Goal: Task Accomplishment & Management: Manage account settings

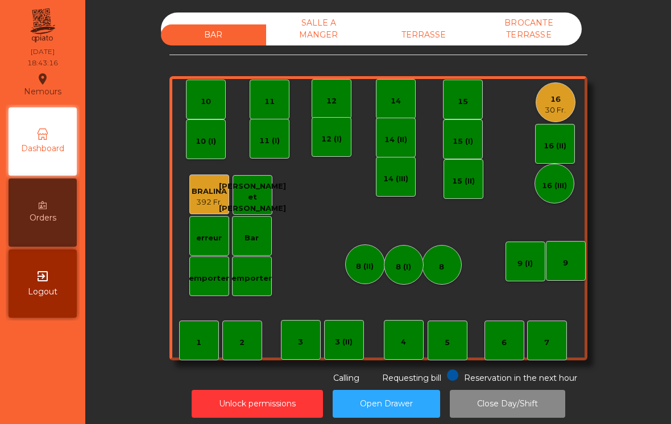
click at [434, 41] on div "TERRASSE" at bounding box center [424, 34] width 105 height 21
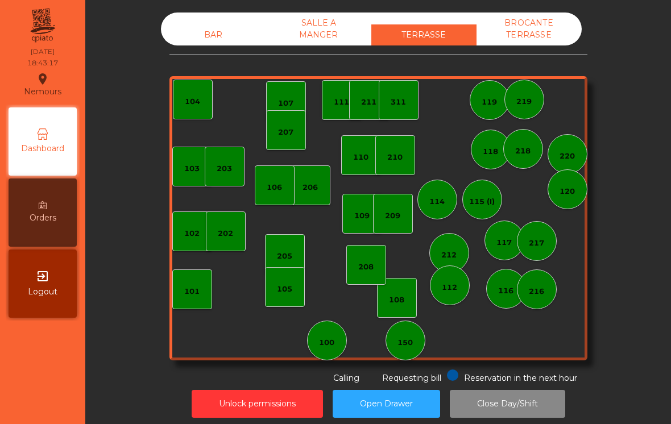
click at [221, 27] on div "BAR" at bounding box center [213, 34] width 105 height 21
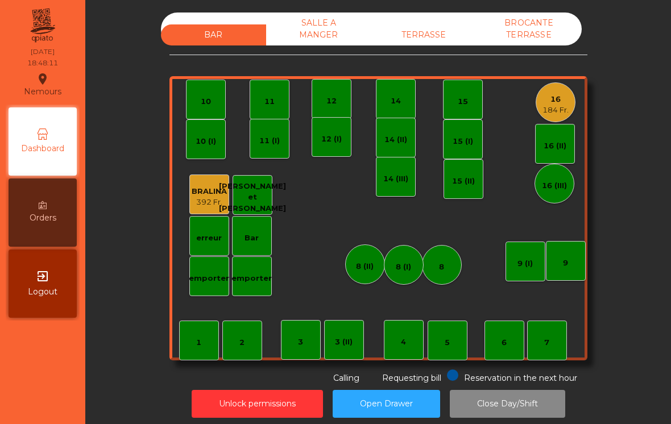
click at [341, 91] on div "12" at bounding box center [332, 99] width 40 height 40
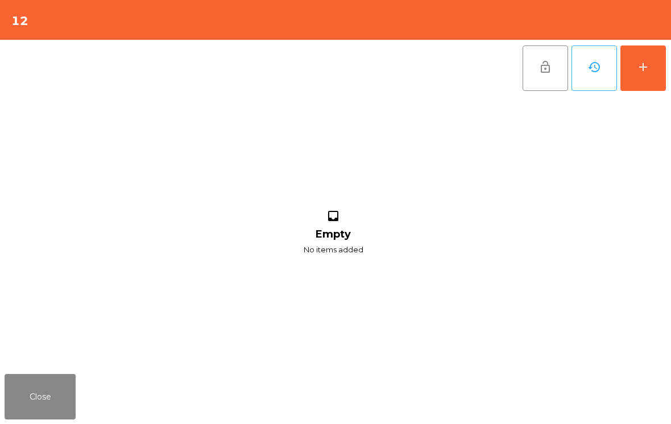
click at [650, 66] on button "add" at bounding box center [644, 69] width 46 height 46
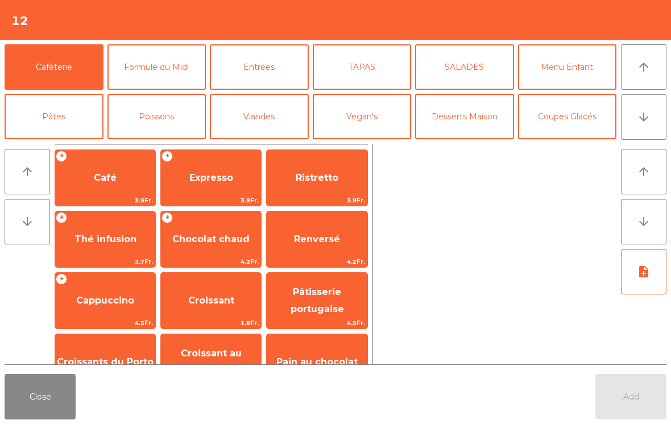
click at [650, 122] on icon "arrow_downward" at bounding box center [644, 117] width 14 height 14
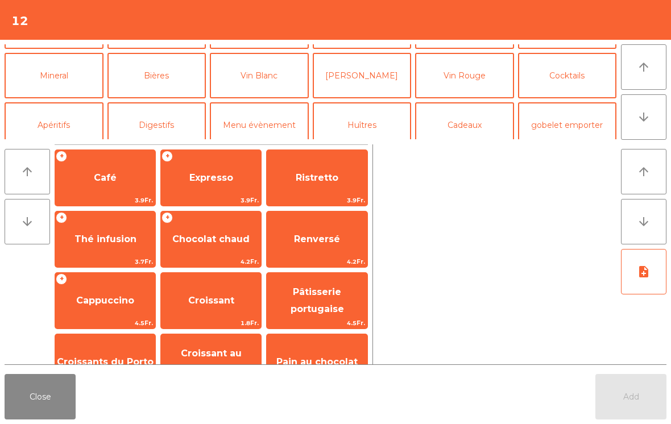
scroll to position [99, 0]
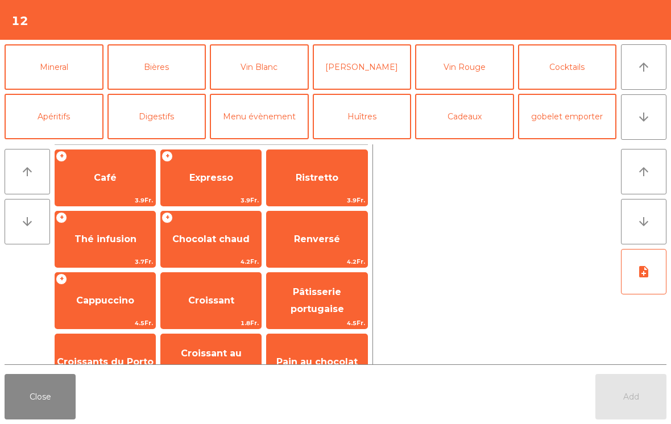
click at [51, 74] on button "Mineral" at bounding box center [54, 67] width 99 height 46
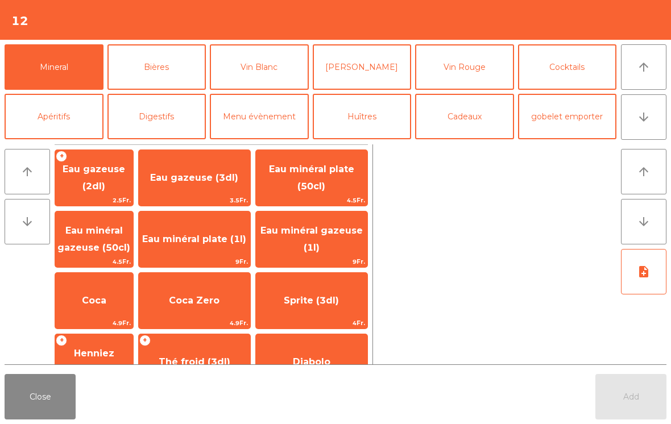
click at [110, 309] on span "Coca" at bounding box center [94, 301] width 78 height 31
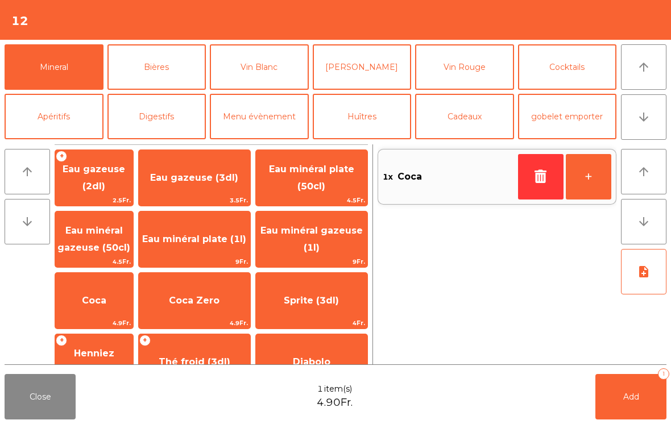
click at [67, 111] on button "Apéritifs" at bounding box center [54, 117] width 99 height 46
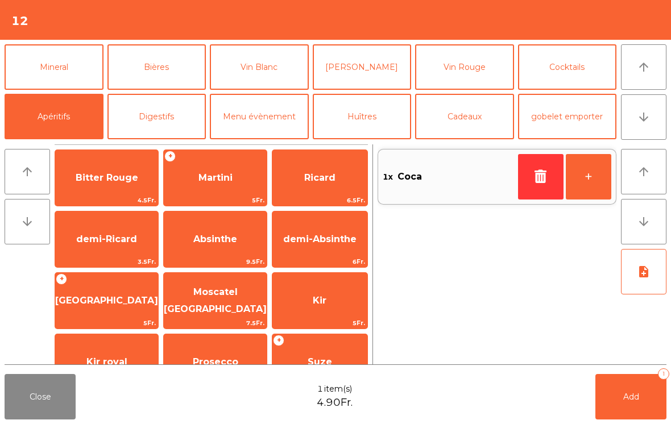
click at [205, 180] on span "Martini" at bounding box center [216, 177] width 34 height 11
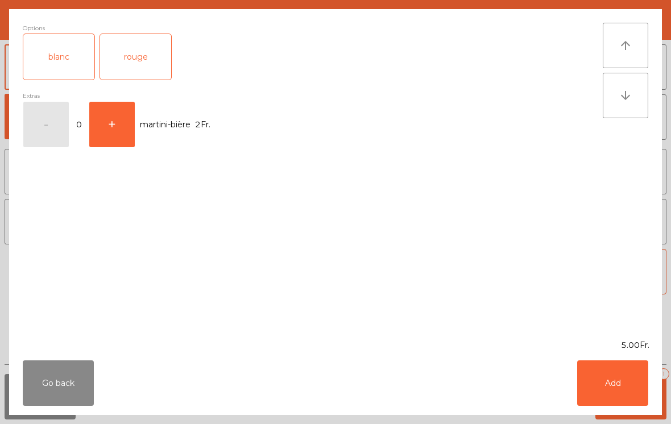
click at [149, 57] on div "rouge" at bounding box center [135, 57] width 71 height 46
click at [627, 373] on button "Add" at bounding box center [612, 384] width 71 height 46
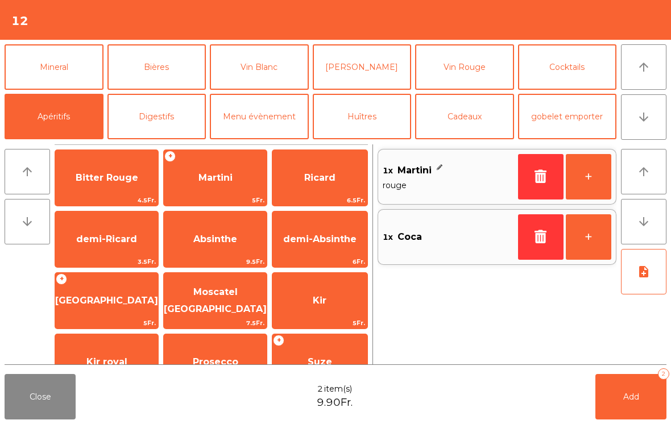
click at [630, 416] on button "Add 2" at bounding box center [631, 397] width 71 height 46
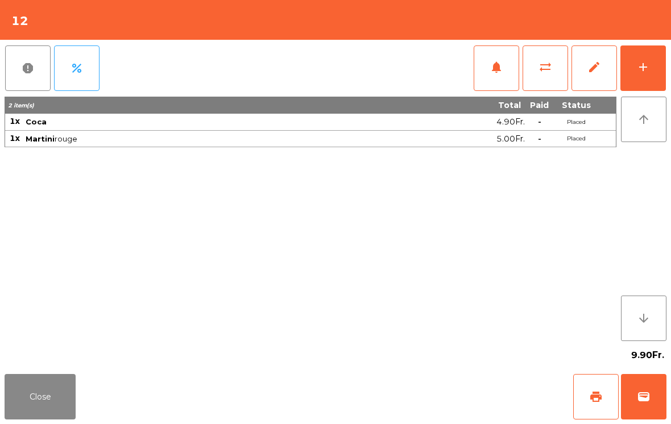
click at [60, 404] on button "Close" at bounding box center [40, 397] width 71 height 46
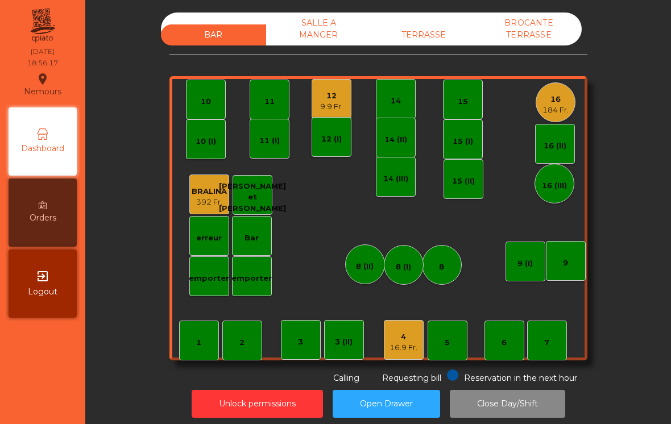
click at [402, 337] on div "4" at bounding box center [404, 337] width 28 height 11
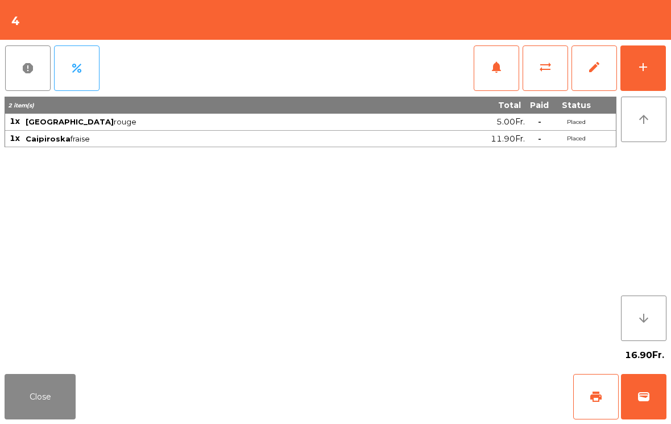
click at [657, 64] on button "add" at bounding box center [644, 69] width 46 height 46
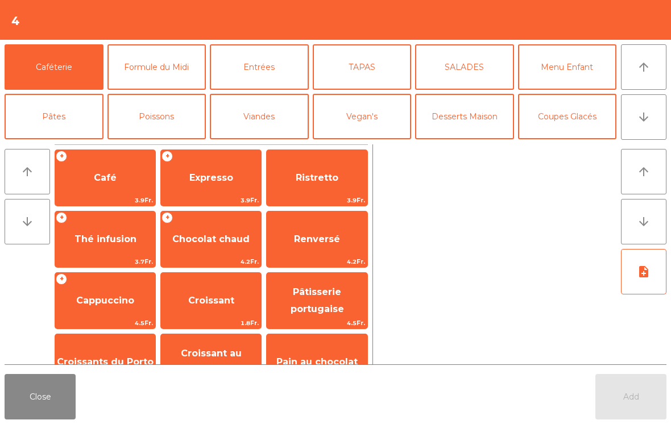
click at [654, 130] on button "arrow_downward" at bounding box center [644, 117] width 46 height 46
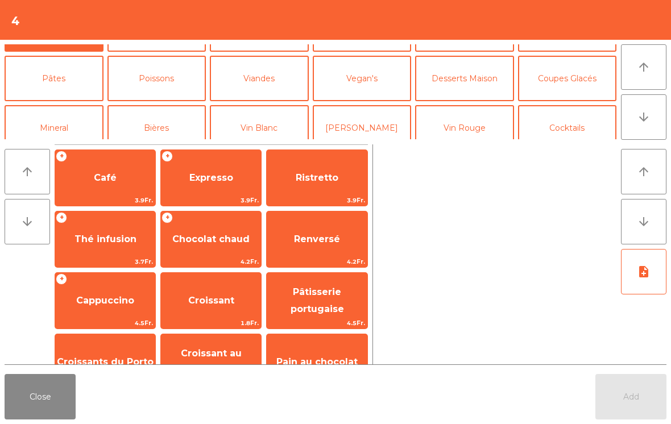
scroll to position [42, 0]
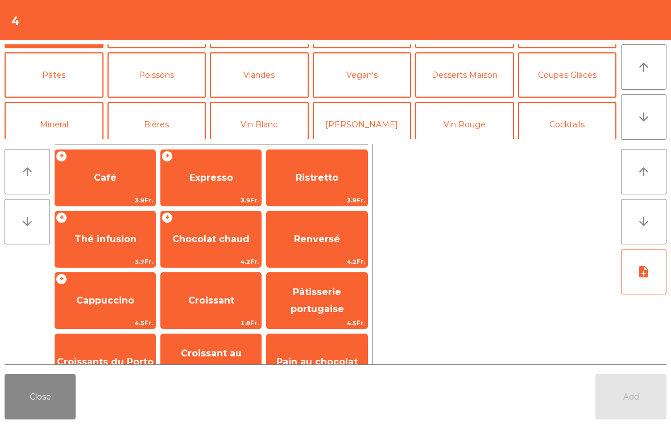
click at [259, 71] on button "Viandes" at bounding box center [259, 75] width 99 height 46
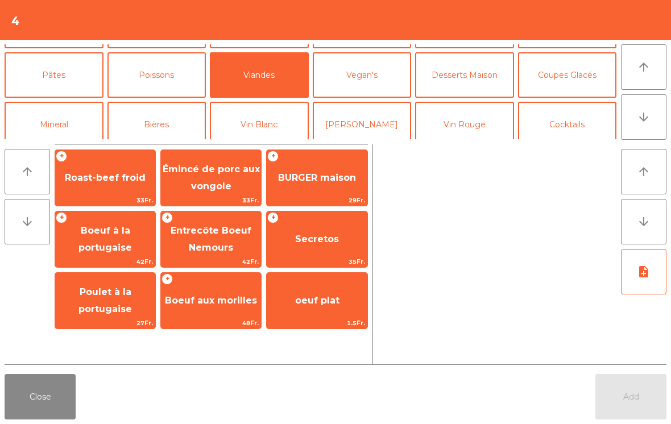
click at [341, 246] on span "Secretos" at bounding box center [317, 239] width 100 height 31
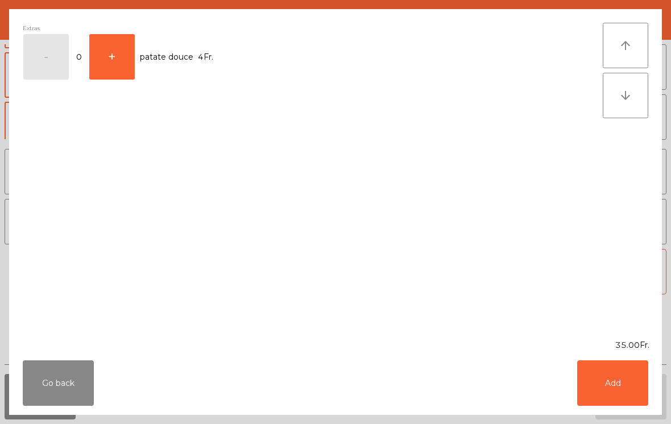
click at [646, 370] on button "Add" at bounding box center [612, 384] width 71 height 46
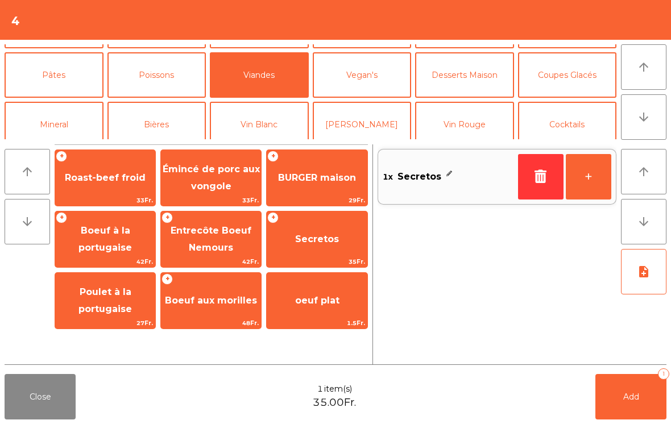
click at [172, 76] on button "Poissons" at bounding box center [157, 75] width 99 height 46
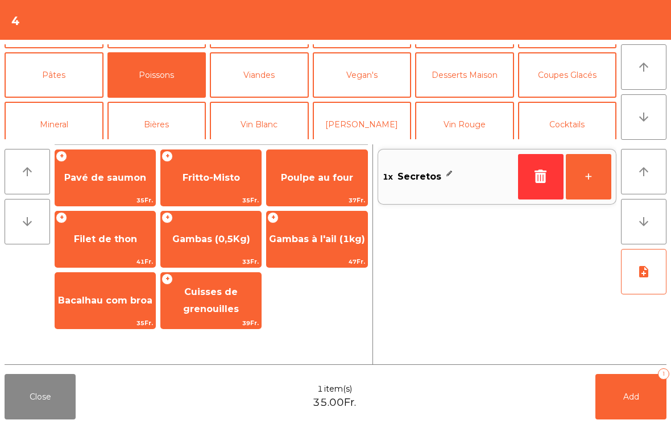
click at [99, 329] on div "Bacalhau com broa 35Fr." at bounding box center [105, 301] width 101 height 57
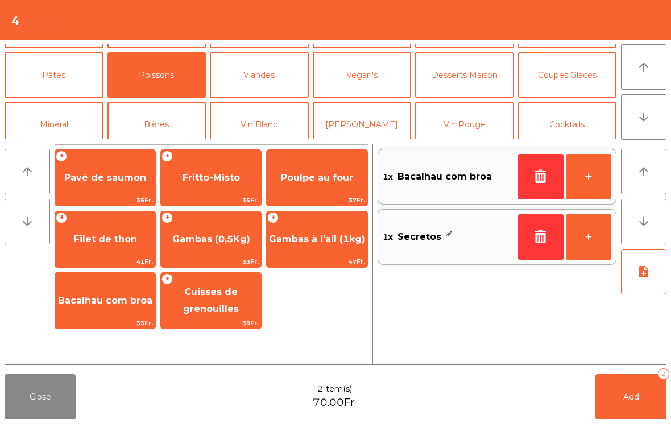
click at [641, 400] on button "Add 2" at bounding box center [631, 397] width 71 height 46
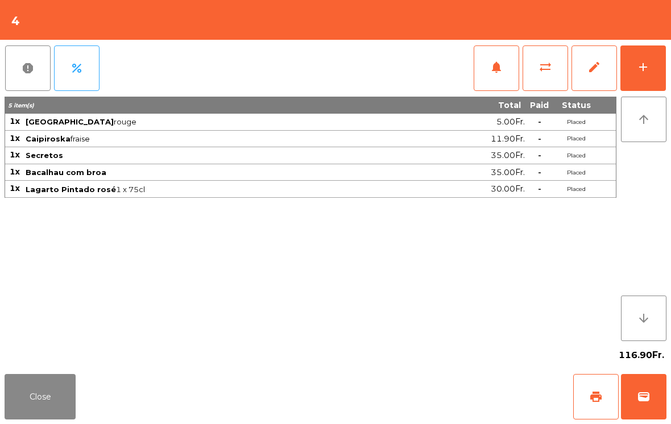
click at [27, 397] on button "Close" at bounding box center [40, 397] width 71 height 46
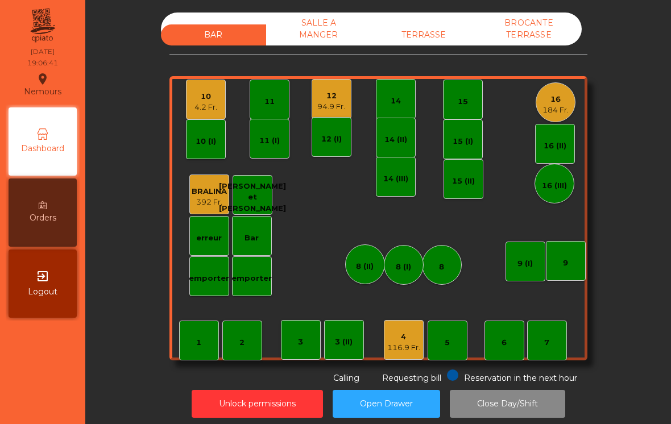
click at [307, 341] on div "3" at bounding box center [301, 340] width 40 height 40
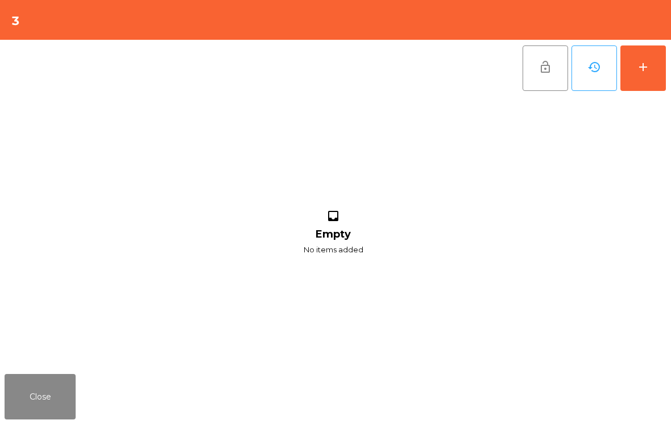
click at [638, 88] on button "add" at bounding box center [644, 69] width 46 height 46
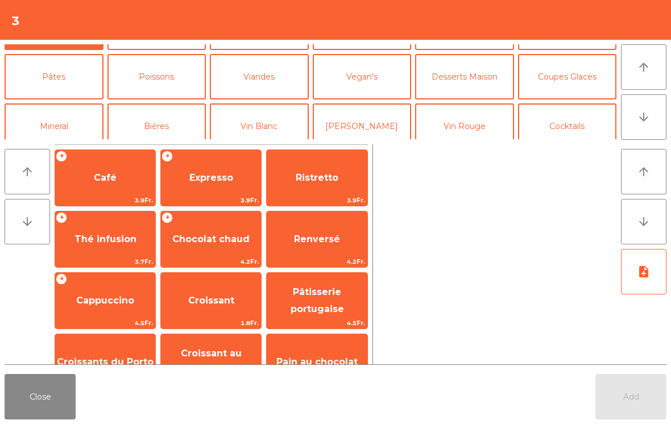
scroll to position [67, 0]
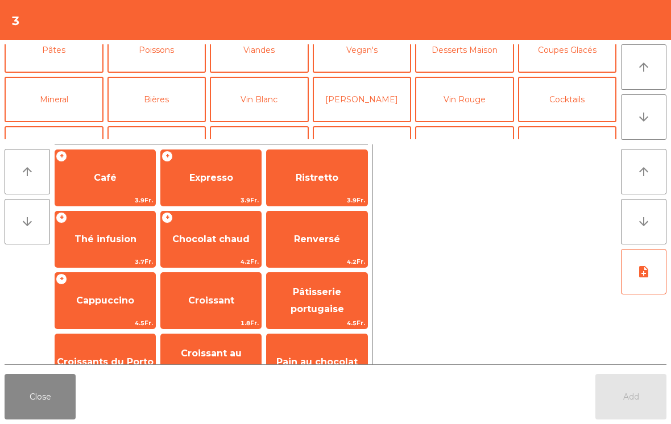
click at [569, 111] on button "Cocktails" at bounding box center [567, 100] width 99 height 46
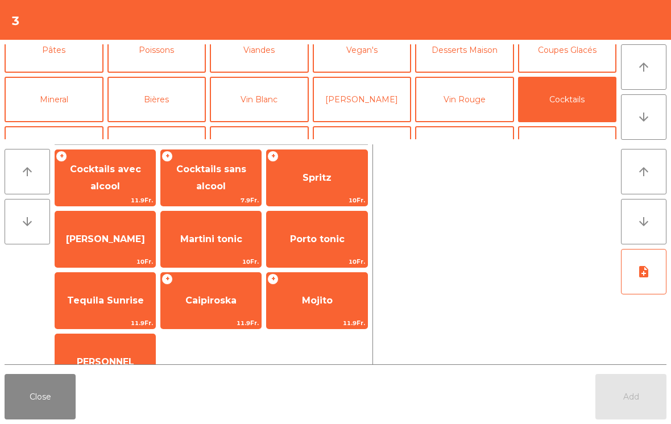
click at [106, 177] on span "Cocktails avec alcool" at bounding box center [105, 178] width 71 height 28
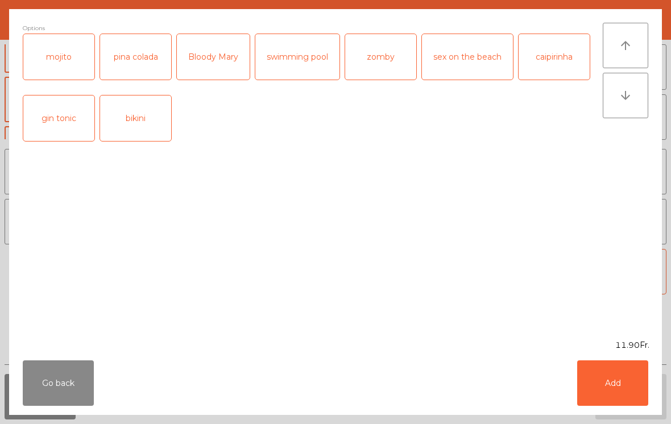
click at [23, 378] on button "Go back" at bounding box center [58, 384] width 71 height 46
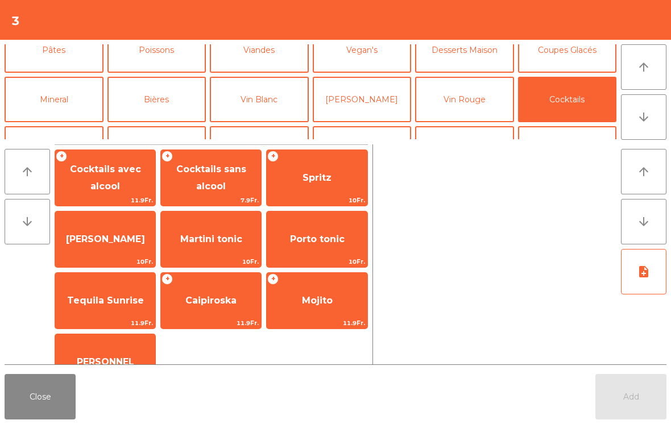
scroll to position [0, 0]
click at [113, 179] on span "Cocktails avec alcool" at bounding box center [105, 178] width 71 height 28
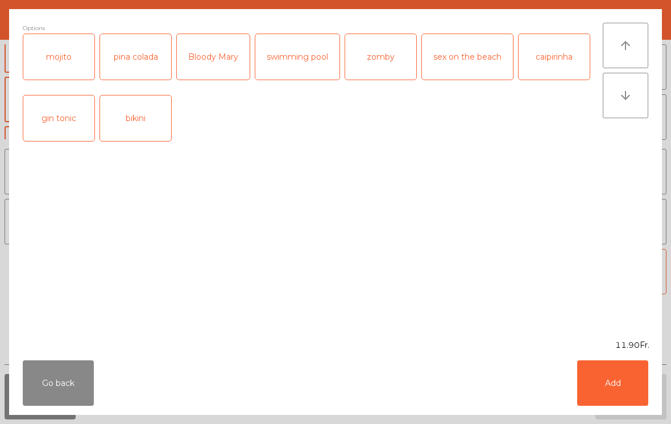
click at [47, 391] on button "Go back" at bounding box center [58, 384] width 71 height 46
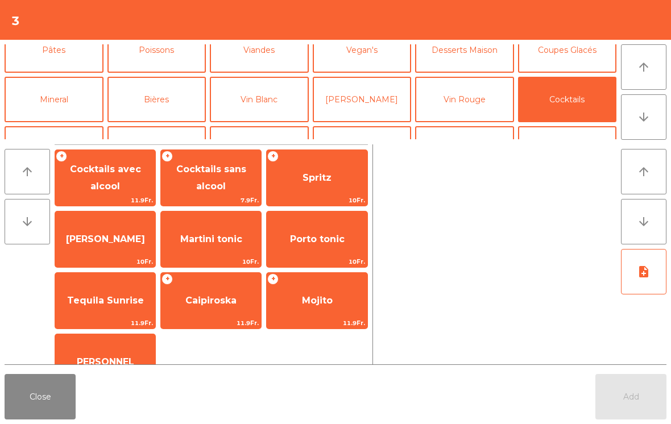
click at [113, 175] on span "Cocktails avec alcool" at bounding box center [105, 178] width 71 height 28
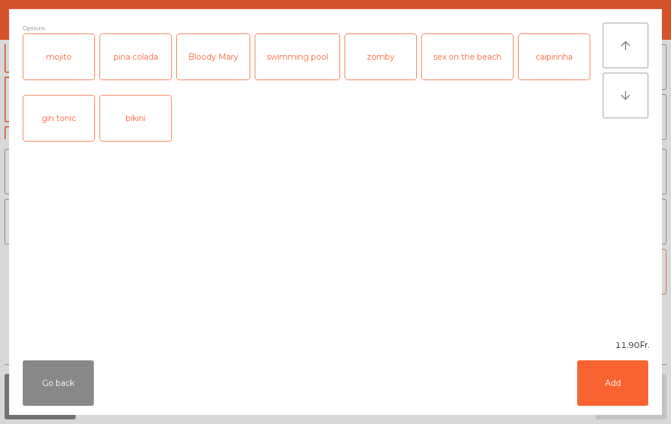
click at [641, 378] on button "Add" at bounding box center [612, 384] width 71 height 46
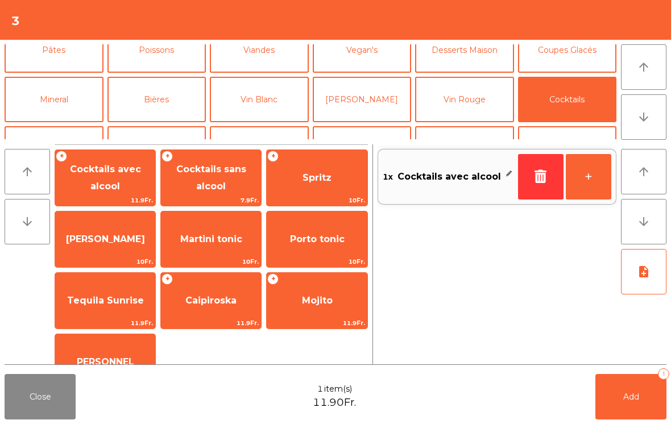
click at [280, 109] on button "Vin Blanc" at bounding box center [259, 100] width 99 height 46
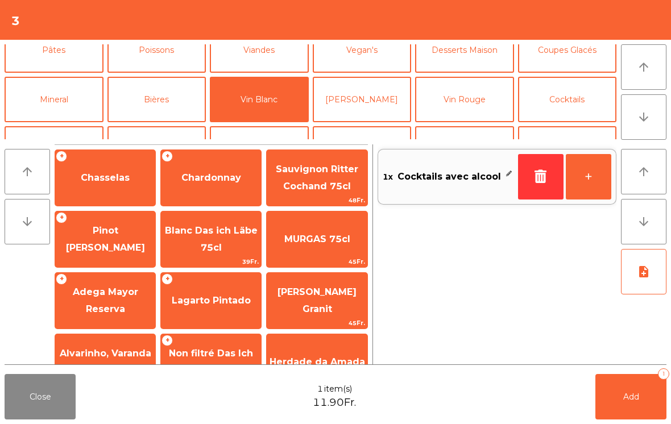
click at [208, 176] on span "Chardonnay" at bounding box center [211, 177] width 60 height 11
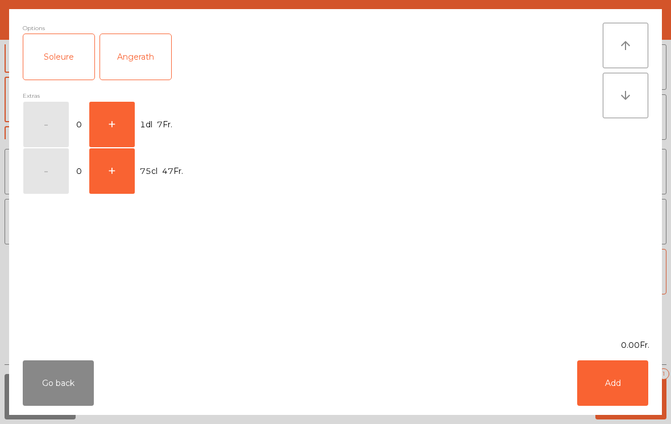
click at [100, 135] on button "+" at bounding box center [112, 125] width 46 height 46
click at [633, 399] on button "Add" at bounding box center [612, 384] width 71 height 46
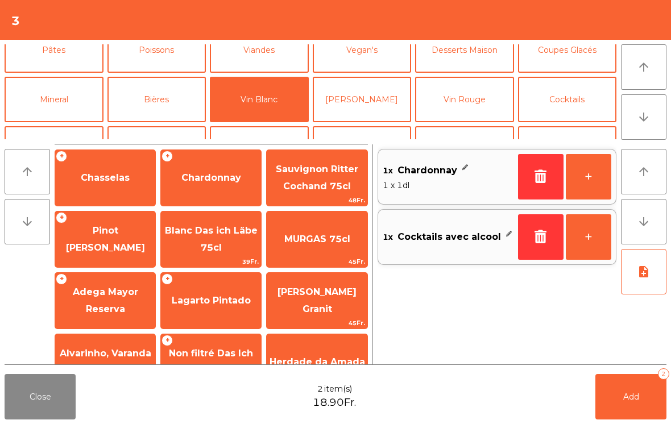
click at [630, 391] on button "Add 2" at bounding box center [631, 397] width 71 height 46
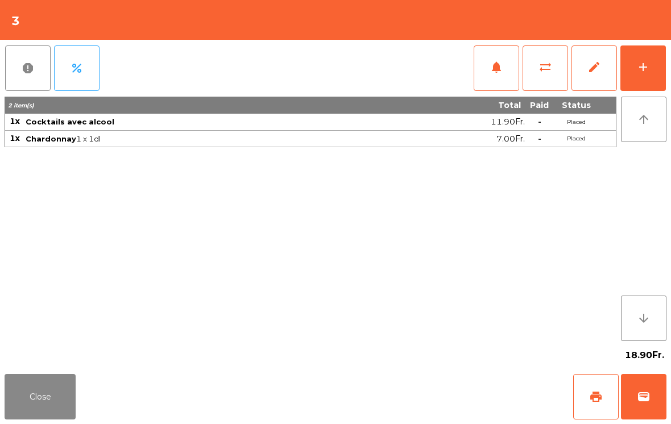
click at [47, 407] on button "Close" at bounding box center [40, 397] width 71 height 46
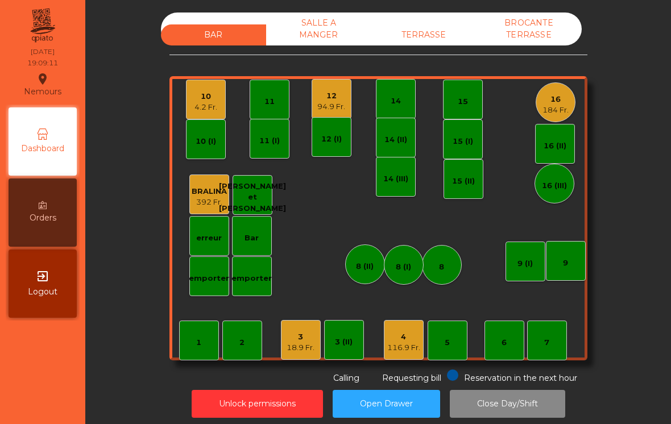
click at [325, 85] on div "12 94.9 Fr." at bounding box center [332, 99] width 40 height 40
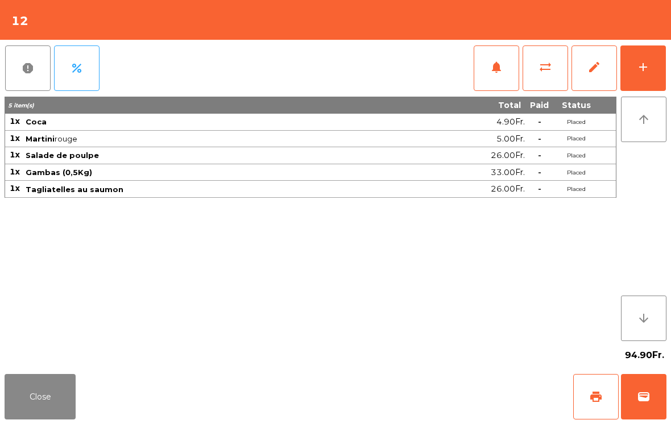
click at [655, 73] on button "add" at bounding box center [644, 69] width 46 height 46
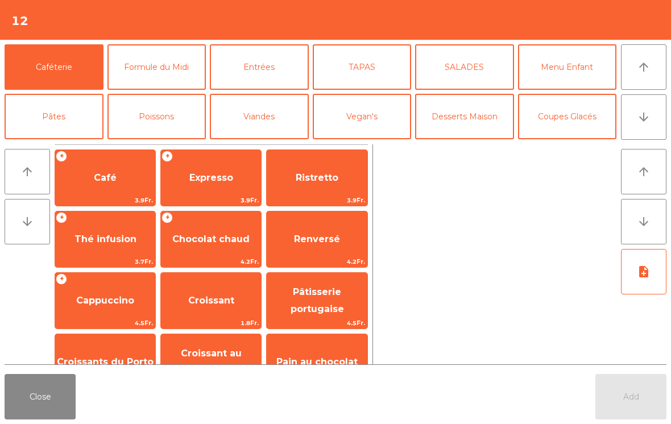
click at [644, 115] on icon "arrow_downward" at bounding box center [644, 117] width 14 height 14
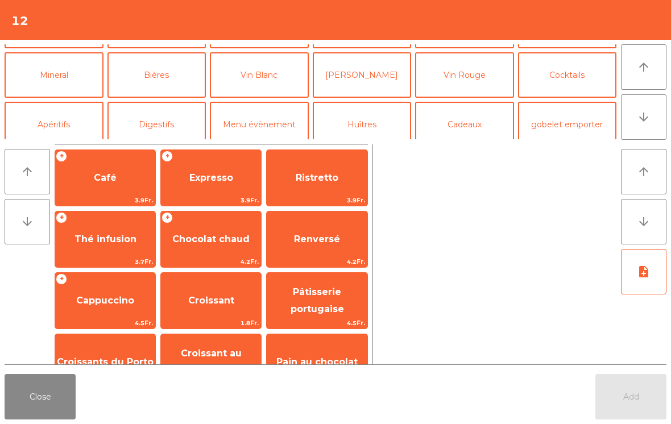
scroll to position [99, 0]
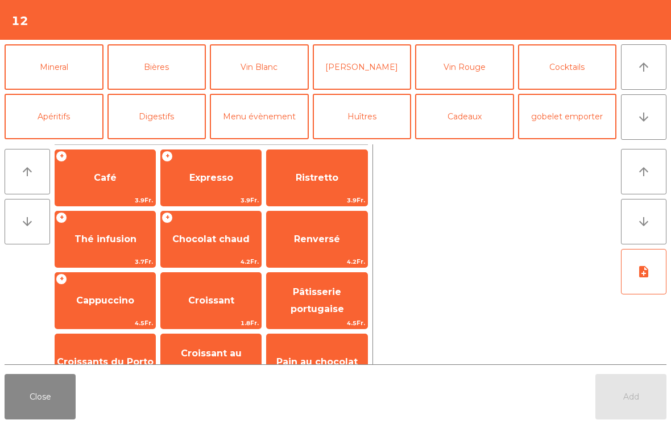
click at [493, 64] on button "Vin Rouge" at bounding box center [464, 67] width 99 height 46
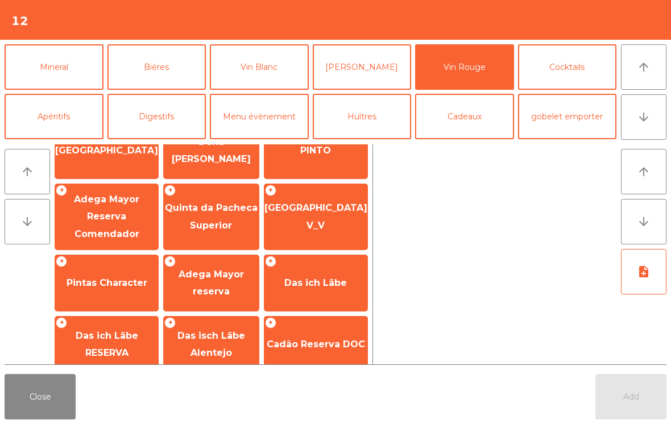
scroll to position [275, 0]
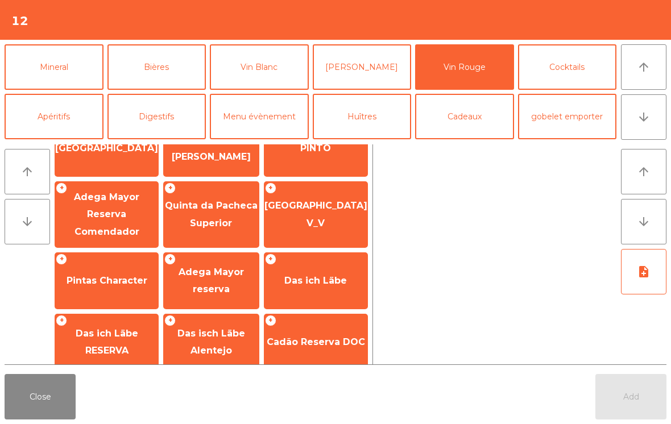
click at [313, 290] on span "Das ich Läbe" at bounding box center [316, 281] width 103 height 31
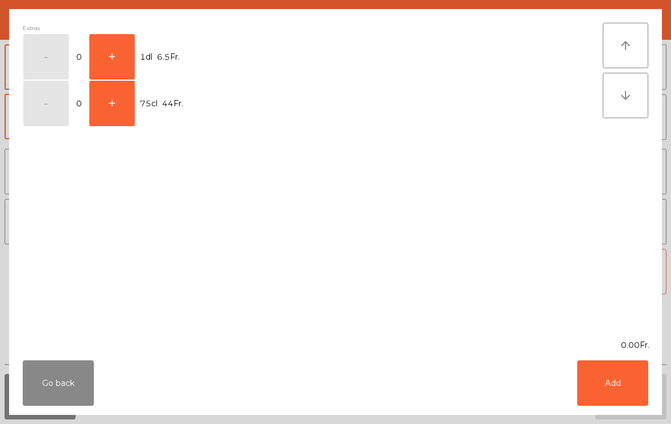
click at [107, 119] on button "+" at bounding box center [112, 104] width 46 height 46
click at [44, 113] on button "-" at bounding box center [46, 104] width 46 height 46
click at [125, 56] on button "+" at bounding box center [112, 57] width 46 height 46
click at [628, 398] on button "Add" at bounding box center [612, 384] width 71 height 46
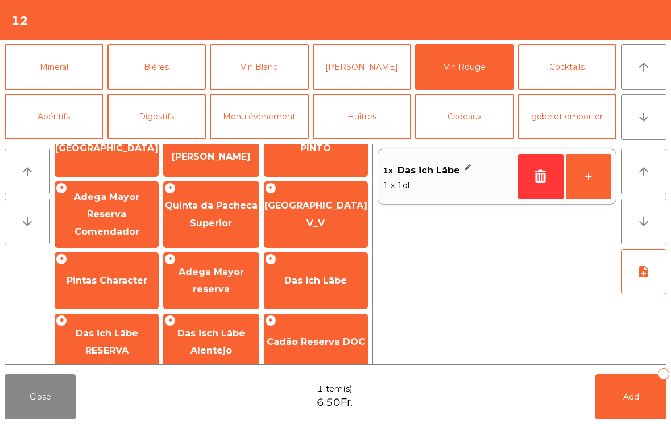
click at [640, 407] on button "Add 1" at bounding box center [631, 397] width 71 height 46
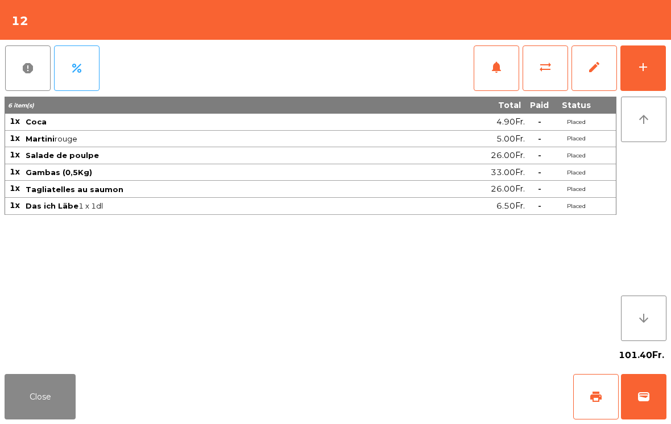
click at [34, 415] on button "Close" at bounding box center [40, 397] width 71 height 46
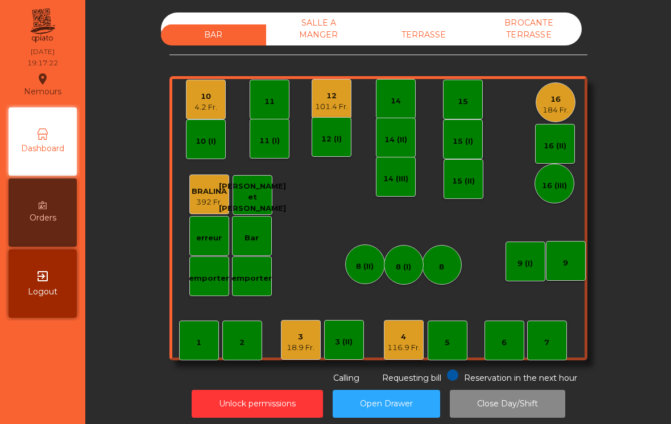
click at [207, 100] on div "10" at bounding box center [206, 96] width 23 height 11
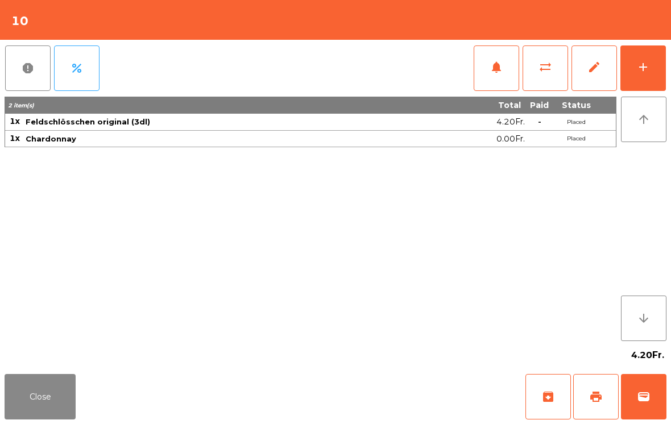
click at [650, 82] on button "add" at bounding box center [644, 69] width 46 height 46
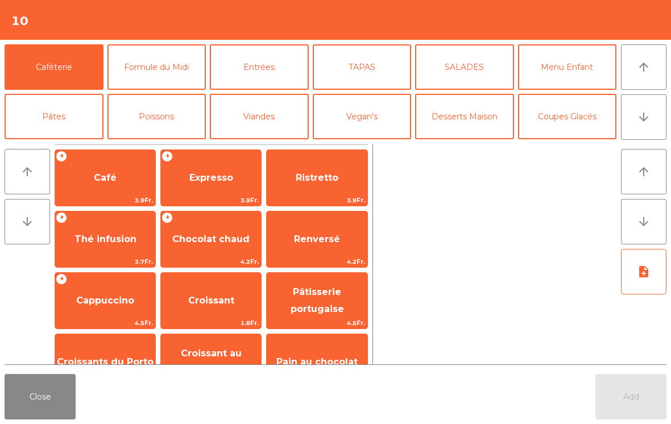
click at [664, 132] on button "arrow_downward" at bounding box center [644, 117] width 46 height 46
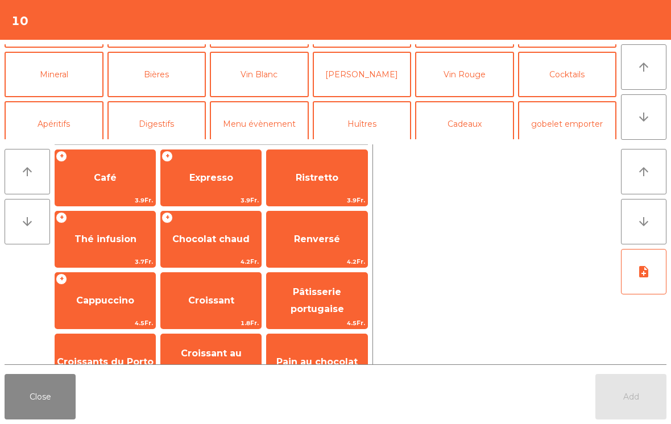
scroll to position [99, 0]
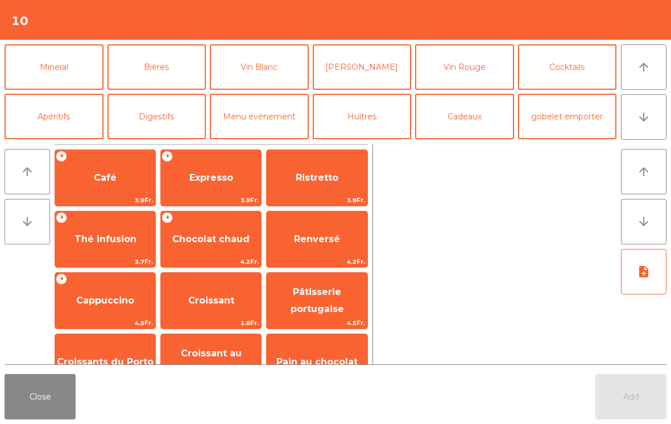
click at [63, 89] on button "Mineral" at bounding box center [54, 67] width 99 height 46
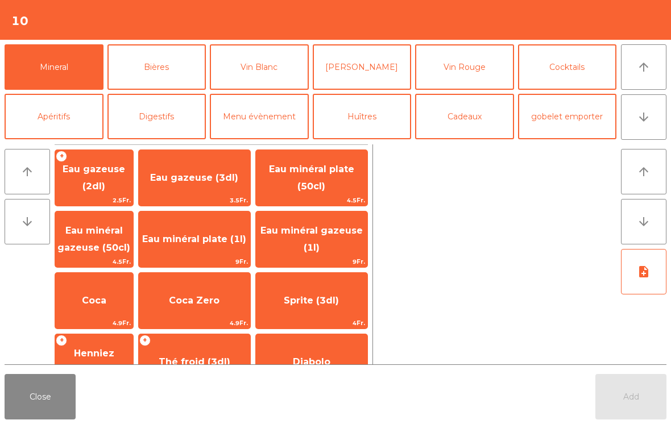
click at [104, 240] on span "Eau minéral gazeuse (50cl)" at bounding box center [94, 240] width 78 height 48
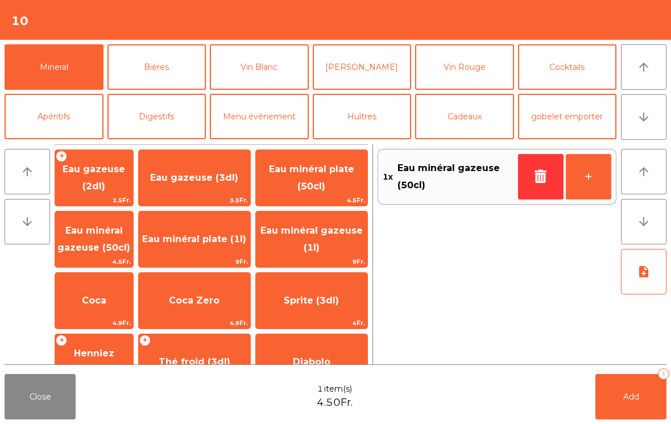
click at [372, 65] on button "[PERSON_NAME]" at bounding box center [362, 67] width 99 height 46
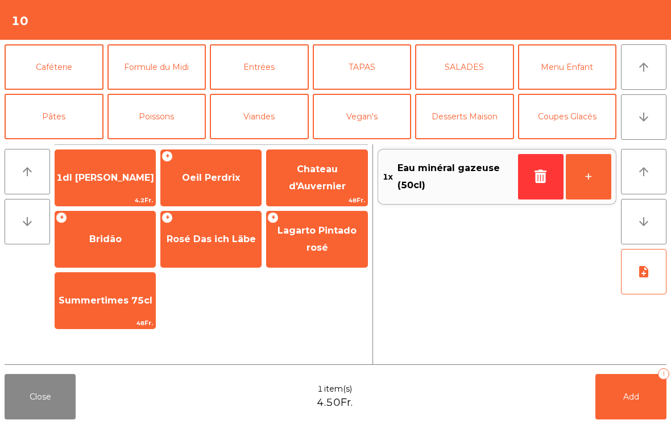
scroll to position [0, 0]
click at [266, 69] on button "Entrées" at bounding box center [259, 67] width 99 height 46
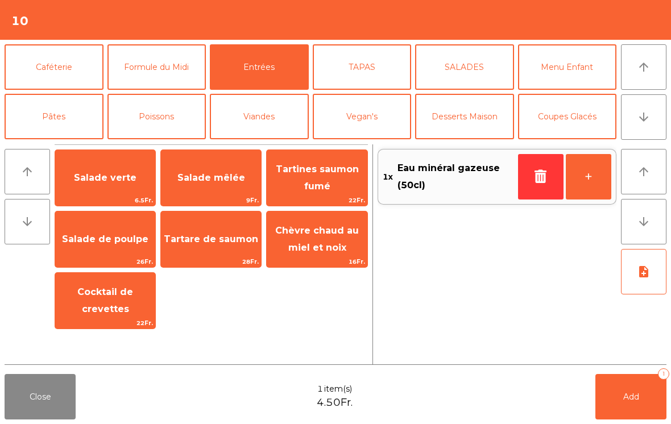
click at [211, 189] on span "Salade mêlée" at bounding box center [211, 178] width 100 height 31
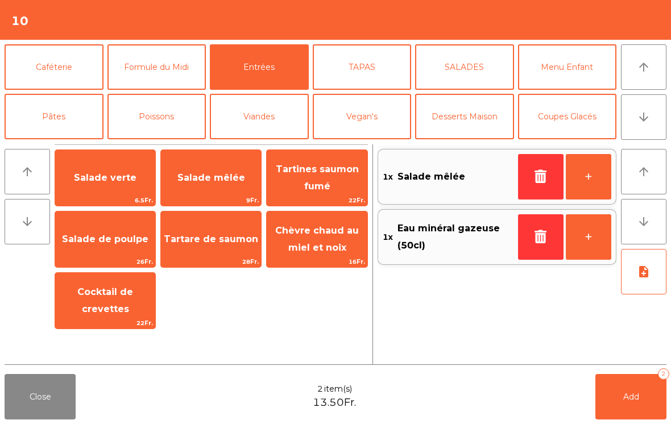
click at [213, 192] on span "Salade mêlée" at bounding box center [211, 178] width 100 height 31
click at [258, 117] on button "Viandes" at bounding box center [259, 117] width 99 height 46
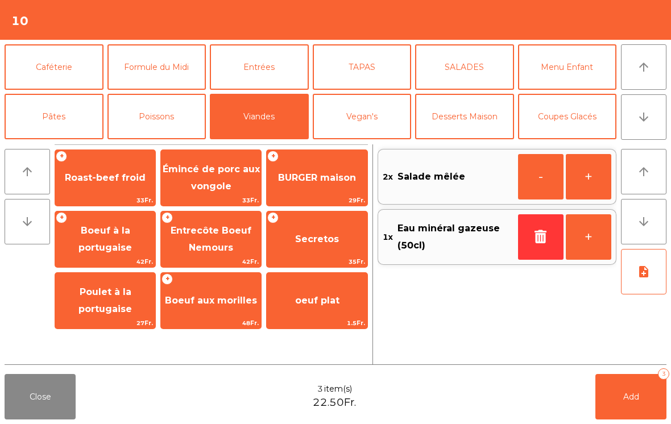
click at [205, 241] on span "Entrecôte Boeuf Nemours" at bounding box center [211, 240] width 100 height 48
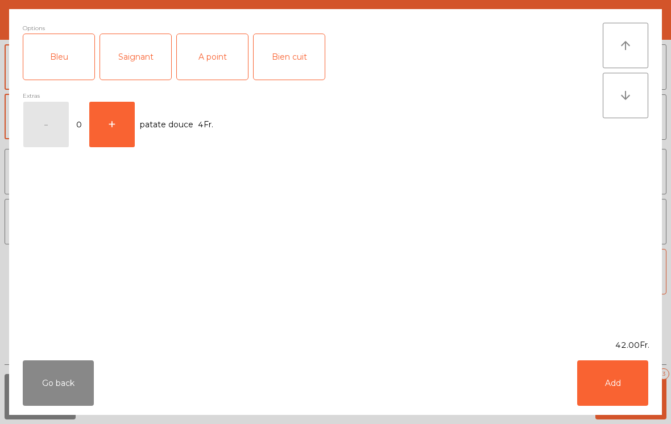
click at [230, 55] on div "A point" at bounding box center [212, 57] width 71 height 46
click at [632, 403] on button "Add" at bounding box center [612, 384] width 71 height 46
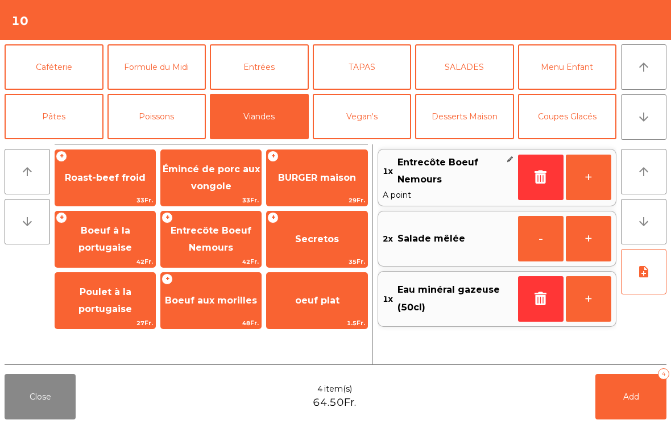
click at [61, 114] on button "Pâtes" at bounding box center [54, 117] width 99 height 46
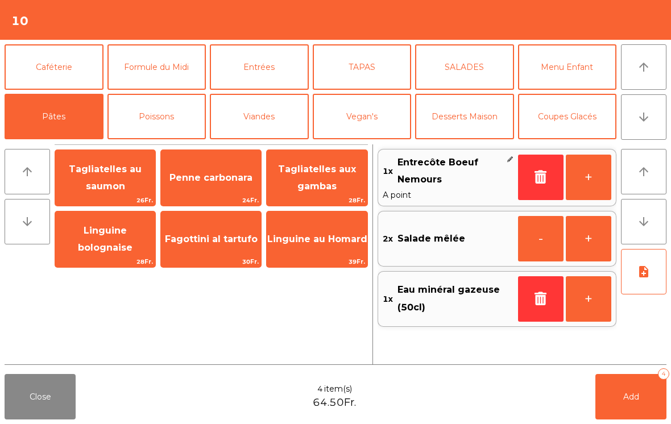
click at [221, 173] on span "Penne carbonara" at bounding box center [211, 177] width 83 height 11
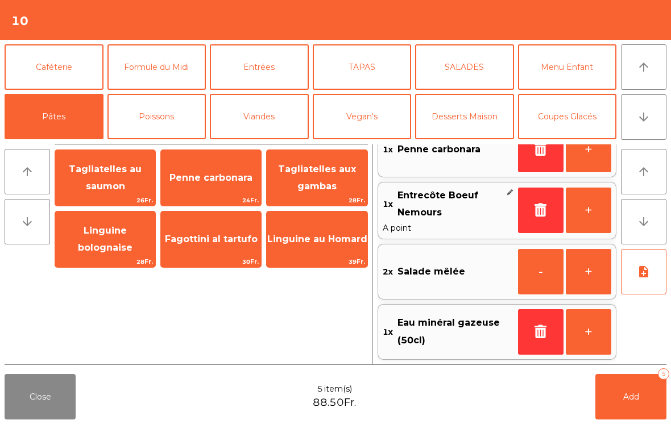
scroll to position [27, 0]
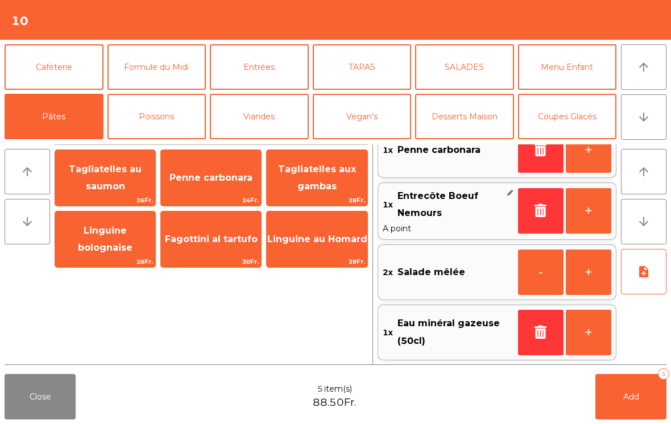
click at [641, 269] on icon "note_add" at bounding box center [644, 272] width 14 height 14
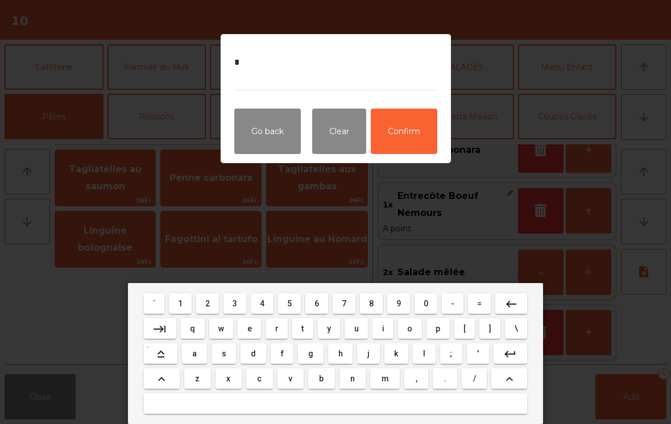
type textarea "**"
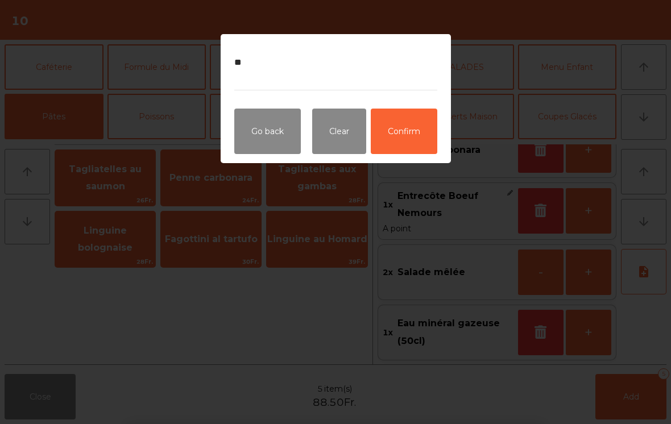
click at [409, 123] on button "Confirm" at bounding box center [404, 132] width 67 height 46
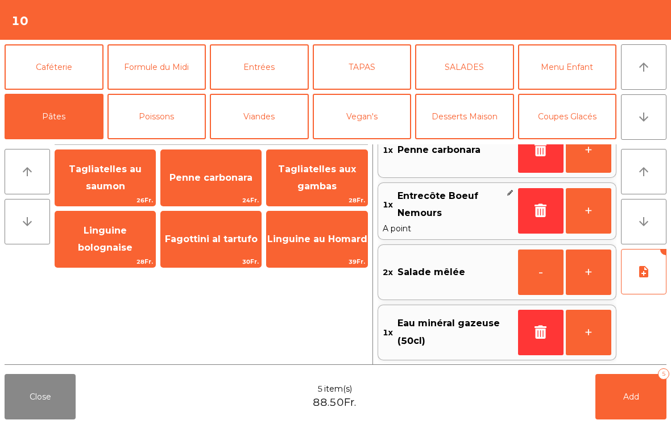
click at [639, 406] on button "Add 5" at bounding box center [631, 397] width 71 height 46
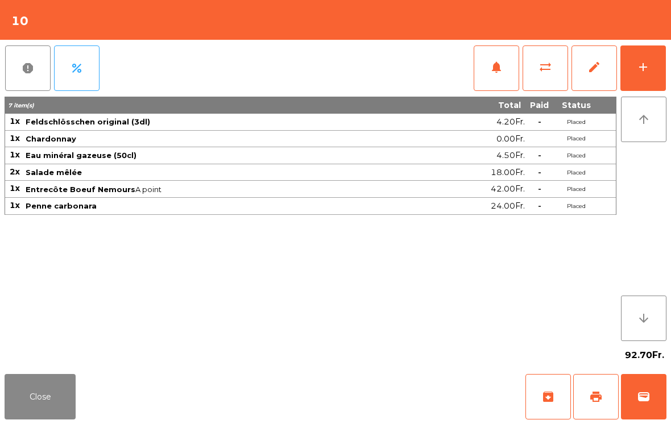
click at [31, 414] on button "Close" at bounding box center [40, 397] width 71 height 46
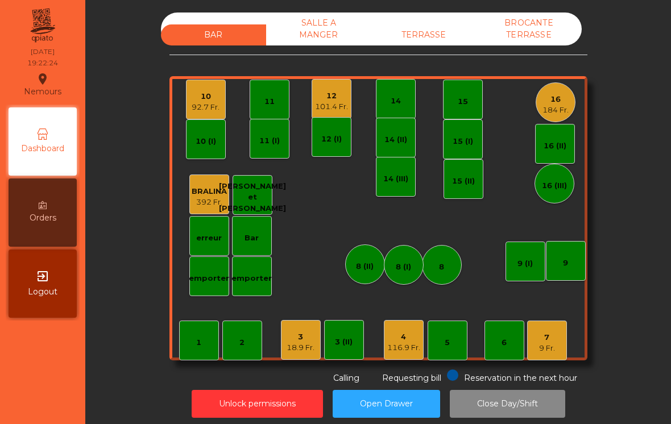
click at [299, 327] on div "3 18.9 Fr." at bounding box center [301, 340] width 28 height 27
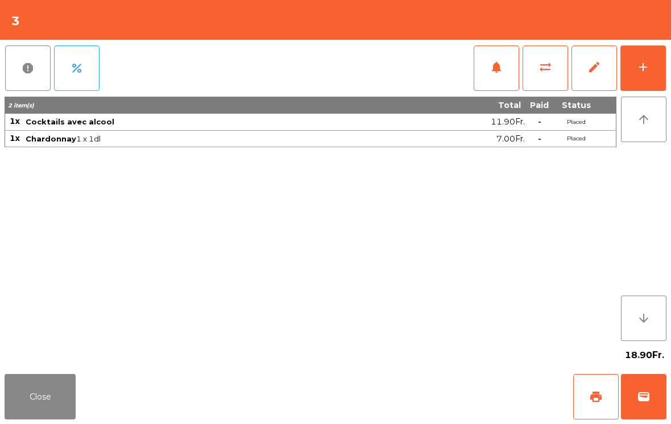
click at [638, 70] on div "add" at bounding box center [644, 67] width 14 height 14
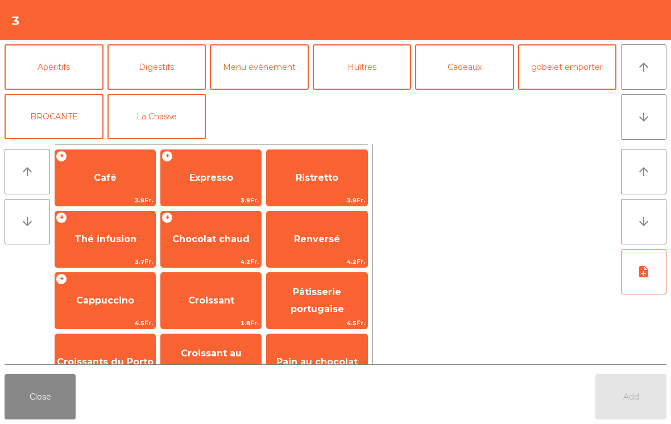
scroll to position [148, 0]
click at [164, 116] on button "La Chasse" at bounding box center [157, 117] width 99 height 46
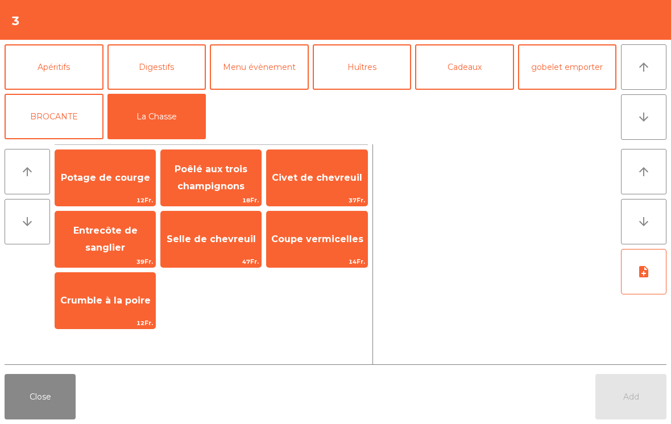
click at [98, 237] on span "Entrecôte de sanglier" at bounding box center [105, 240] width 100 height 48
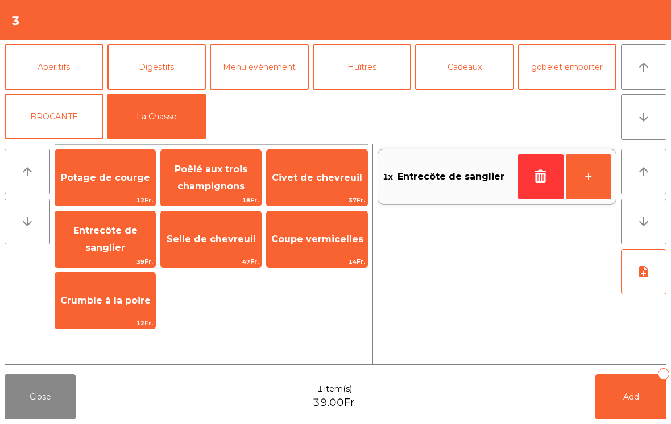
click at [339, 180] on span "Civet de chevreuil" at bounding box center [317, 177] width 90 height 11
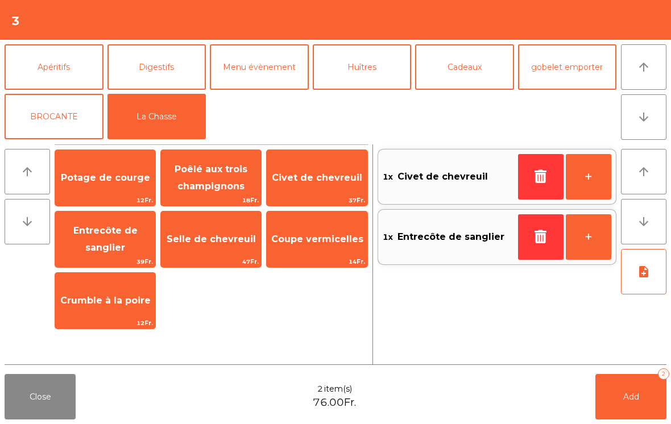
click at [637, 282] on button "note_add" at bounding box center [644, 272] width 46 height 46
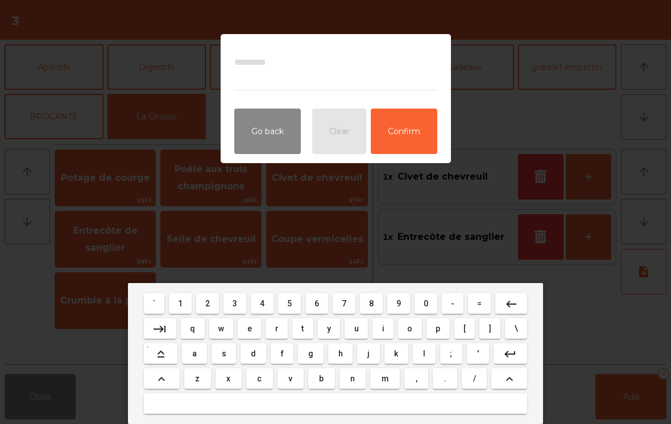
type textarea "*"
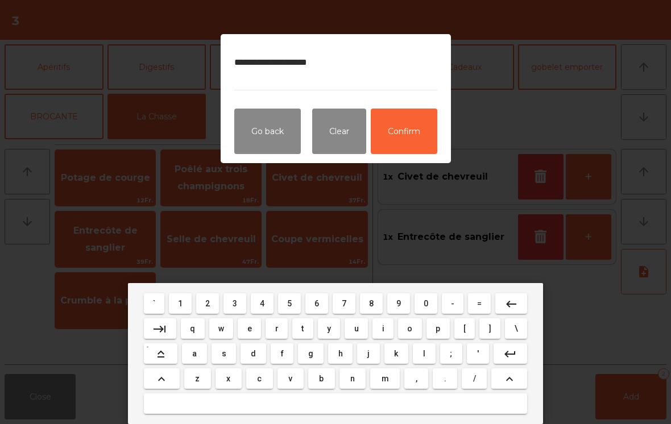
type textarea "**********"
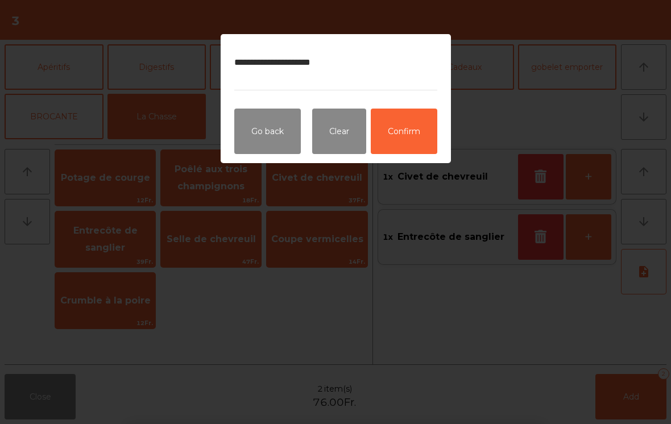
click at [405, 139] on button "Confirm" at bounding box center [404, 132] width 67 height 46
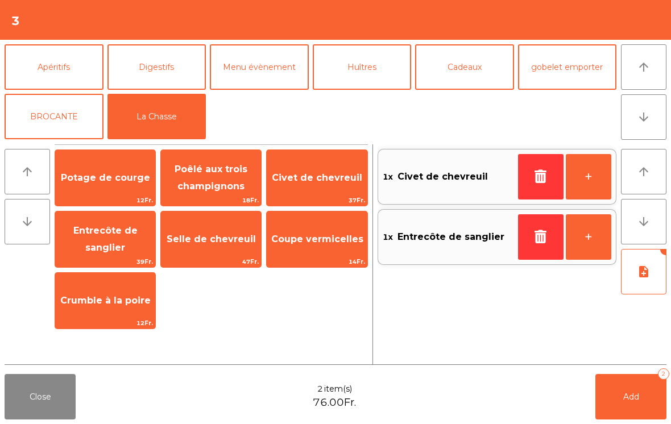
click at [622, 389] on button "Add 2" at bounding box center [631, 397] width 71 height 46
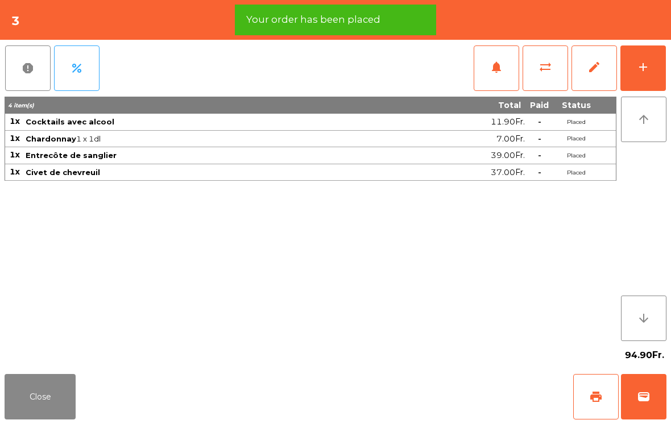
click at [661, 77] on button "add" at bounding box center [644, 69] width 46 height 46
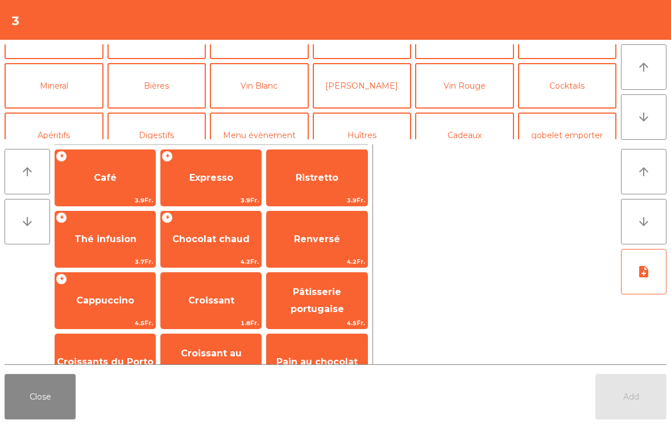
scroll to position [85, 0]
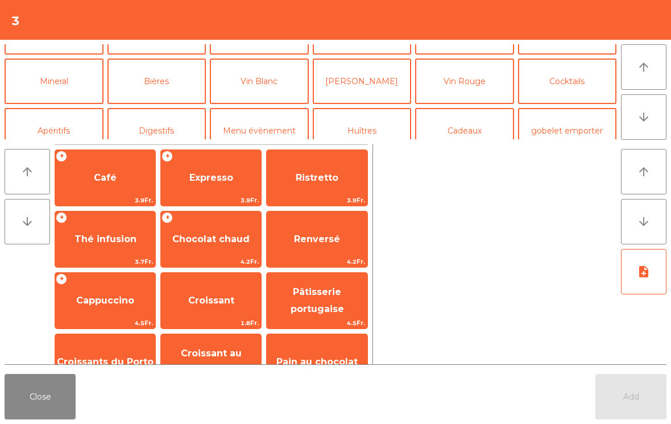
click at [482, 90] on button "Vin Rouge" at bounding box center [464, 82] width 99 height 46
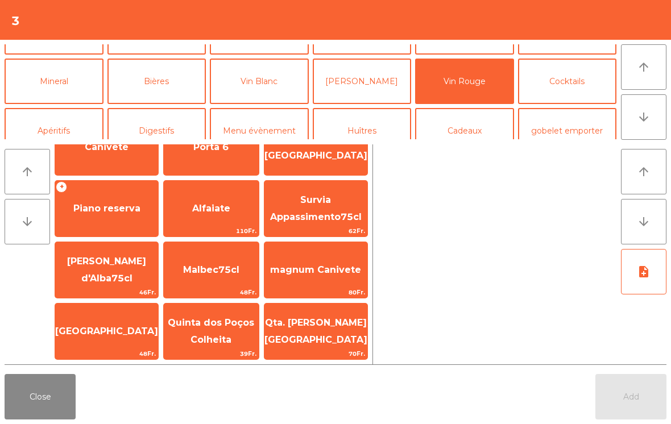
scroll to position [531, 0]
click at [30, 417] on button "Close" at bounding box center [40, 397] width 71 height 46
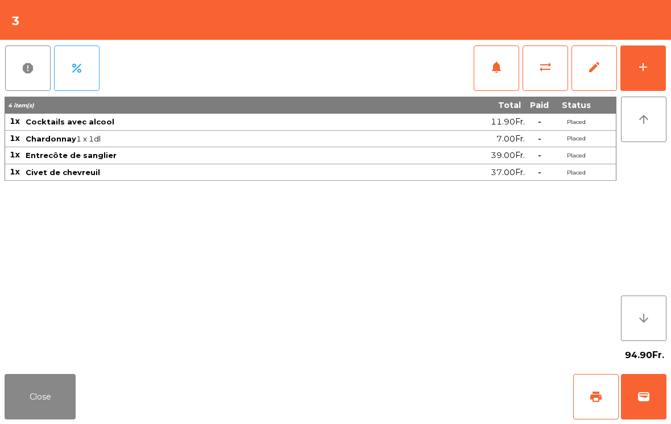
click at [84, 405] on div "Close print wallet" at bounding box center [335, 397] width 671 height 55
click at [46, 399] on button "Close" at bounding box center [40, 397] width 71 height 46
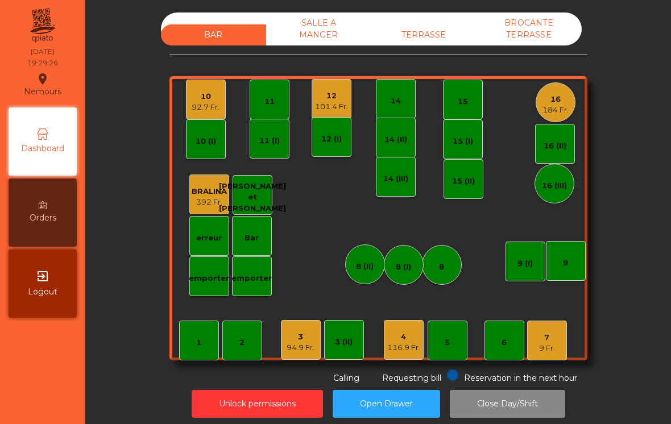
click at [547, 345] on div "9 Fr." at bounding box center [547, 348] width 16 height 11
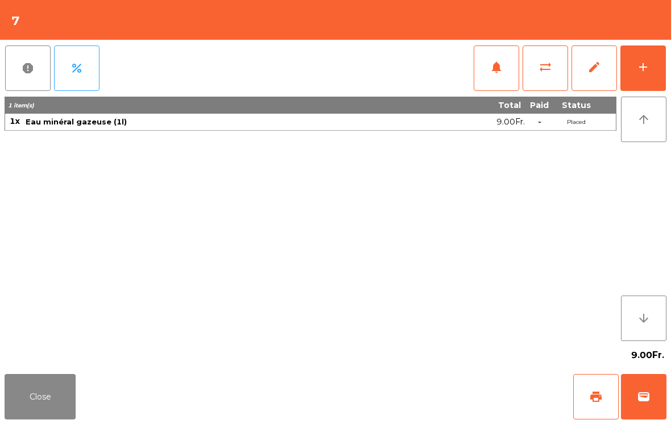
click at [648, 66] on div "add" at bounding box center [644, 67] width 14 height 14
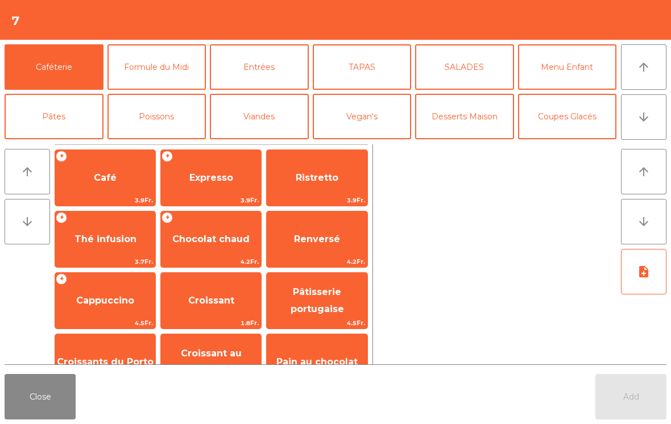
click at [279, 68] on button "Entrées" at bounding box center [259, 67] width 99 height 46
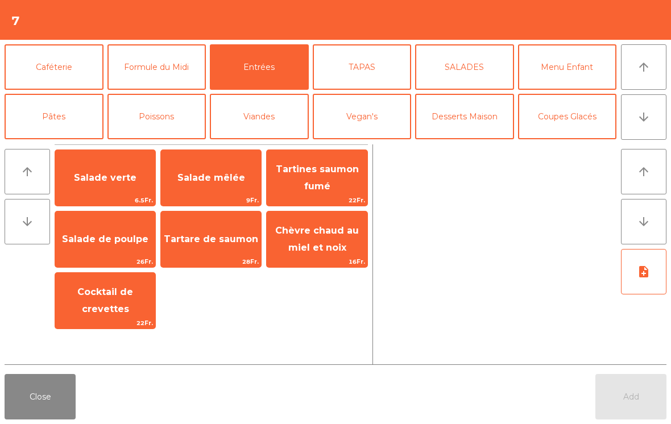
click at [112, 186] on span "Salade verte" at bounding box center [105, 178] width 100 height 31
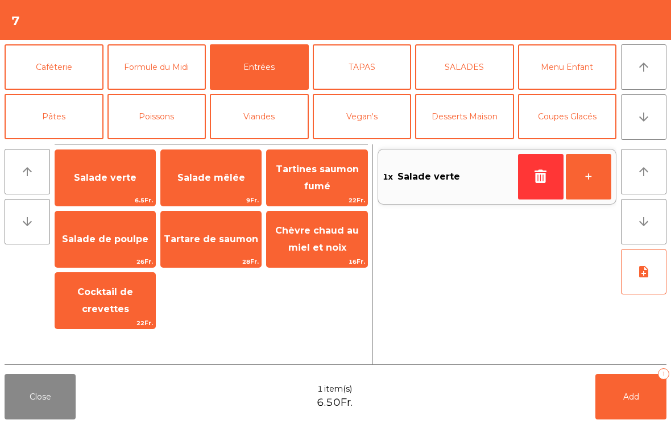
click at [120, 177] on span "Salade verte" at bounding box center [105, 177] width 63 height 11
click at [148, 122] on button "Poissons" at bounding box center [157, 117] width 99 height 46
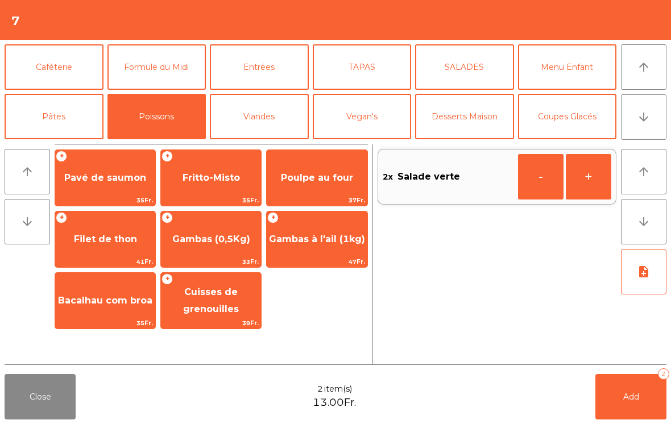
click at [112, 312] on span "Bacalhau com broa" at bounding box center [105, 301] width 100 height 31
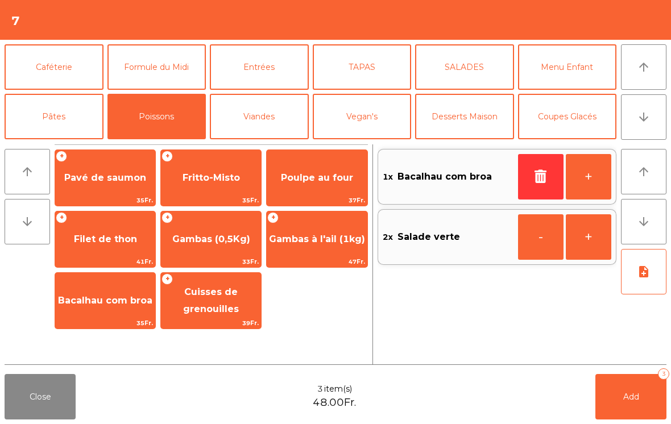
click at [266, 121] on button "Viandes" at bounding box center [259, 117] width 99 height 46
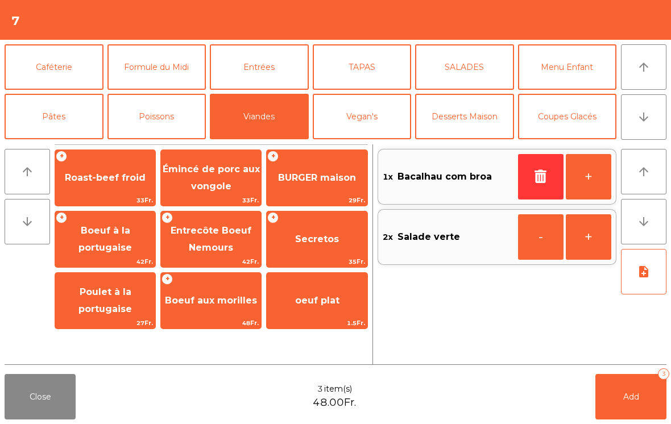
click at [310, 240] on span "Secretos" at bounding box center [317, 239] width 44 height 11
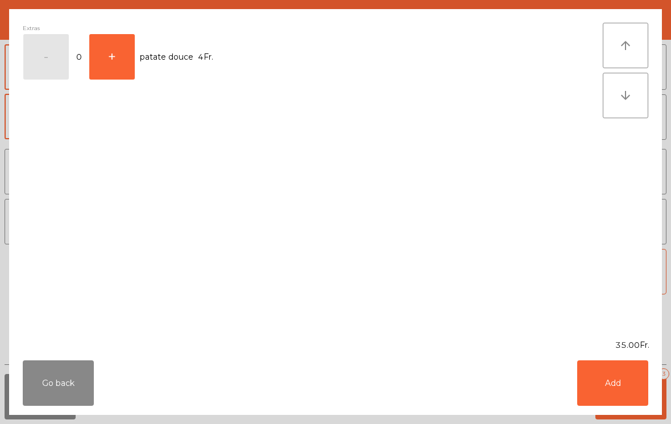
click at [627, 389] on button "Add" at bounding box center [612, 384] width 71 height 46
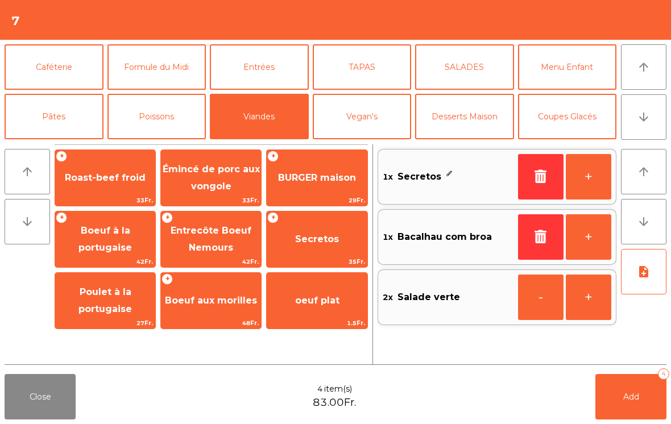
click at [115, 240] on span "Boeuf à la portugaise" at bounding box center [105, 240] width 100 height 48
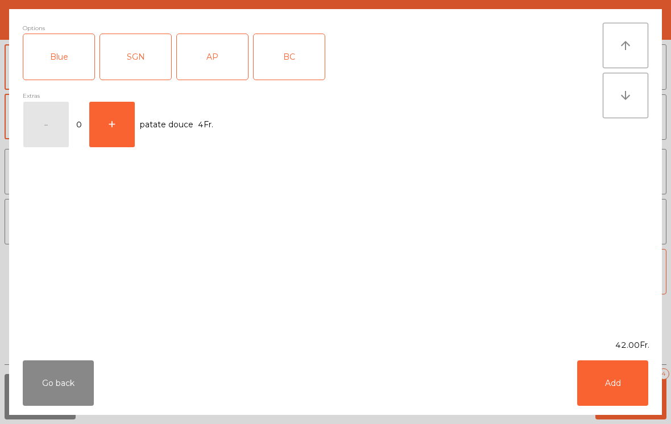
click at [134, 62] on div "SGN" at bounding box center [135, 57] width 71 height 46
click at [626, 390] on button "Add" at bounding box center [612, 384] width 71 height 46
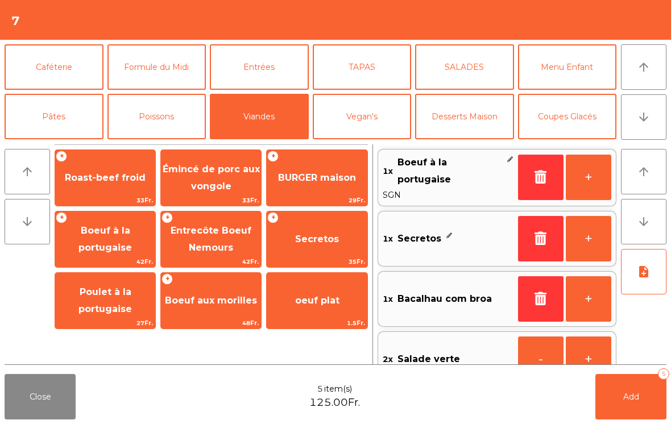
click at [167, 121] on button "Poissons" at bounding box center [157, 117] width 99 height 46
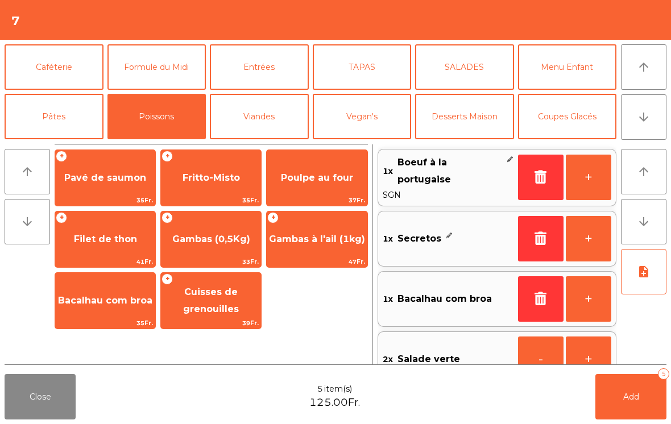
click at [109, 243] on span "Filet de thon" at bounding box center [105, 239] width 63 height 11
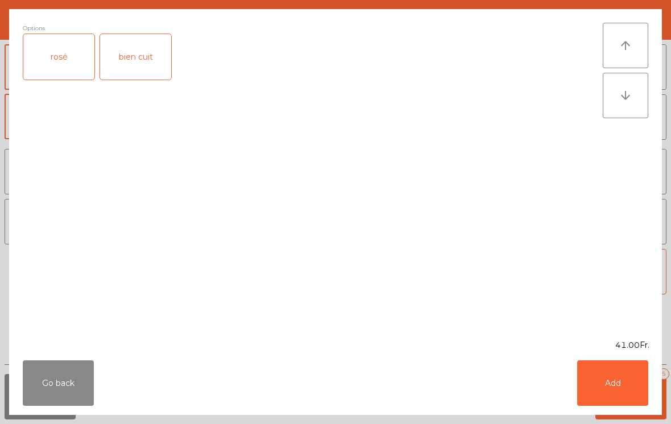
click at [145, 48] on div "bien cuit" at bounding box center [135, 57] width 71 height 46
click at [633, 386] on button "Add" at bounding box center [612, 384] width 71 height 46
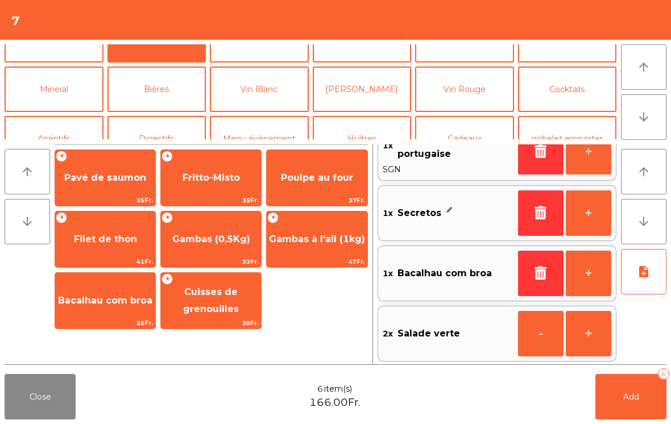
scroll to position [75, 0]
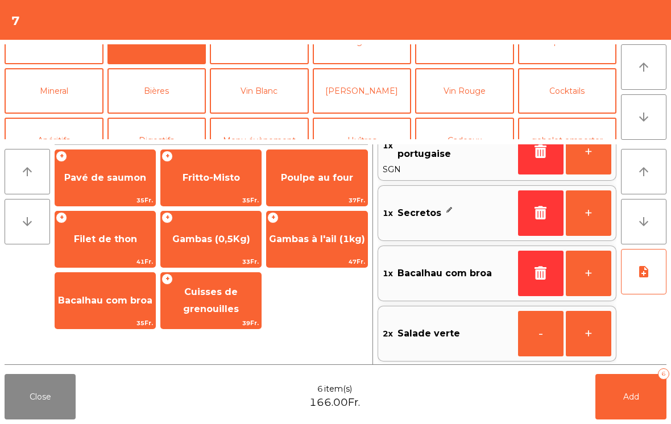
click at [478, 97] on button "Vin Rouge" at bounding box center [464, 91] width 99 height 46
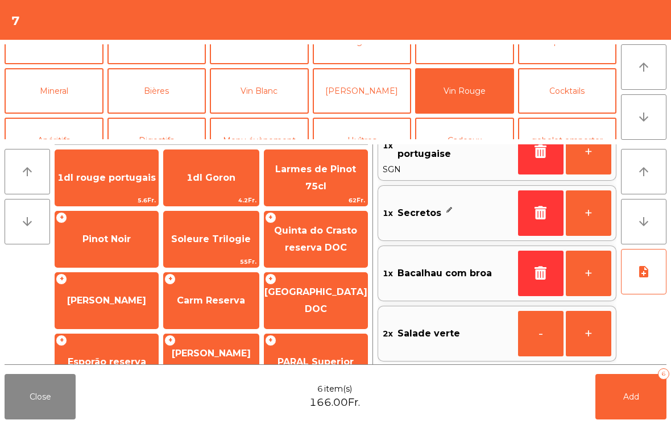
click at [335, 249] on span "Quinta do Crasto reserva DOC" at bounding box center [315, 239] width 83 height 28
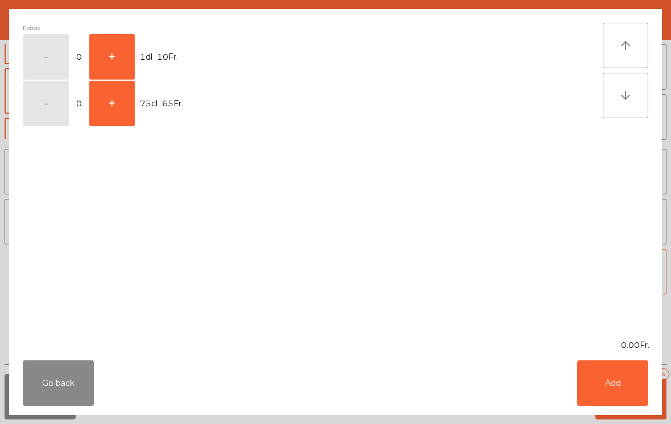
click at [118, 61] on button "+" at bounding box center [112, 57] width 46 height 46
click at [633, 381] on button "Add" at bounding box center [612, 384] width 71 height 46
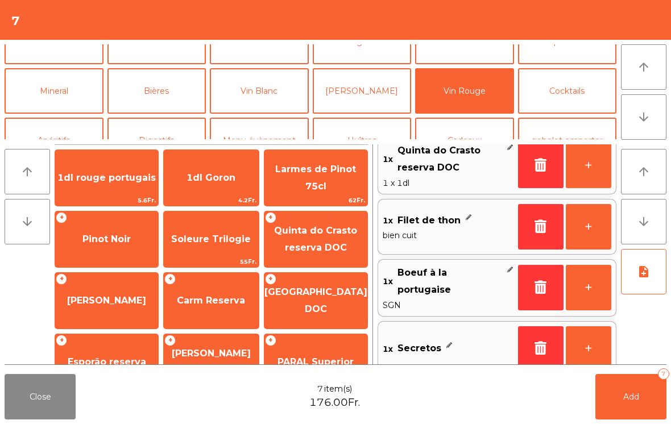
scroll to position [5, 0]
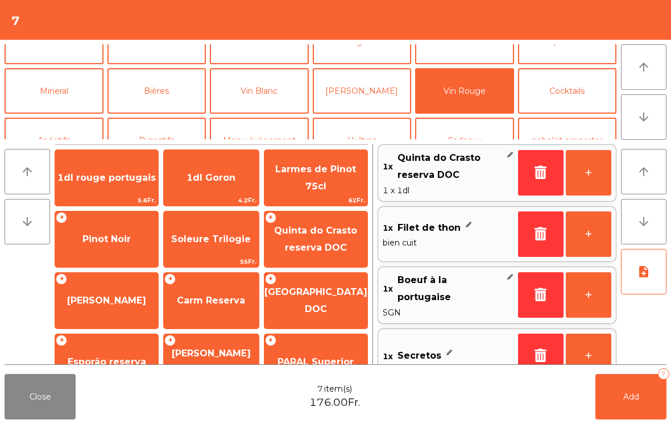
click at [596, 170] on button "+" at bounding box center [589, 173] width 46 height 46
click at [599, 171] on button "+" at bounding box center [589, 173] width 46 height 46
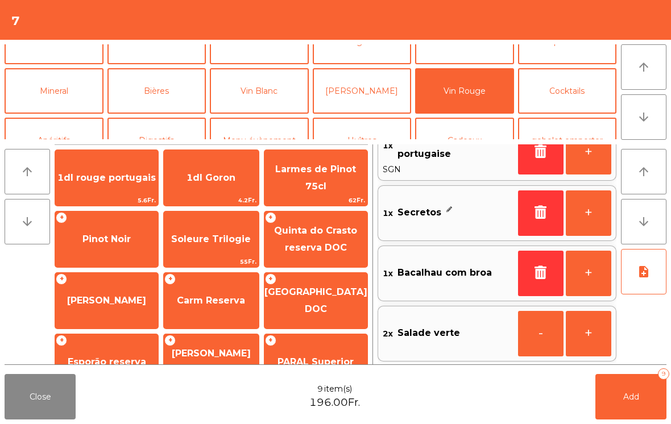
scroll to position [147, 0]
click at [633, 405] on button "Add 9" at bounding box center [631, 397] width 71 height 46
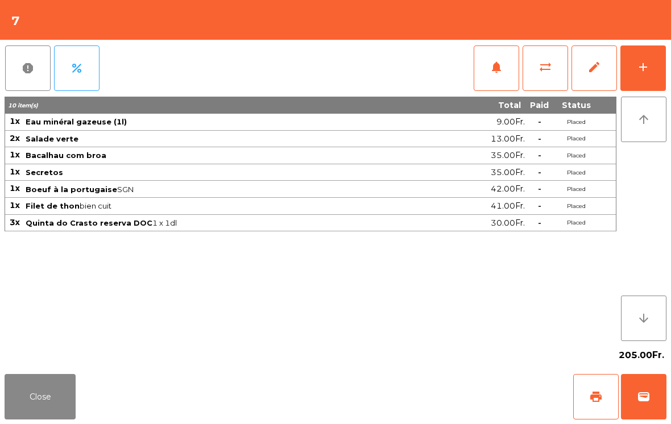
click at [71, 419] on button "Close" at bounding box center [40, 397] width 71 height 46
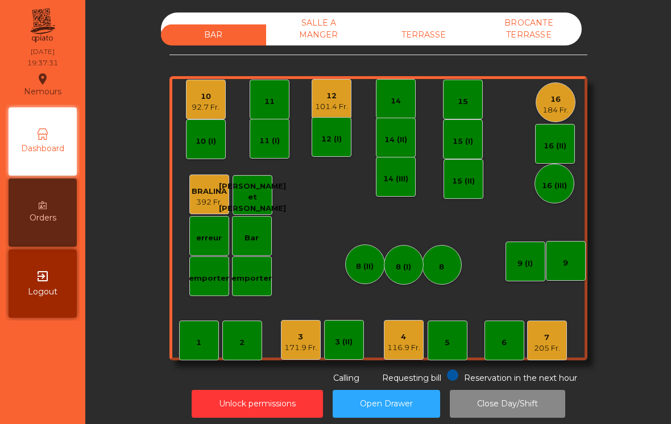
click at [562, 113] on div "184 Fr." at bounding box center [556, 110] width 26 height 11
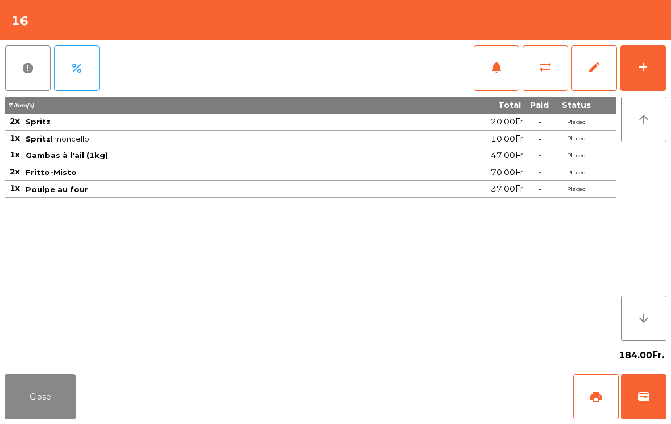
click at [502, 72] on span "notifications" at bounding box center [497, 67] width 14 height 14
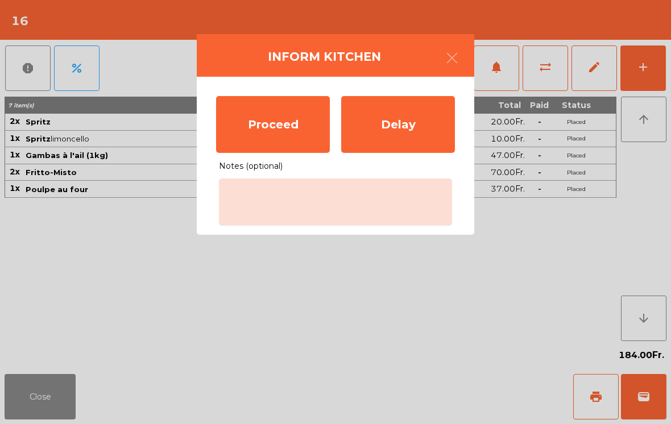
click at [278, 108] on div "Proceed" at bounding box center [273, 124] width 114 height 57
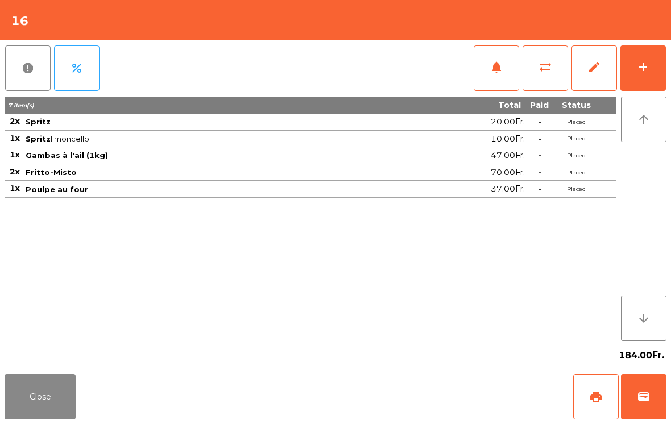
click at [42, 392] on button "Close" at bounding box center [40, 397] width 71 height 46
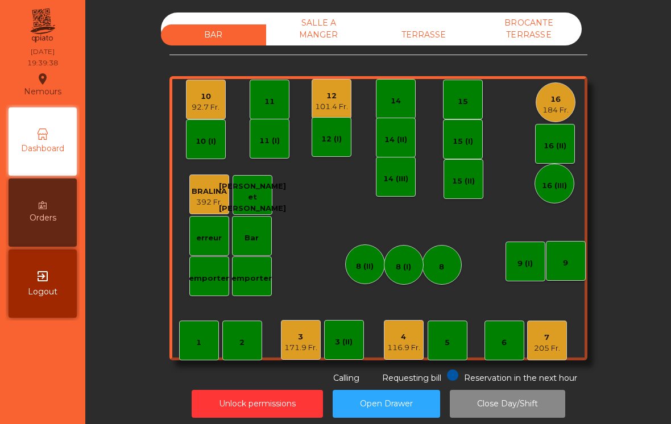
click at [315, 345] on div "171.9 Fr." at bounding box center [300, 348] width 33 height 11
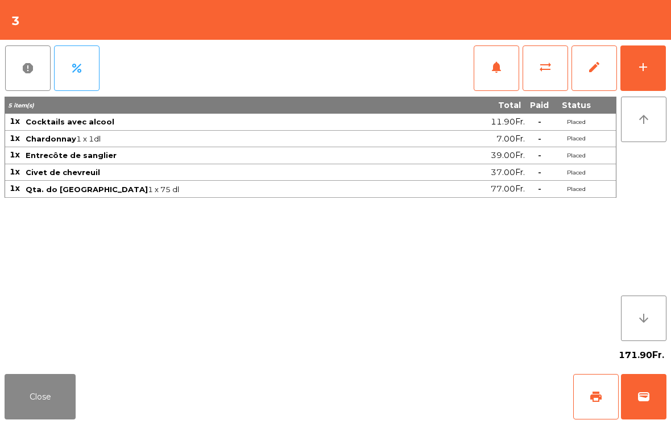
click at [56, 412] on button "Close" at bounding box center [40, 397] width 71 height 46
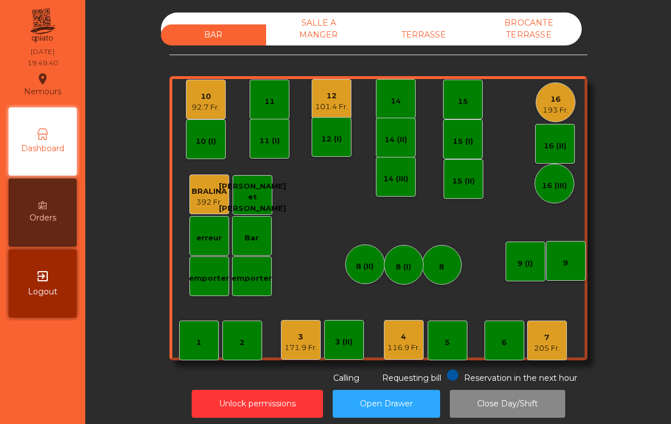
click at [405, 335] on div "4" at bounding box center [403, 337] width 33 height 11
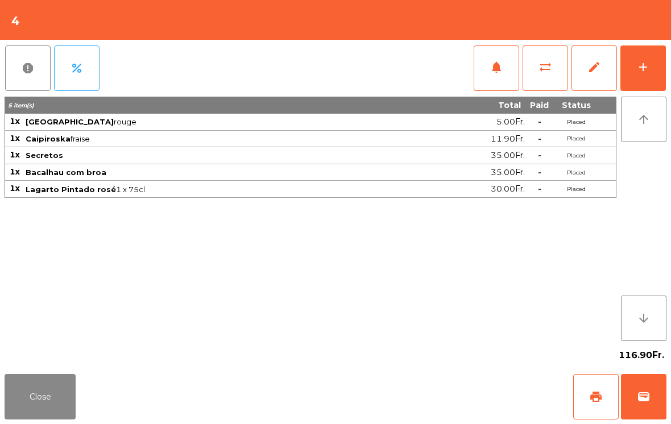
click at [646, 79] on button "add" at bounding box center [644, 69] width 46 height 46
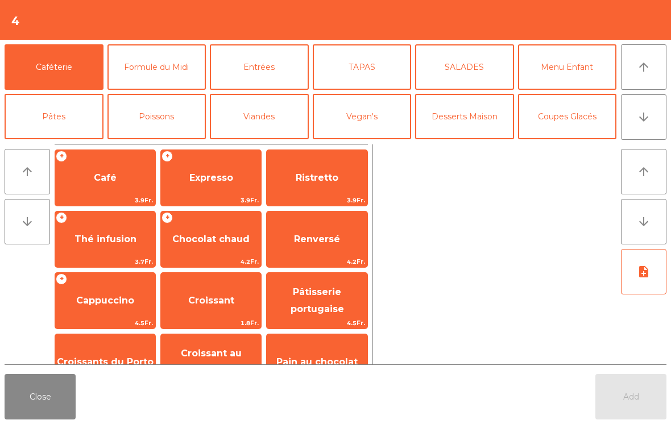
click at [585, 110] on button "Coupes Glacés" at bounding box center [567, 117] width 99 height 46
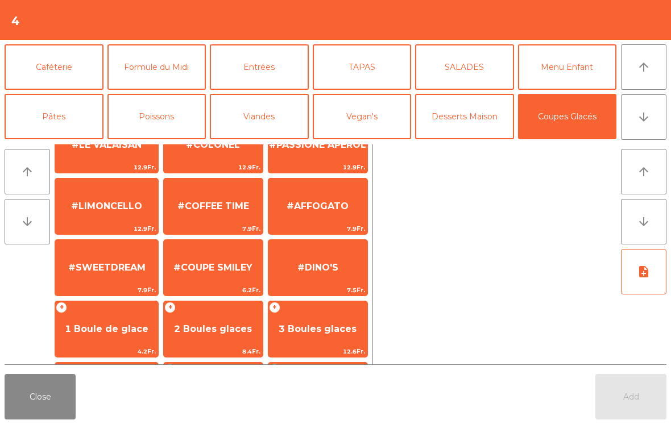
scroll to position [160, 0]
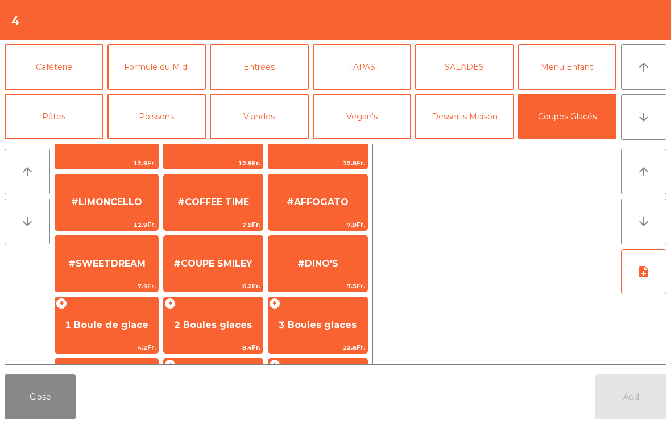
click at [327, 223] on span "7.9Fr." at bounding box center [318, 225] width 99 height 11
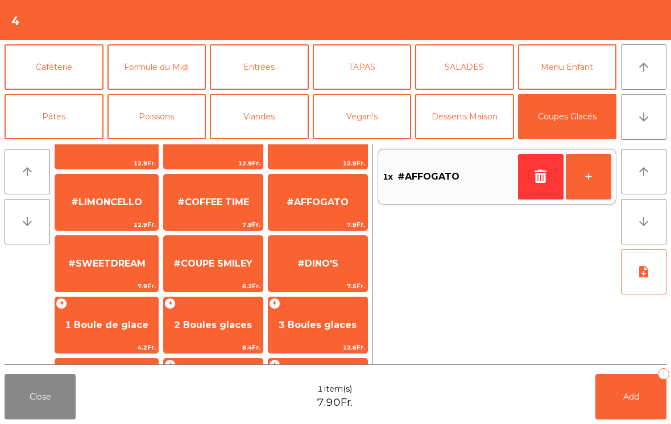
click at [67, 62] on button "Caféterie" at bounding box center [54, 67] width 99 height 46
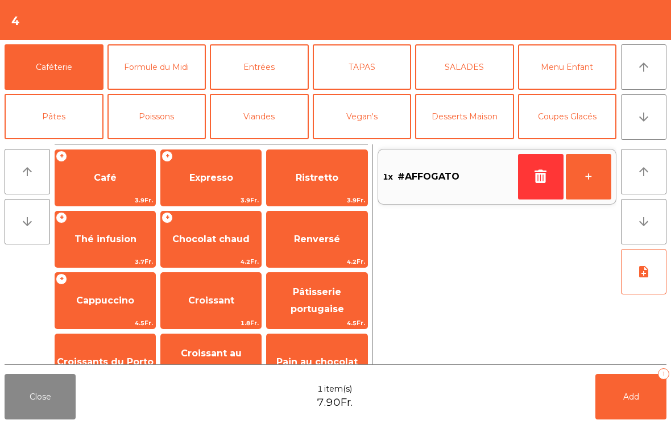
scroll to position [0, 0]
click at [211, 178] on span "Expresso" at bounding box center [211, 177] width 44 height 11
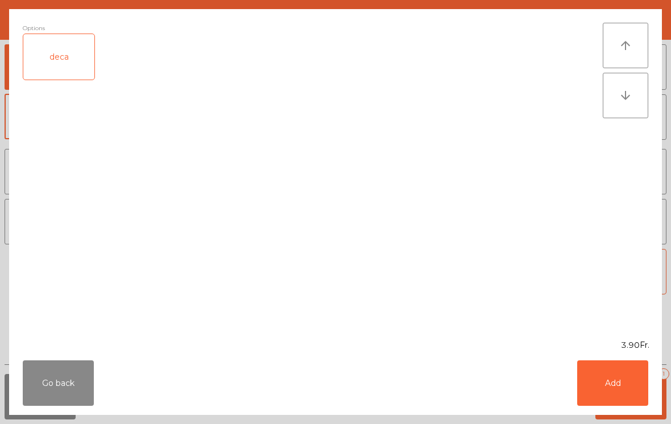
click at [616, 399] on button "Add" at bounding box center [612, 384] width 71 height 46
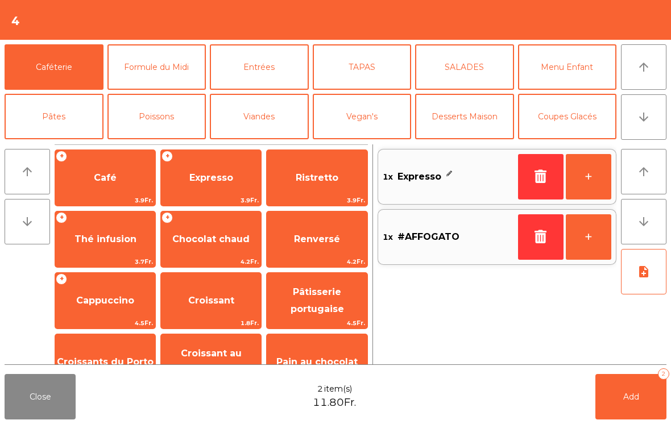
click at [626, 405] on button "Add 2" at bounding box center [631, 397] width 71 height 46
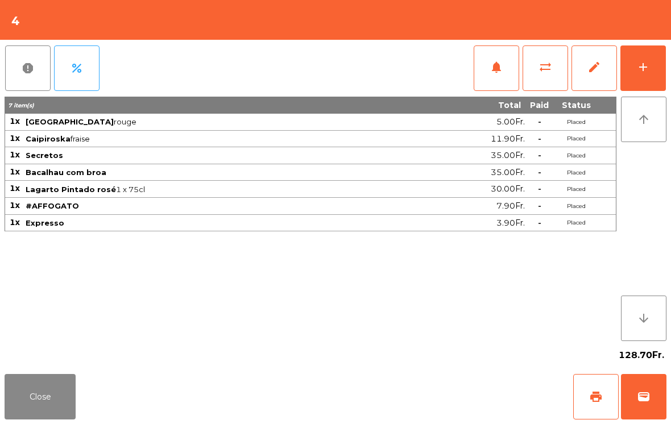
click at [47, 418] on button "Close" at bounding box center [40, 397] width 71 height 46
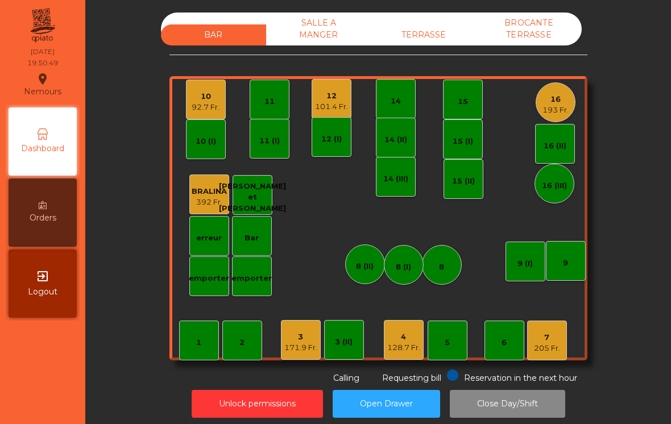
click at [440, 30] on div "TERRASSE" at bounding box center [424, 34] width 105 height 21
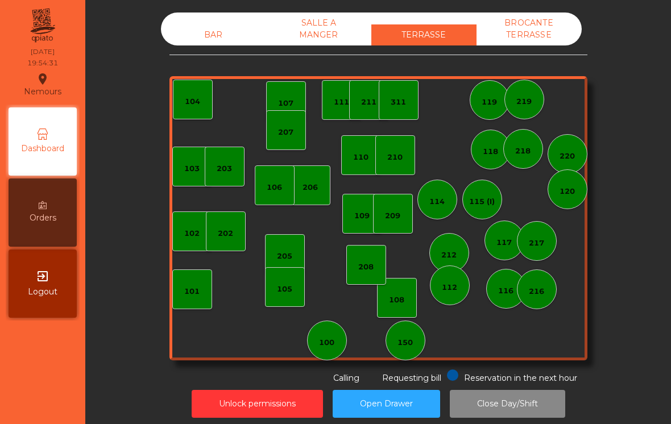
click at [193, 45] on div "BAR" at bounding box center [213, 34] width 105 height 21
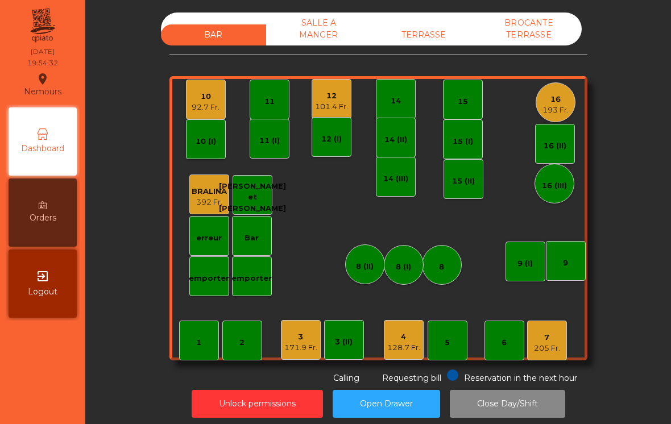
click at [555, 350] on div "205 Fr." at bounding box center [547, 348] width 26 height 11
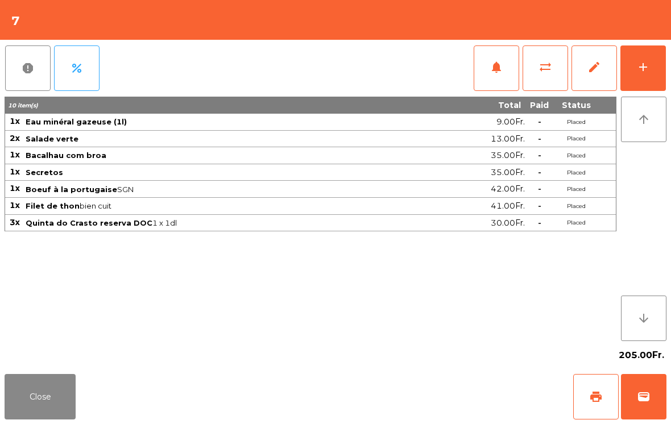
click at [640, 69] on div "add" at bounding box center [644, 67] width 14 height 14
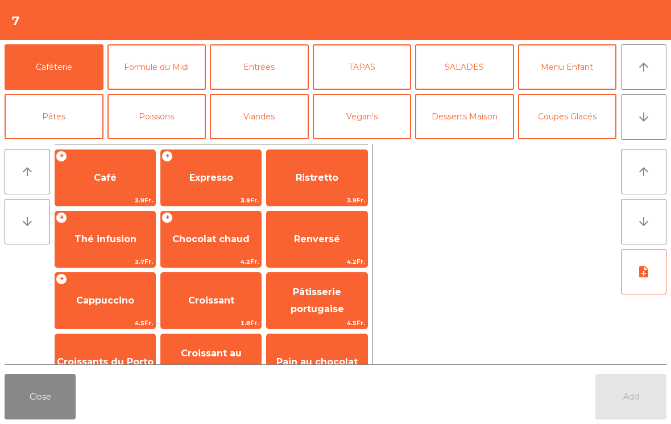
click at [650, 130] on button "arrow_downward" at bounding box center [644, 117] width 46 height 46
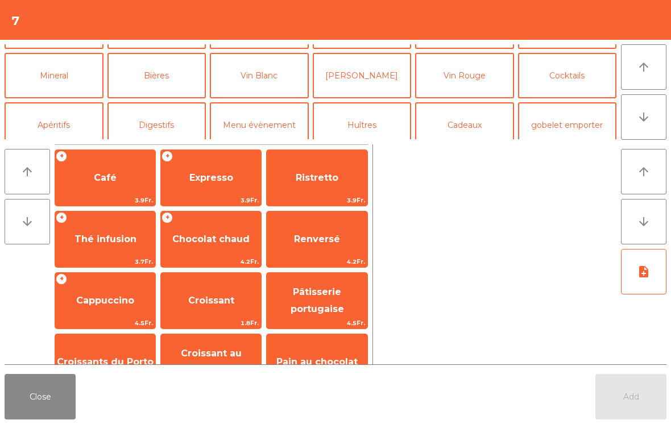
scroll to position [99, 0]
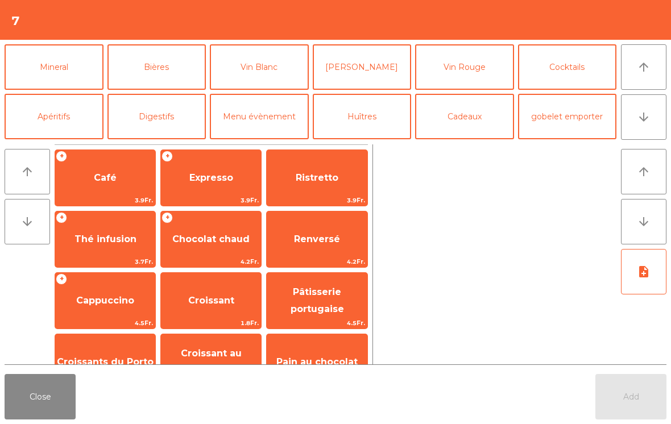
click at [150, 125] on button "Digestifs" at bounding box center [157, 117] width 99 height 46
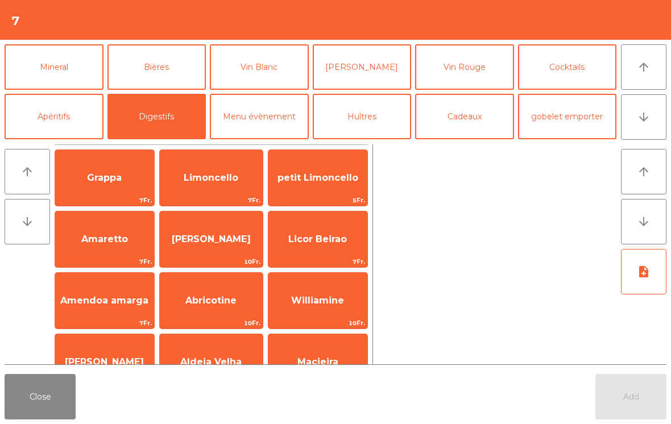
click at [208, 183] on span "Limoncello" at bounding box center [211, 177] width 55 height 11
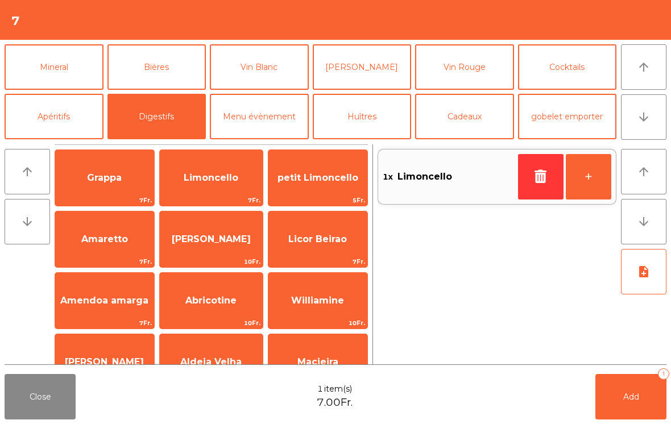
click at [592, 171] on button "+" at bounding box center [589, 177] width 46 height 46
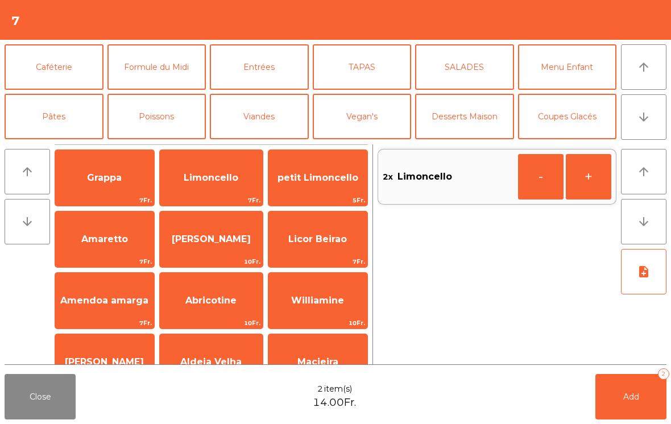
scroll to position [0, 0]
click at [66, 68] on button "Caféterie" at bounding box center [54, 67] width 99 height 46
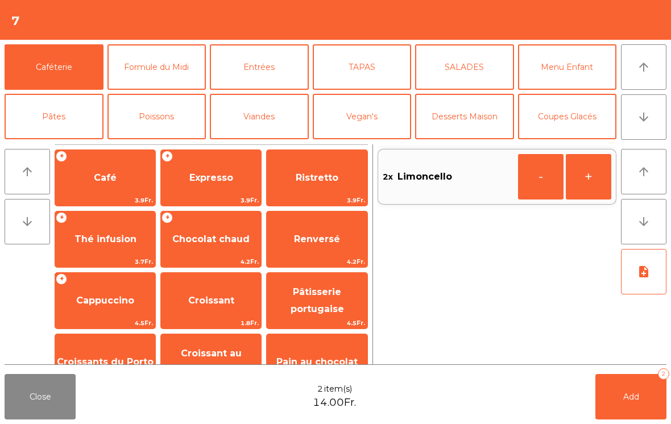
click at [226, 176] on span "Expresso" at bounding box center [211, 177] width 44 height 11
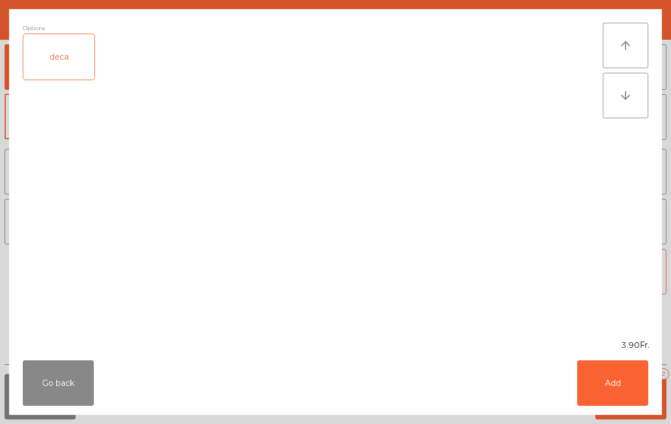
click at [605, 392] on button "Add" at bounding box center [612, 384] width 71 height 46
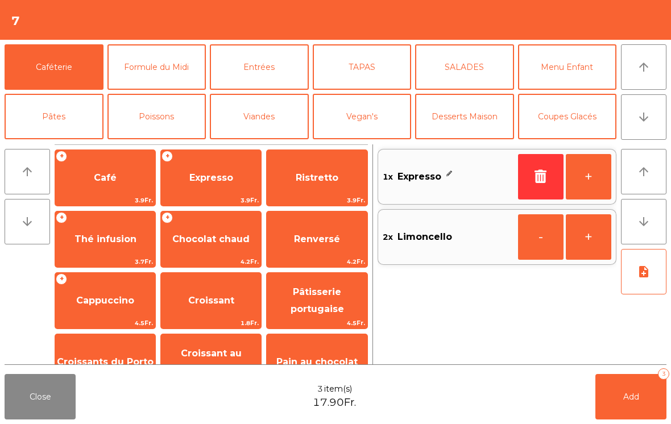
click at [588, 168] on button "+" at bounding box center [589, 177] width 46 height 46
click at [649, 404] on button "Add 4" at bounding box center [631, 397] width 71 height 46
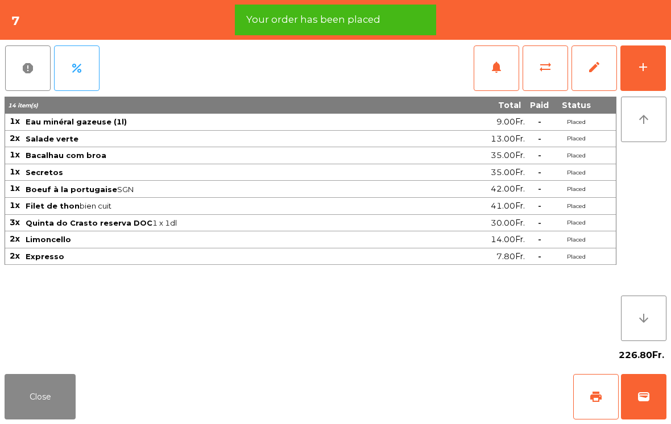
click at [47, 388] on button "Close" at bounding box center [40, 397] width 71 height 46
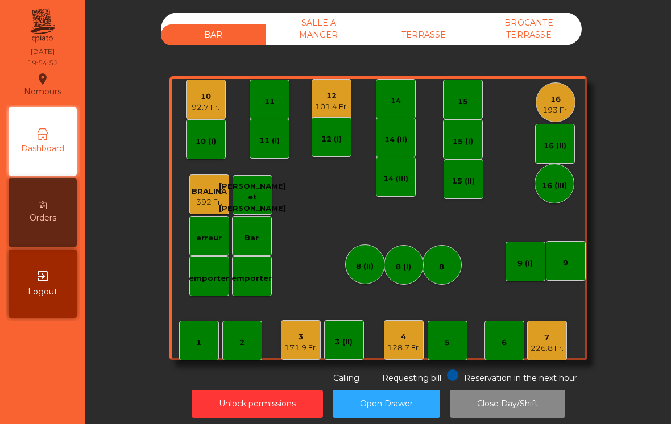
click at [187, 345] on div "1" at bounding box center [199, 341] width 40 height 40
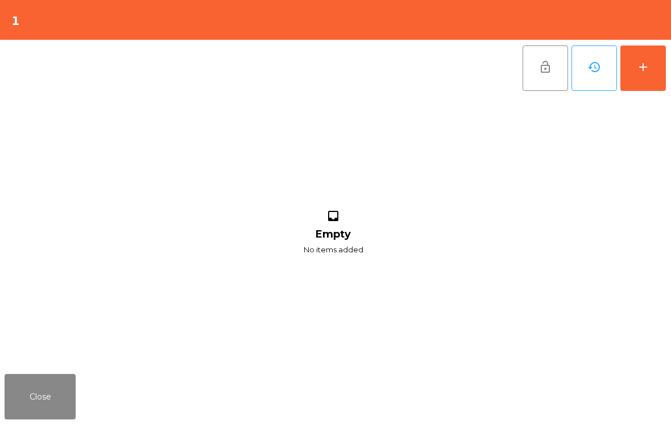
click at [649, 64] on div "add" at bounding box center [644, 67] width 14 height 14
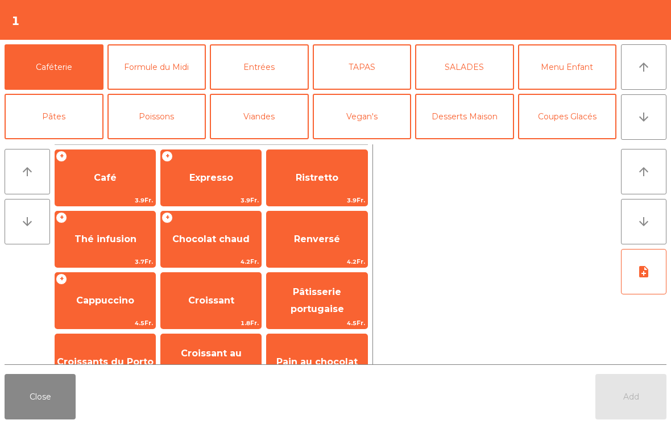
click at [654, 115] on button "arrow_downward" at bounding box center [644, 117] width 46 height 46
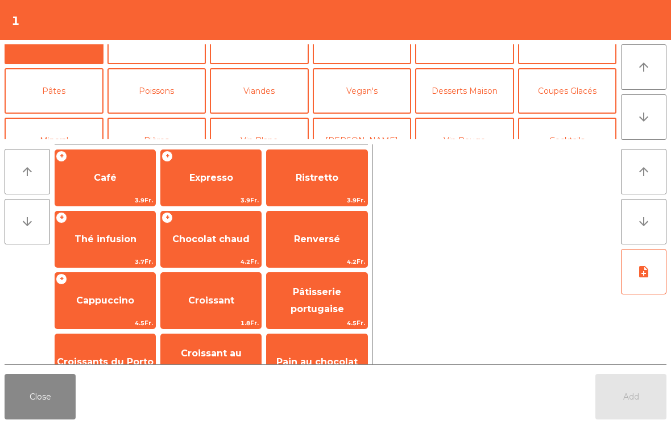
scroll to position [26, 0]
click at [166, 88] on button "Poissons" at bounding box center [157, 91] width 99 height 46
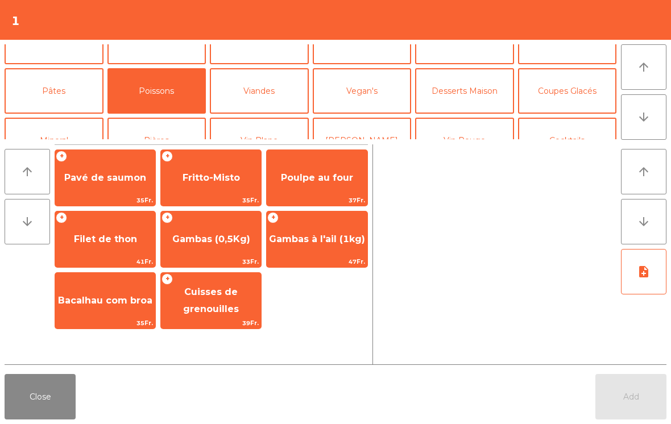
click at [346, 256] on div "+ Gambas à l'ail (1kg) 47Fr." at bounding box center [316, 239] width 101 height 57
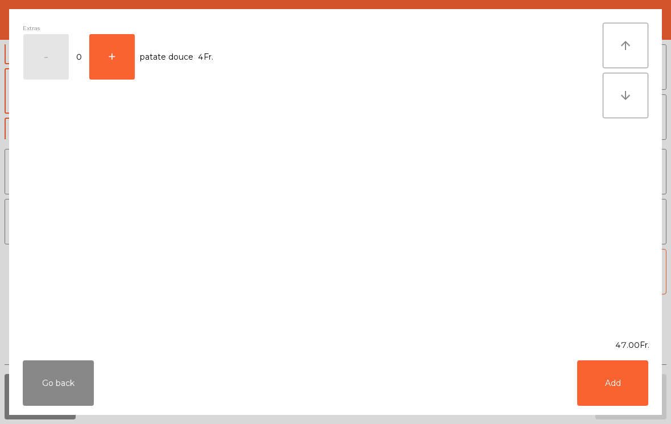
click at [623, 385] on button "Add" at bounding box center [612, 384] width 71 height 46
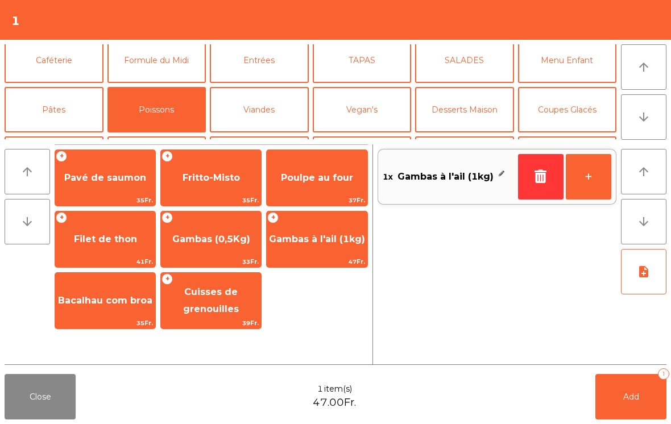
scroll to position [6, 0]
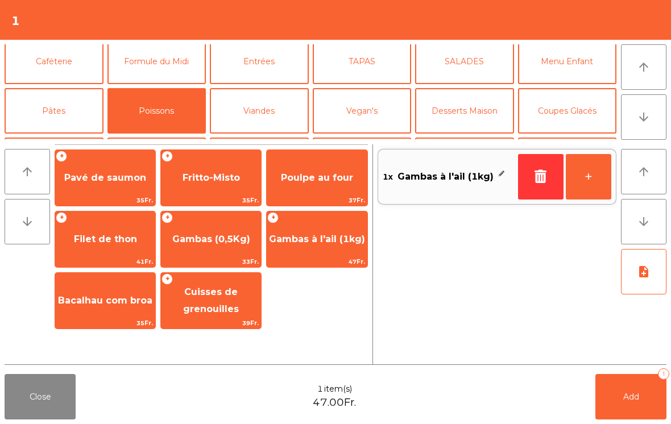
click at [586, 63] on button "Menu Enfant" at bounding box center [567, 62] width 99 height 46
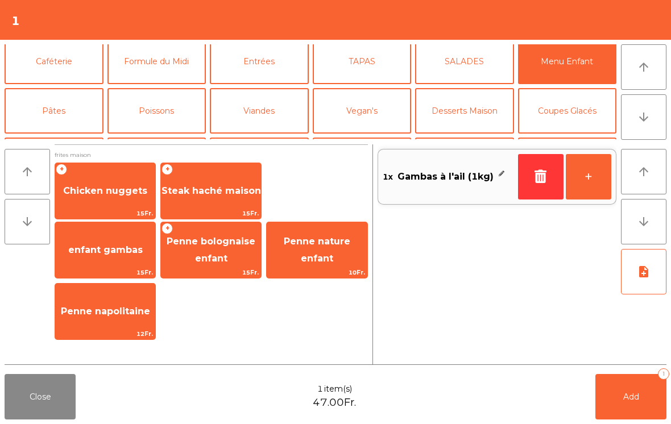
click at [219, 196] on span "Steak haché maison" at bounding box center [212, 190] width 100 height 11
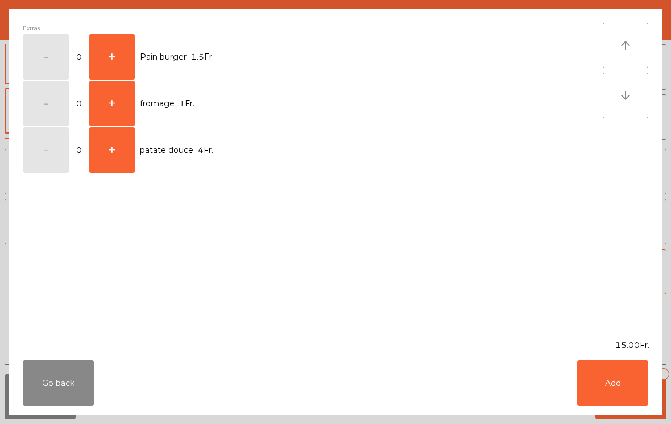
click at [609, 394] on button "Add" at bounding box center [612, 384] width 71 height 46
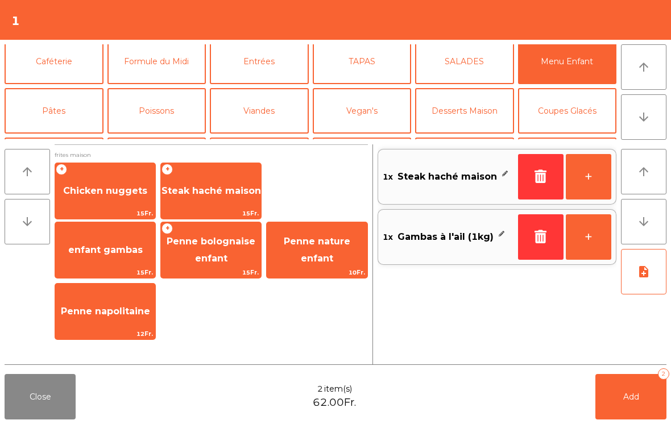
click at [651, 266] on button "note_add" at bounding box center [644, 272] width 46 height 46
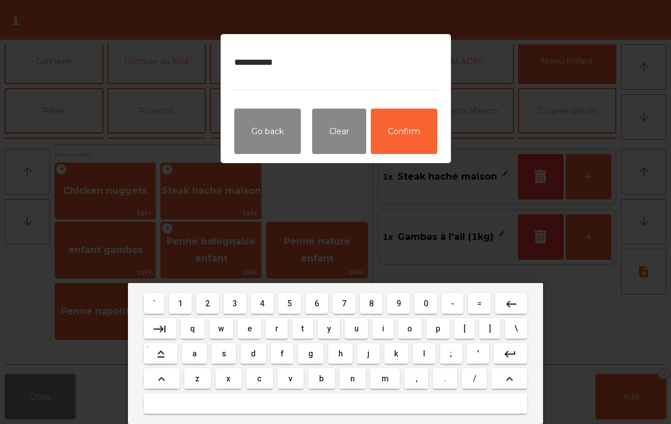
type textarea "**********"
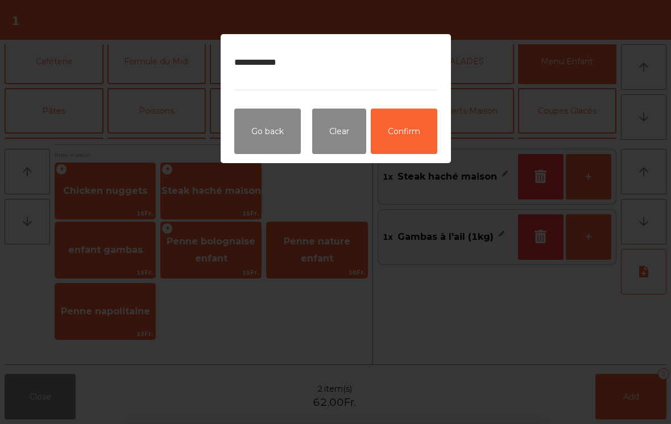
click at [416, 141] on button "Confirm" at bounding box center [404, 132] width 67 height 46
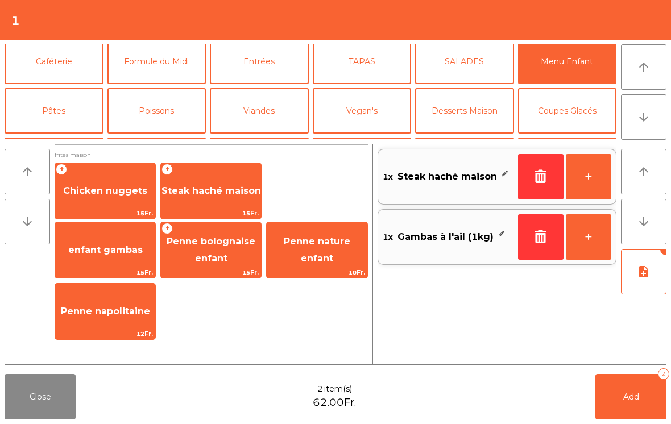
click at [620, 416] on button "Add 2" at bounding box center [631, 397] width 71 height 46
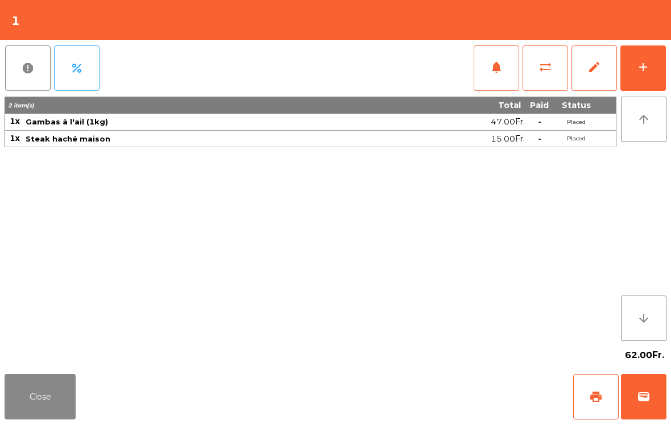
click at [55, 401] on button "Close" at bounding box center [40, 397] width 71 height 46
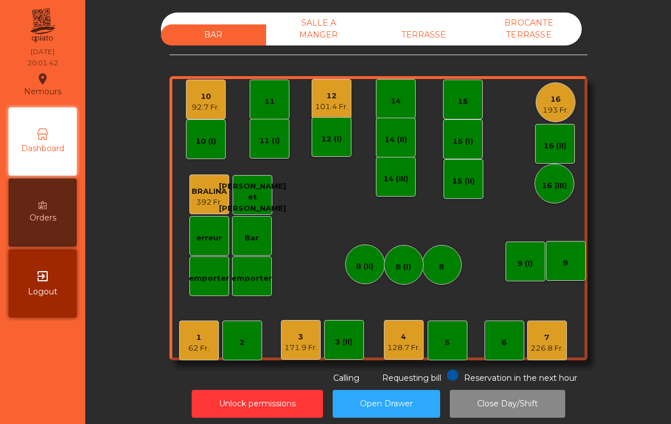
click at [420, 274] on div "8 (I)" at bounding box center [404, 265] width 40 height 40
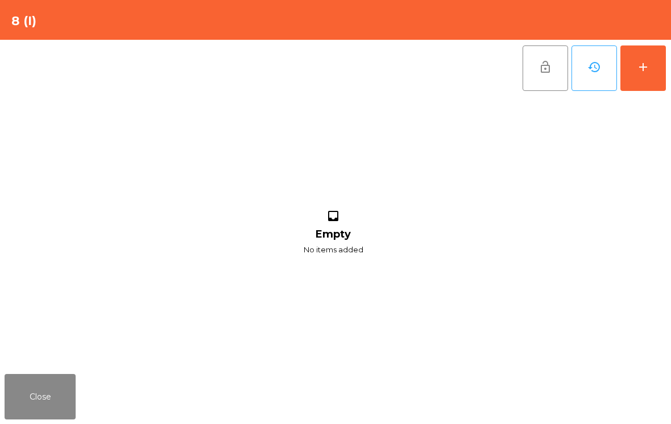
click at [643, 83] on button "add" at bounding box center [644, 69] width 46 height 46
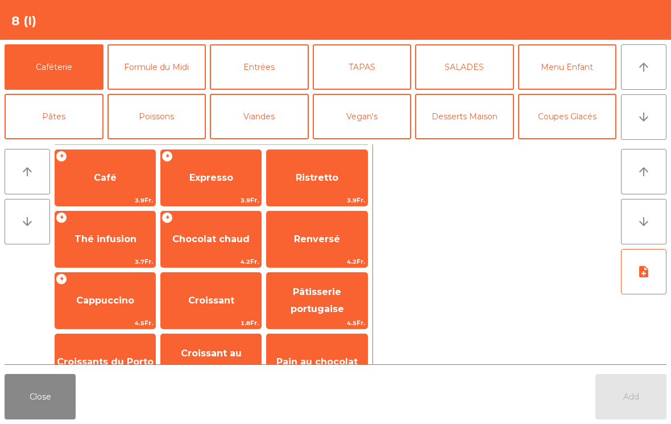
click at [645, 132] on button "arrow_downward" at bounding box center [644, 117] width 46 height 46
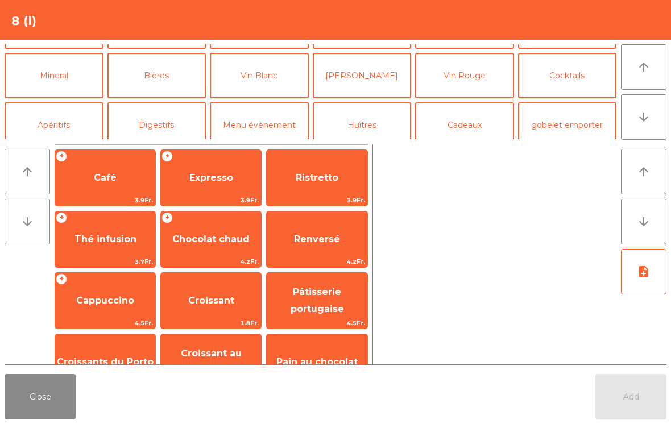
scroll to position [99, 0]
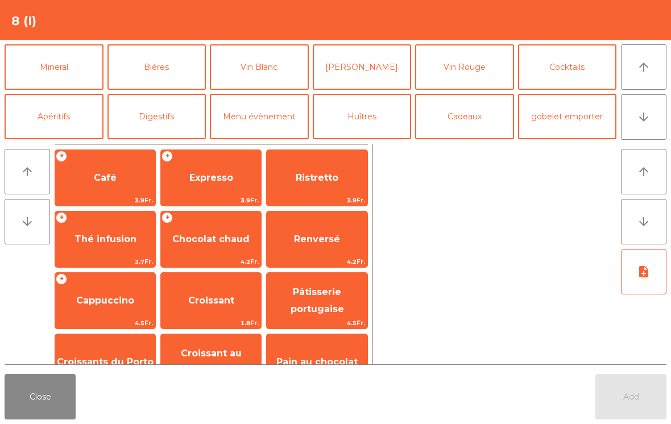
click at [582, 77] on button "Cocktails" at bounding box center [567, 67] width 99 height 46
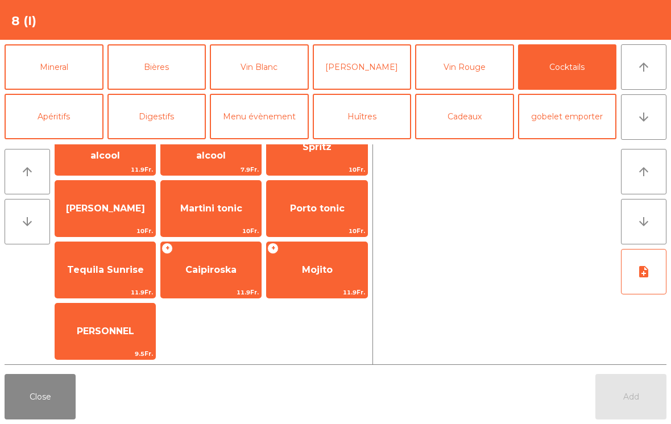
scroll to position [31, 0]
click at [126, 335] on span "PERSONNEL" at bounding box center [105, 331] width 57 height 11
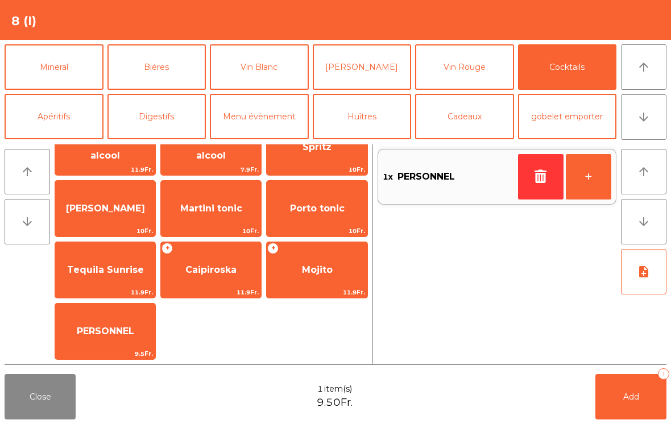
click at [642, 416] on button "Add 1" at bounding box center [631, 397] width 71 height 46
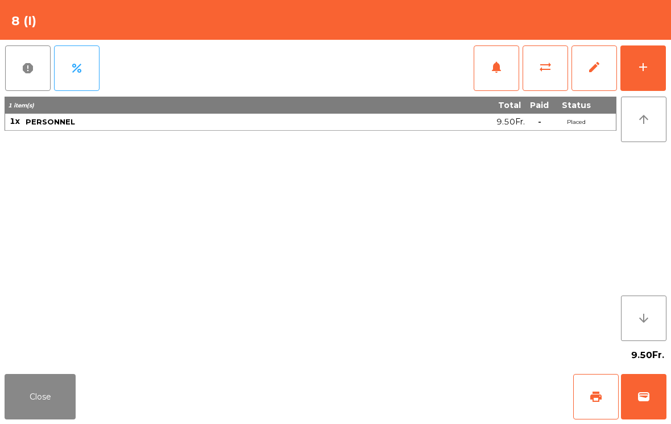
click at [40, 397] on button "Close" at bounding box center [40, 397] width 71 height 46
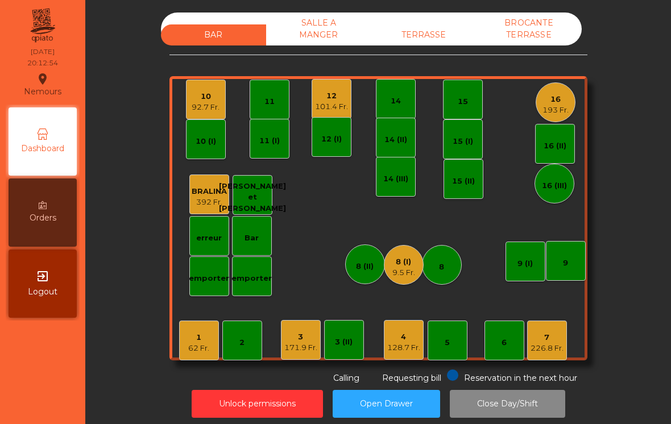
click at [408, 342] on div "4" at bounding box center [403, 337] width 33 height 11
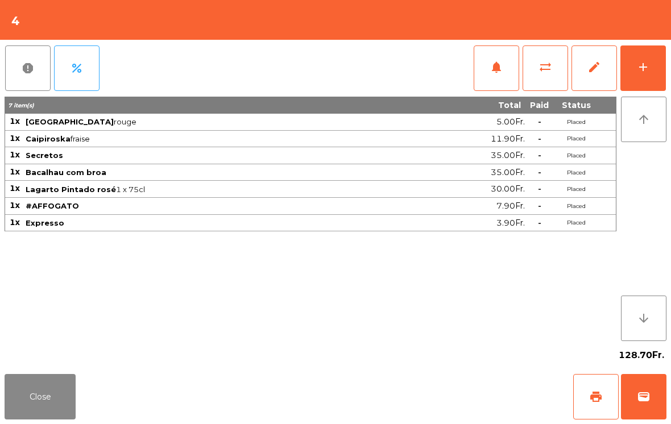
click at [592, 397] on span "print" at bounding box center [596, 397] width 14 height 14
click at [46, 419] on button "Close" at bounding box center [40, 397] width 71 height 46
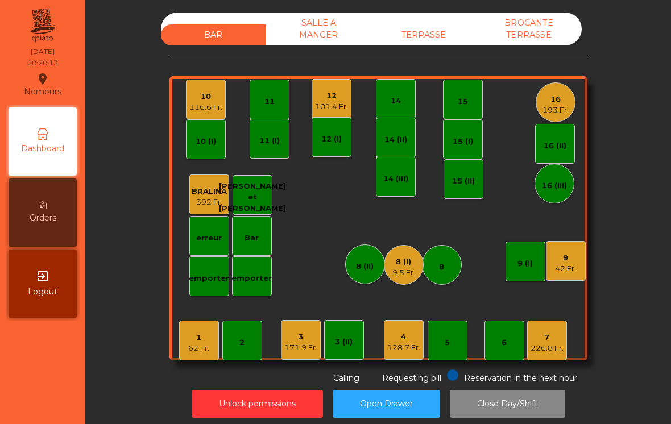
click at [403, 276] on div "9.5 Fr." at bounding box center [404, 272] width 23 height 11
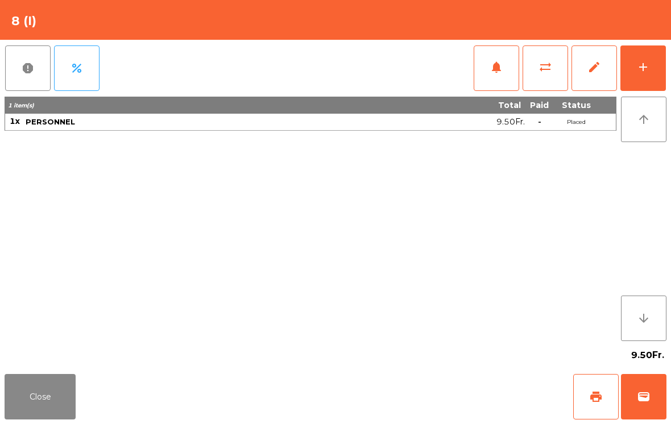
click at [637, 401] on span "wallet" at bounding box center [644, 397] width 14 height 14
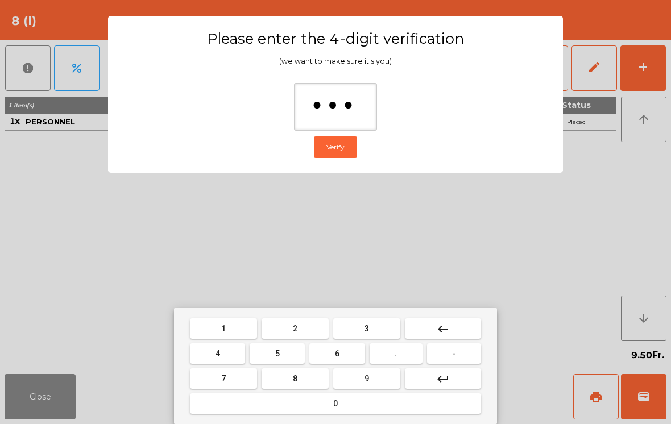
type input "****"
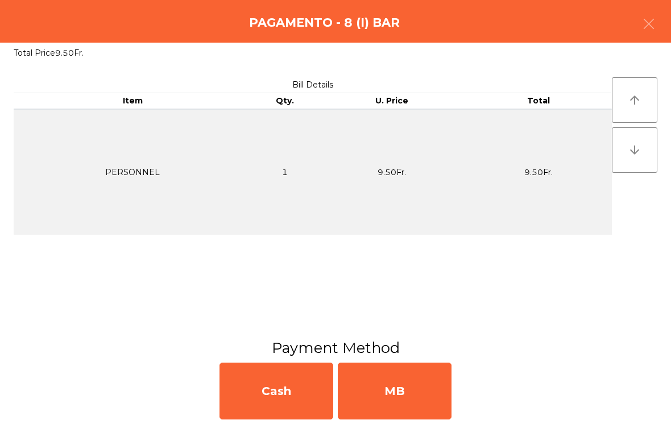
click at [383, 389] on div "MB" at bounding box center [395, 391] width 114 height 57
click at [391, 403] on div "No" at bounding box center [395, 391] width 114 height 57
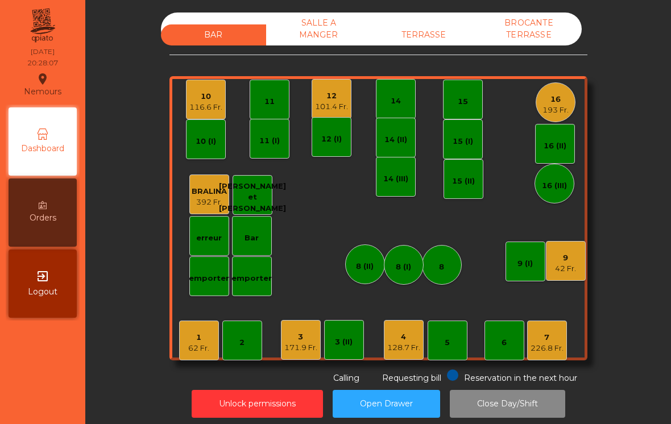
click at [319, 109] on div "101.4 Fr." at bounding box center [331, 106] width 33 height 11
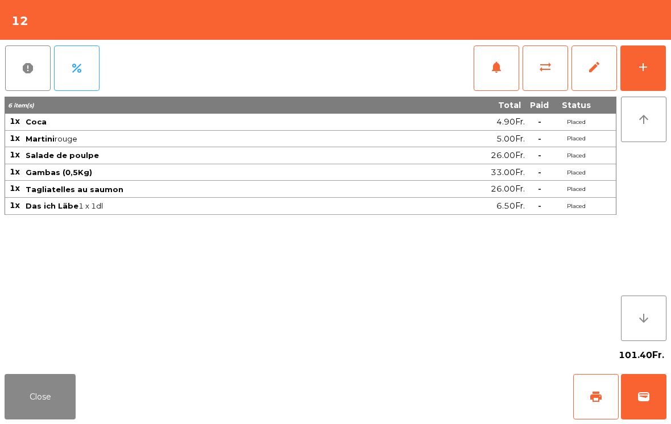
click at [661, 64] on button "add" at bounding box center [644, 69] width 46 height 46
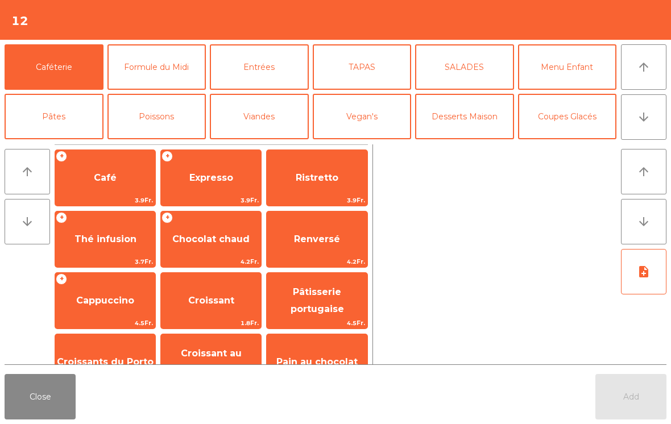
click at [209, 185] on span "Expresso" at bounding box center [211, 178] width 100 height 31
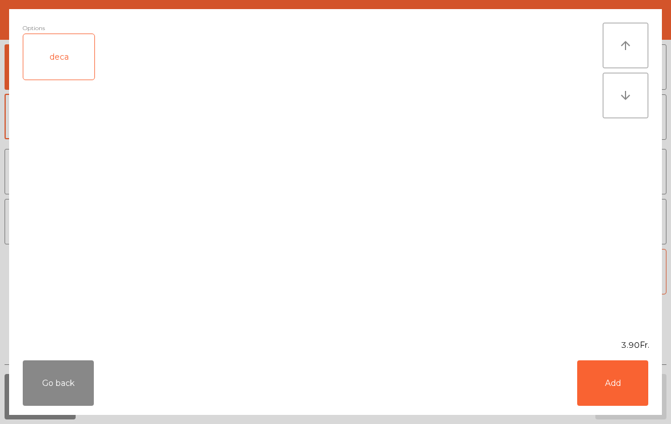
click at [617, 389] on button "Add" at bounding box center [612, 384] width 71 height 46
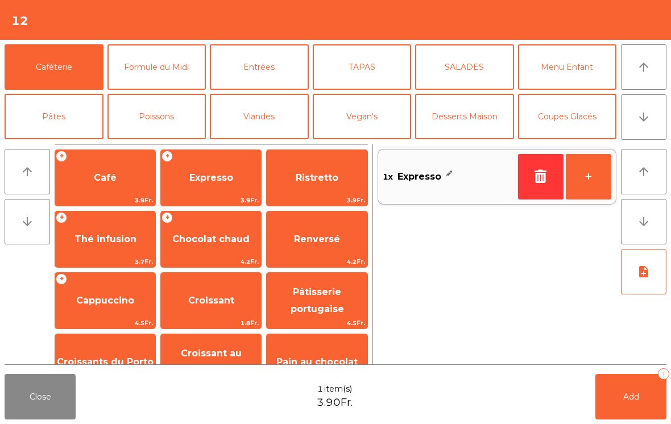
click at [593, 183] on button "+" at bounding box center [589, 177] width 46 height 46
click at [629, 406] on button "Add 2" at bounding box center [631, 397] width 71 height 46
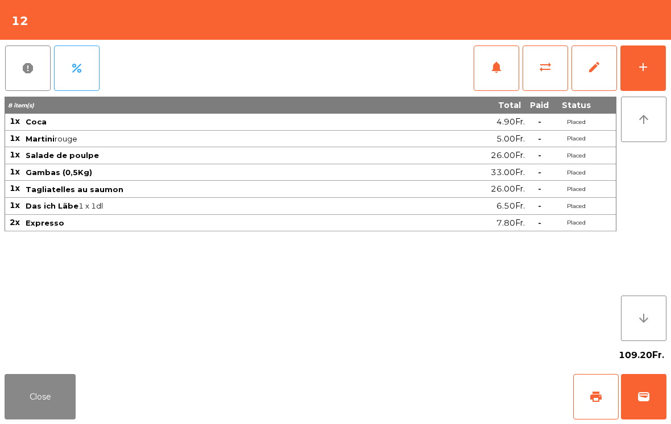
click at [49, 414] on button "Close" at bounding box center [40, 397] width 71 height 46
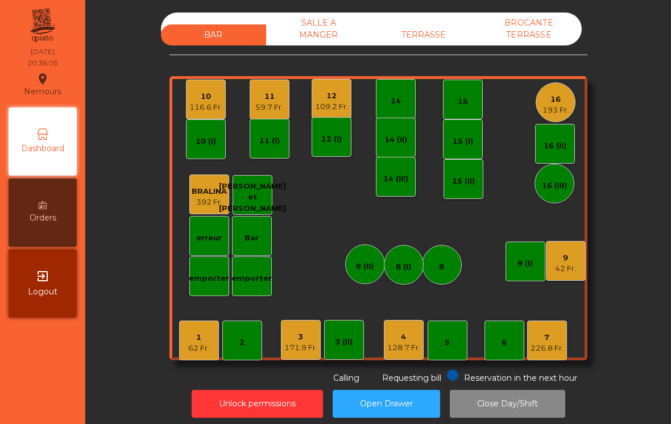
click at [279, 104] on div "59.7 Fr." at bounding box center [269, 107] width 28 height 11
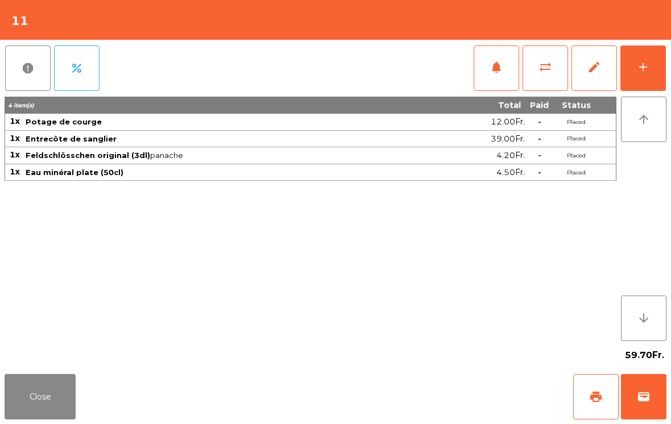
click at [41, 411] on button "Close" at bounding box center [40, 397] width 71 height 46
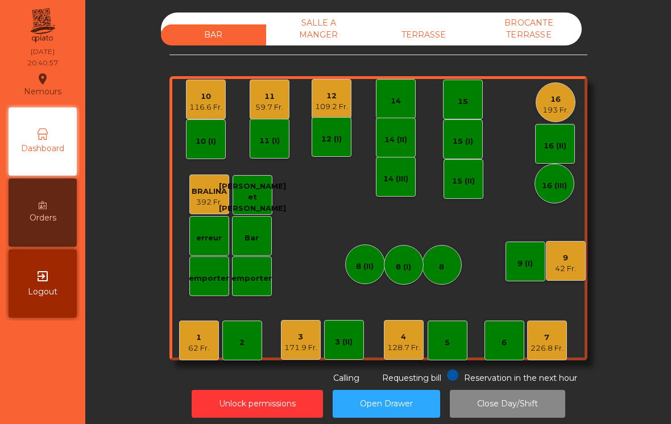
click at [557, 270] on div "42 Fr." at bounding box center [565, 268] width 21 height 11
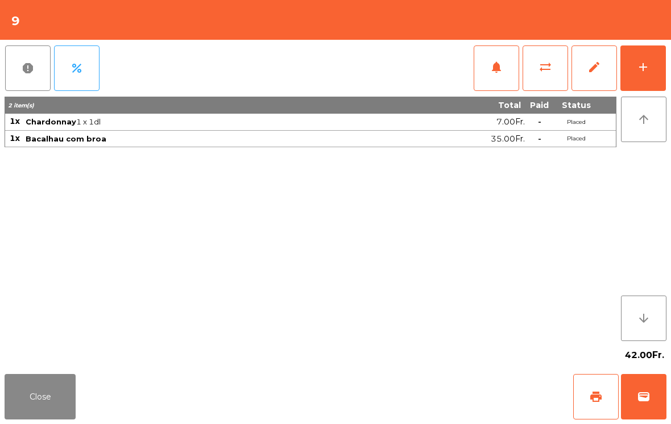
click at [653, 99] on button "arrow_upward" at bounding box center [644, 120] width 46 height 46
click at [646, 68] on div "add" at bounding box center [644, 67] width 14 height 14
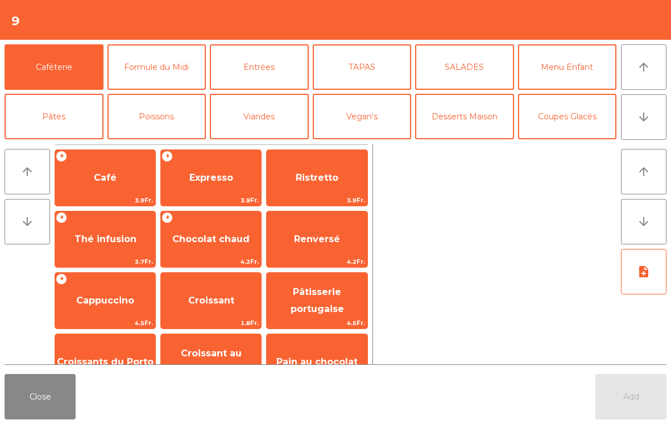
click at [646, 123] on icon "arrow_downward" at bounding box center [644, 117] width 14 height 14
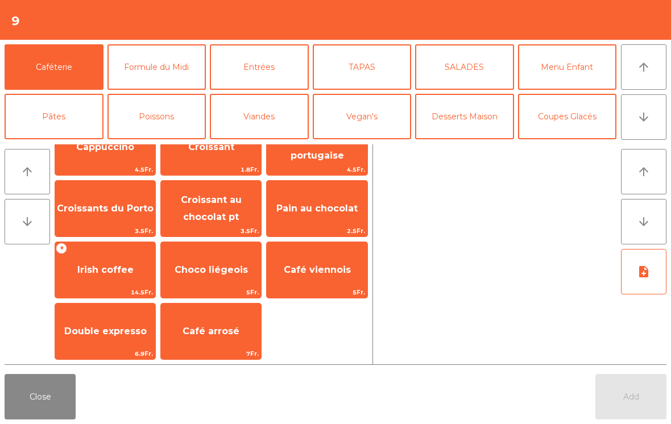
scroll to position [0, 0]
click at [583, 117] on button "Coupes Glacés" at bounding box center [567, 117] width 99 height 46
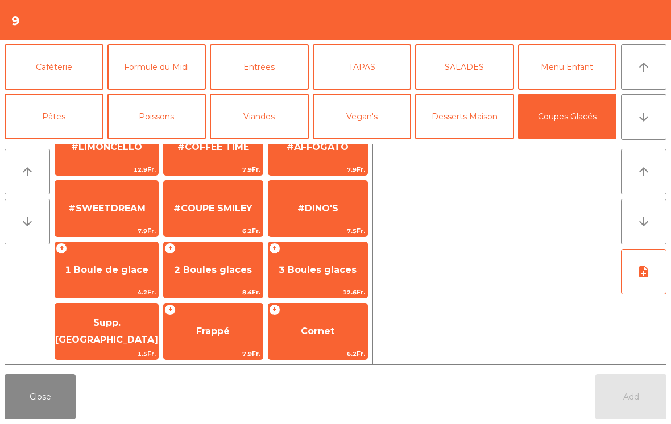
scroll to position [215, 0]
click at [104, 280] on span "1 Boule de glace" at bounding box center [106, 270] width 103 height 31
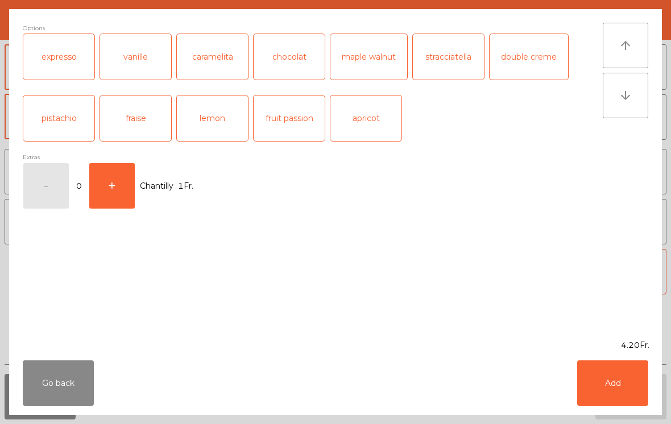
click at [608, 387] on button "Add" at bounding box center [612, 384] width 71 height 46
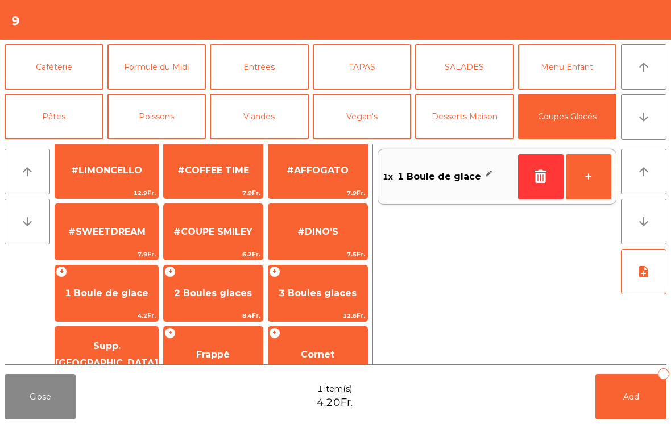
scroll to position [177, 0]
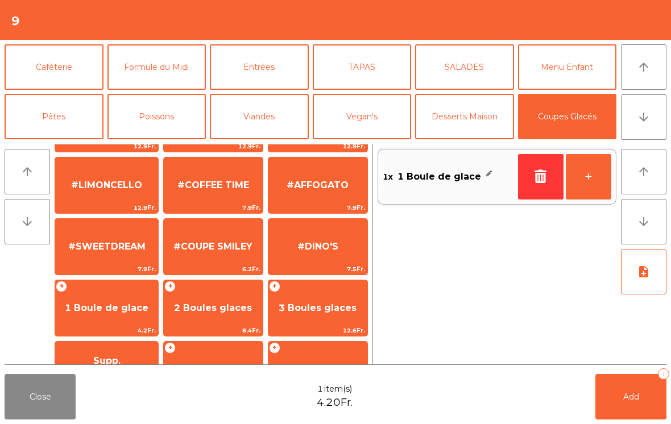
click at [332, 176] on span "#AFFOGATO" at bounding box center [318, 185] width 99 height 31
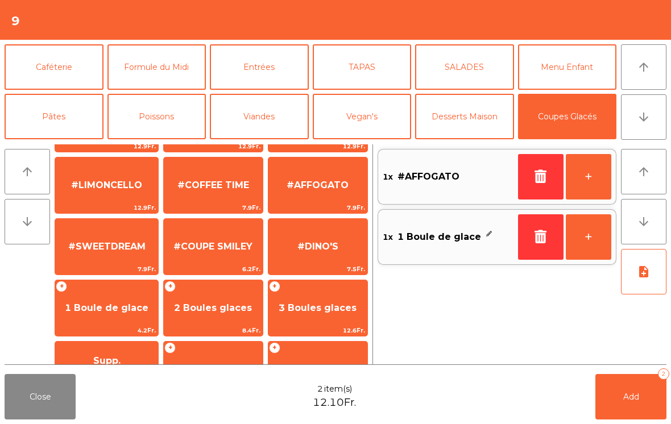
click at [109, 313] on span "1 Boule de glace" at bounding box center [107, 308] width 84 height 11
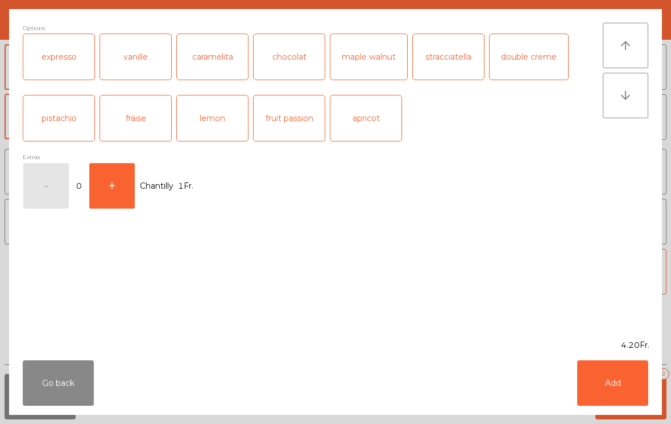
click at [620, 383] on button "Add" at bounding box center [612, 384] width 71 height 46
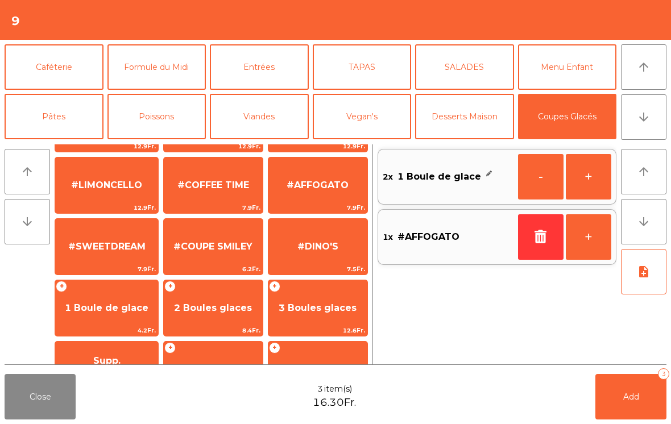
click at [98, 312] on span "1 Boule de glace" at bounding box center [107, 308] width 84 height 11
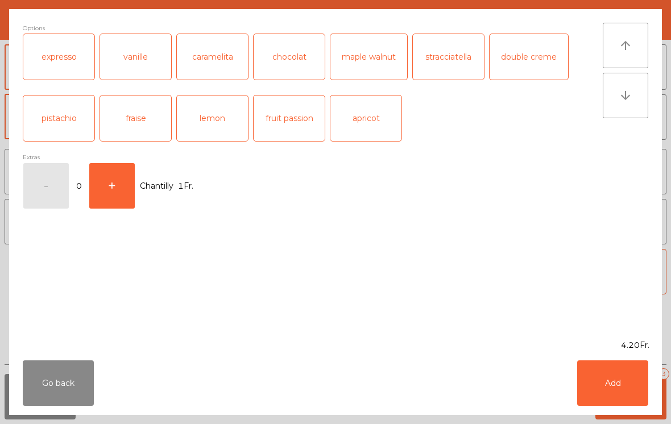
click at [616, 386] on button "Add" at bounding box center [612, 384] width 71 height 46
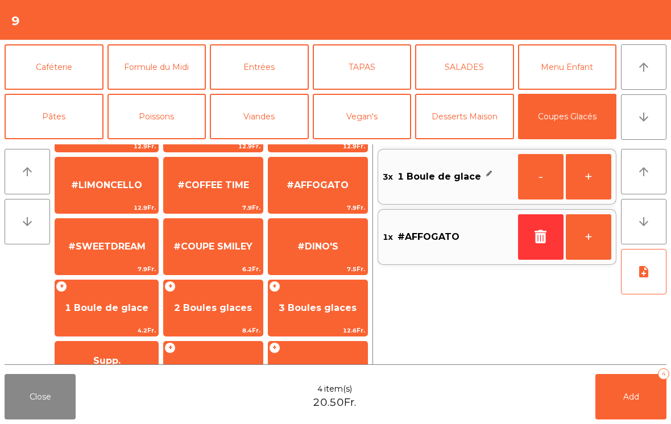
click at [639, 383] on button "Add 4" at bounding box center [631, 397] width 71 height 46
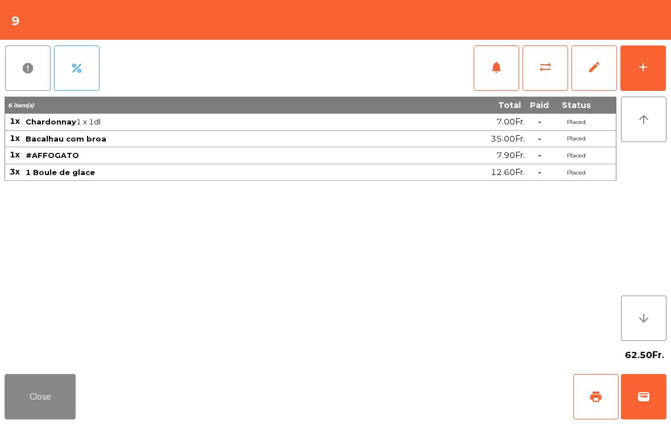
click at [34, 410] on button "Close" at bounding box center [40, 397] width 71 height 46
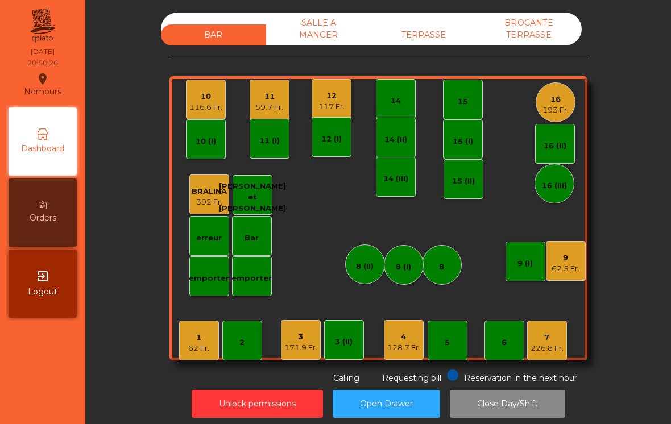
click at [192, 356] on div "1 62 Fr." at bounding box center [199, 341] width 40 height 40
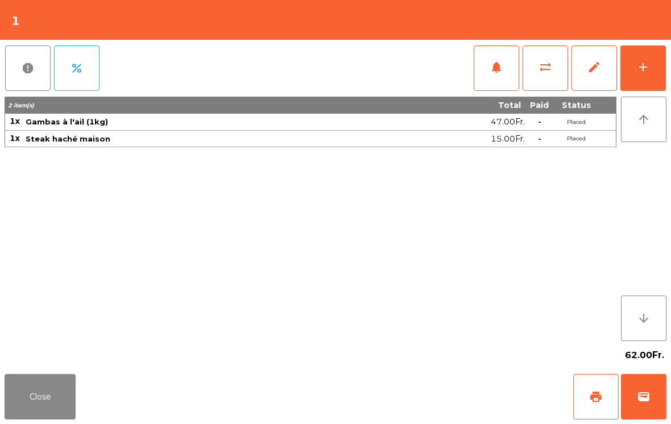
click at [647, 69] on div "add" at bounding box center [644, 67] width 14 height 14
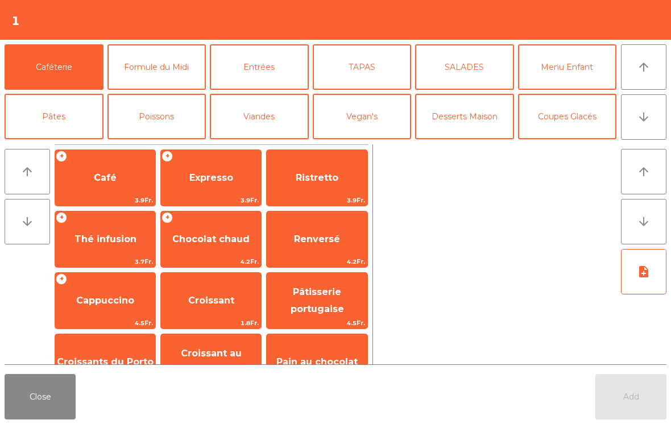
click at [663, 105] on button "arrow_downward" at bounding box center [644, 117] width 46 height 46
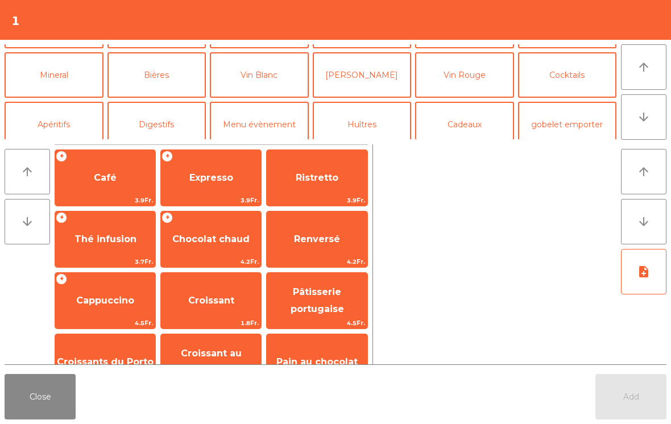
click at [651, 118] on button "arrow_downward" at bounding box center [644, 117] width 46 height 46
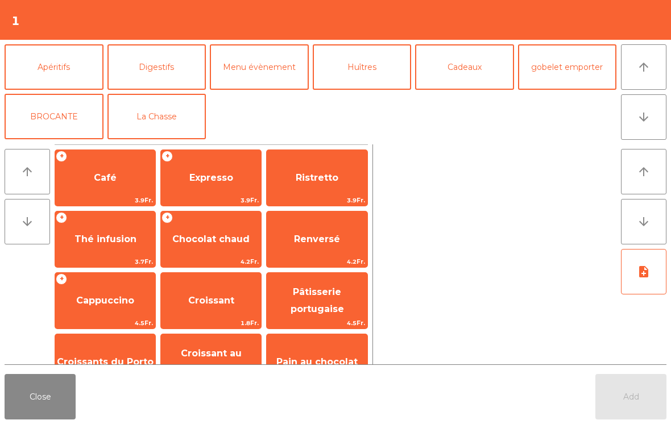
click at [163, 83] on button "Digestifs" at bounding box center [157, 67] width 99 height 46
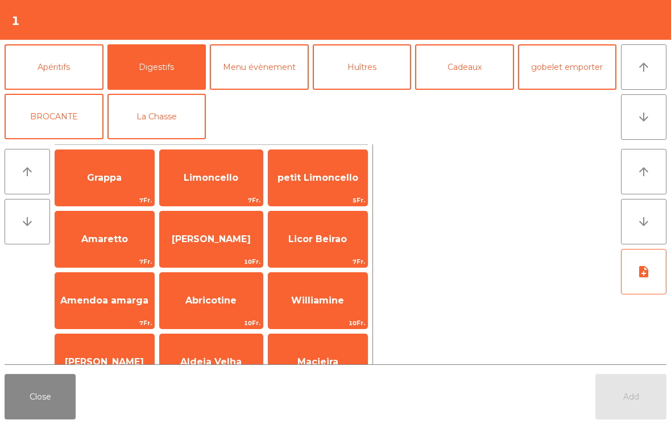
scroll to position [148, 0]
click at [174, 129] on button "La Chasse" at bounding box center [157, 117] width 99 height 46
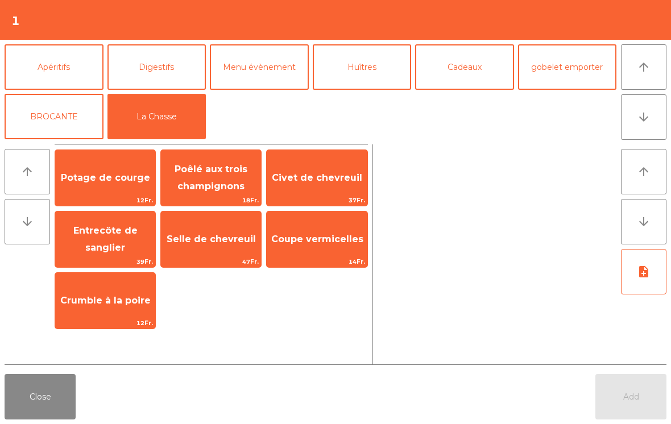
click at [333, 251] on span "Coupe vermicelles" at bounding box center [317, 239] width 100 height 31
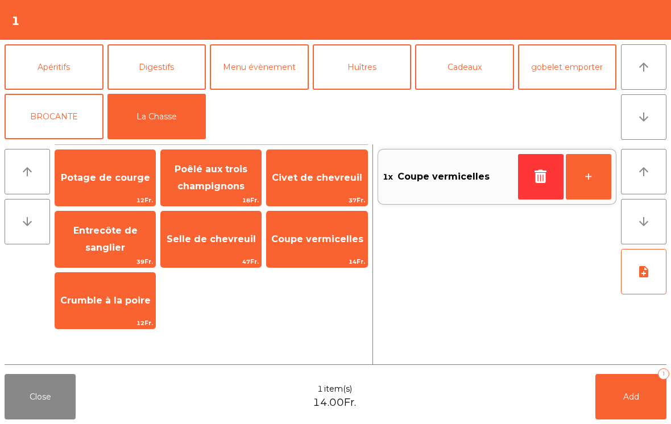
click at [640, 290] on button "note_add" at bounding box center [644, 272] width 46 height 46
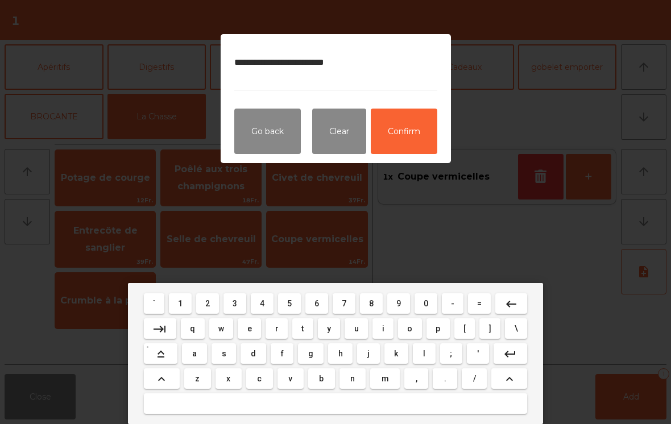
type textarea "**********"
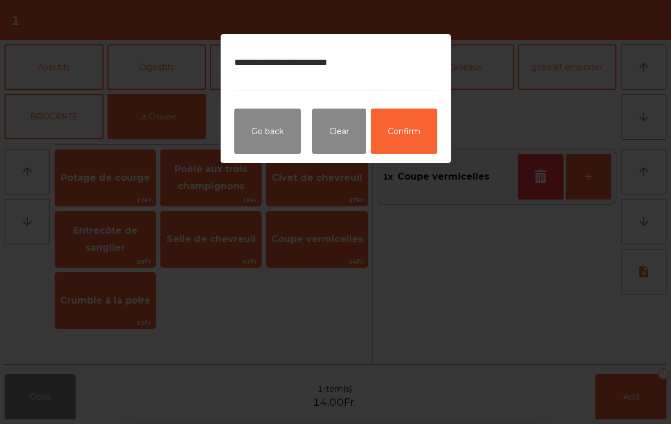
click at [418, 140] on button "Confirm" at bounding box center [404, 132] width 67 height 46
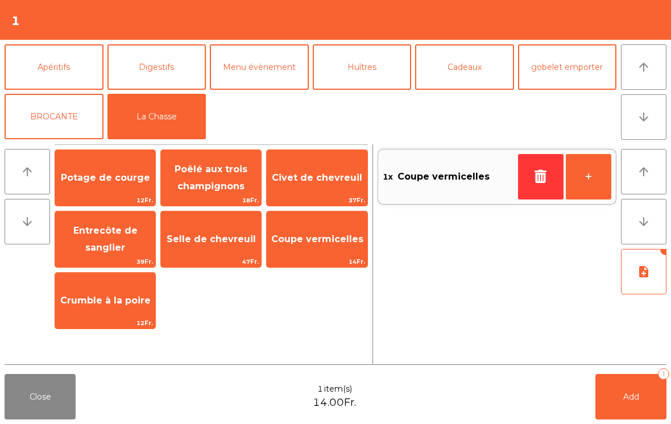
click at [641, 403] on button "Add 1" at bounding box center [631, 397] width 71 height 46
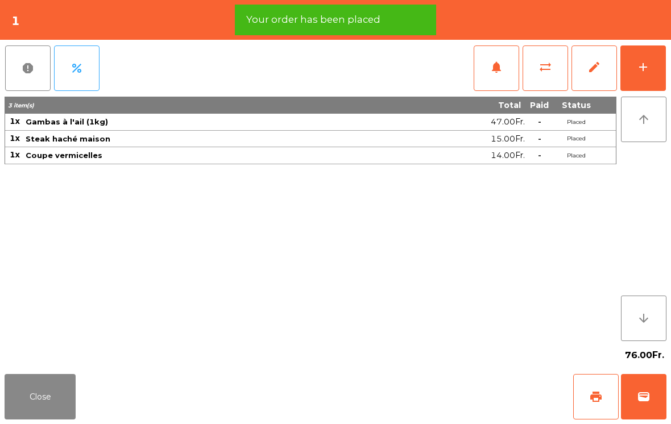
click at [649, 72] on div "add" at bounding box center [644, 67] width 14 height 14
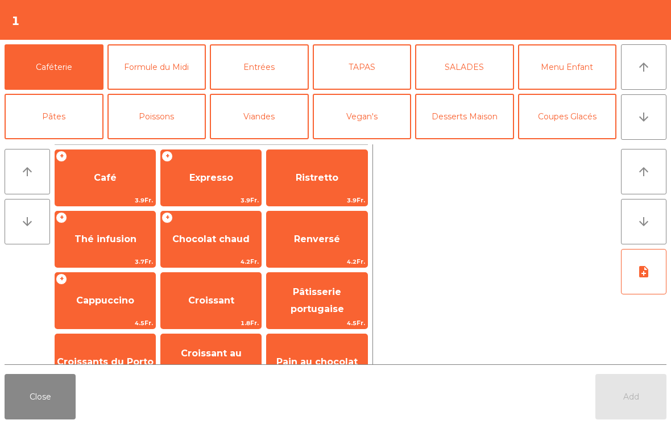
click at [661, 119] on button "arrow_downward" at bounding box center [644, 117] width 46 height 46
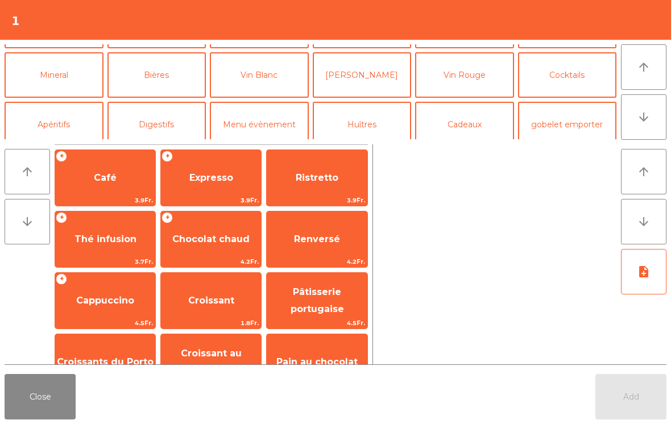
scroll to position [99, 0]
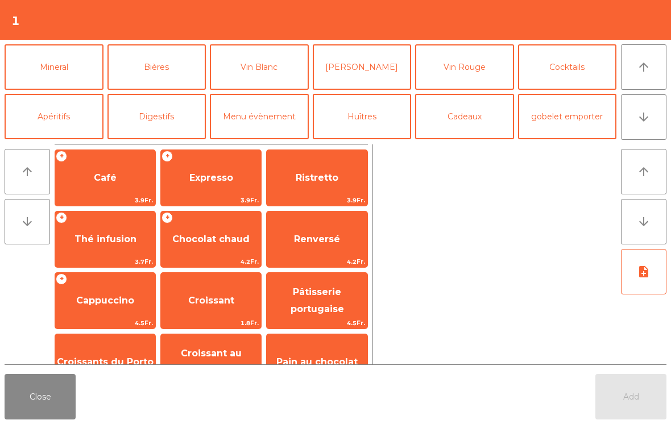
click at [654, 117] on button "arrow_downward" at bounding box center [644, 117] width 46 height 46
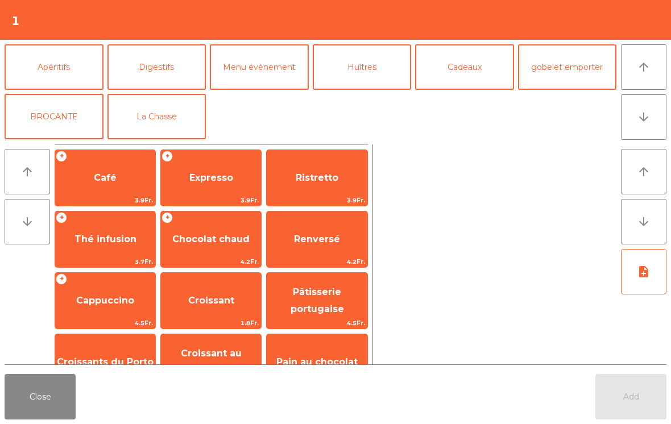
click at [666, 71] on button "arrow_upward" at bounding box center [644, 67] width 46 height 46
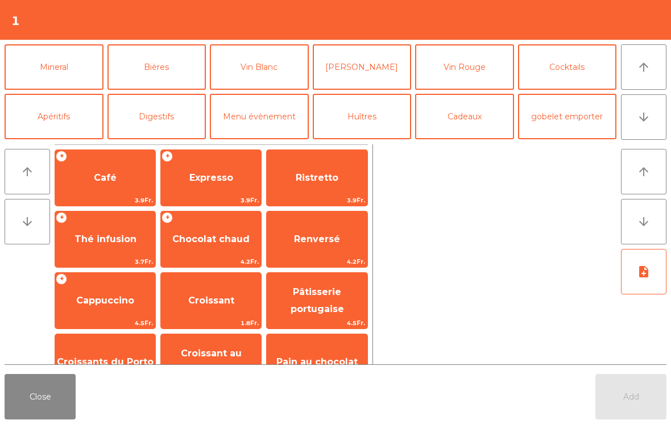
click at [653, 86] on button "arrow_upward" at bounding box center [644, 67] width 46 height 46
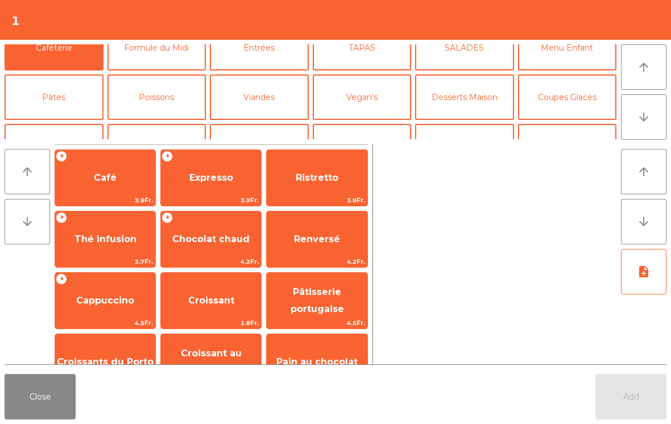
scroll to position [0, 0]
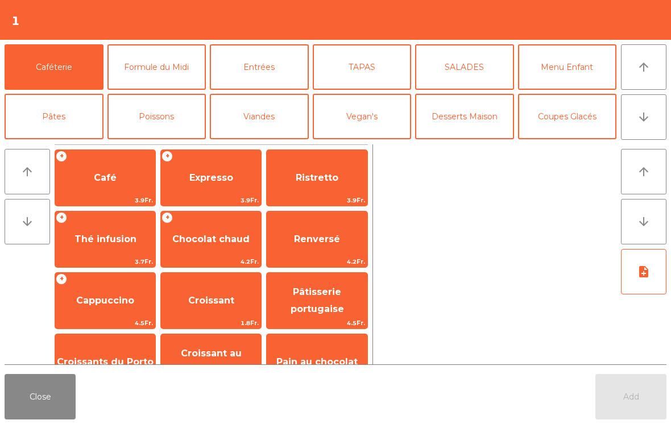
click at [577, 123] on button "Coupes Glacés" at bounding box center [567, 117] width 99 height 46
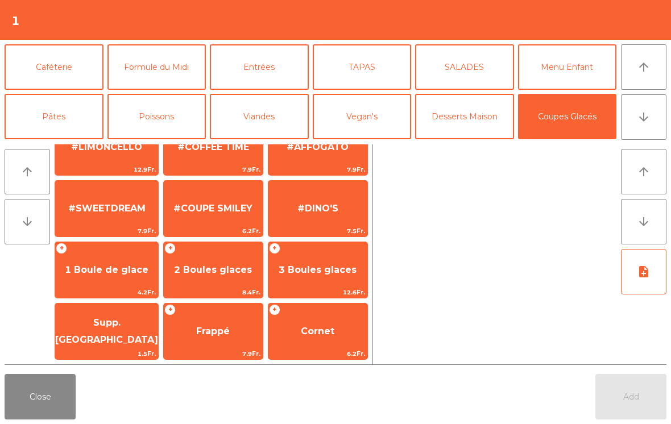
scroll to position [215, 0]
click at [102, 279] on span "1 Boule de glace" at bounding box center [106, 270] width 103 height 31
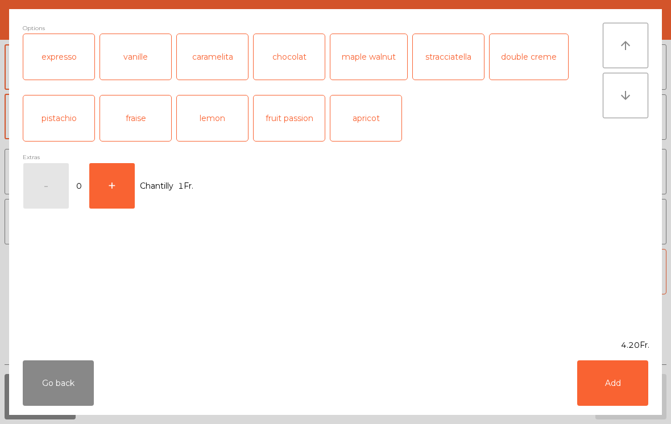
click at [624, 385] on button "Add" at bounding box center [612, 384] width 71 height 46
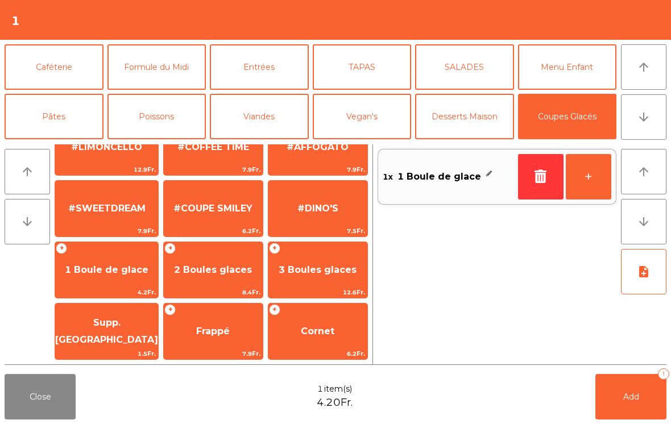
click at [648, 403] on button "Add 1" at bounding box center [631, 397] width 71 height 46
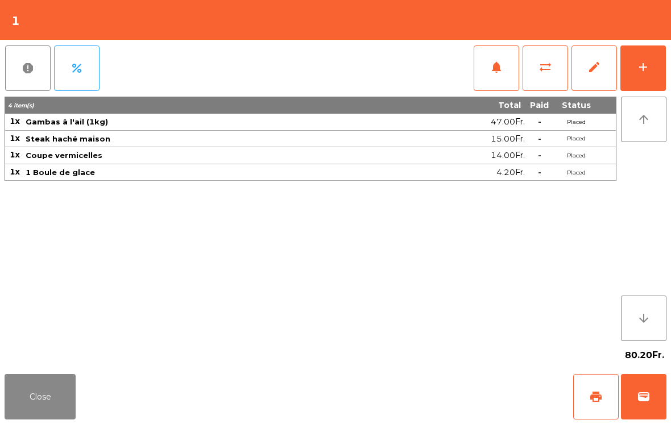
click at [39, 397] on button "Close" at bounding box center [40, 397] width 71 height 46
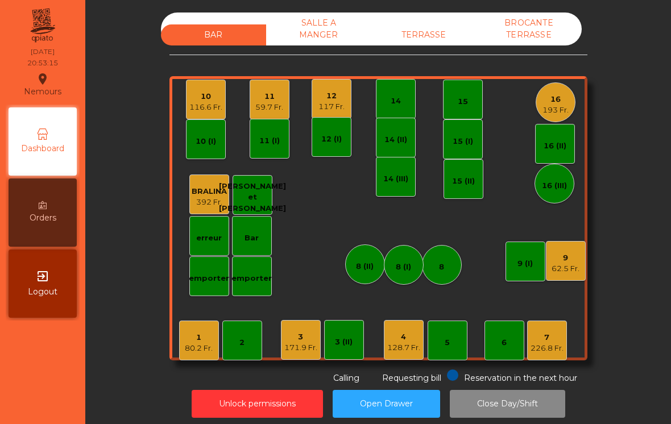
click at [301, 353] on div "3 171.9 Fr." at bounding box center [301, 340] width 40 height 40
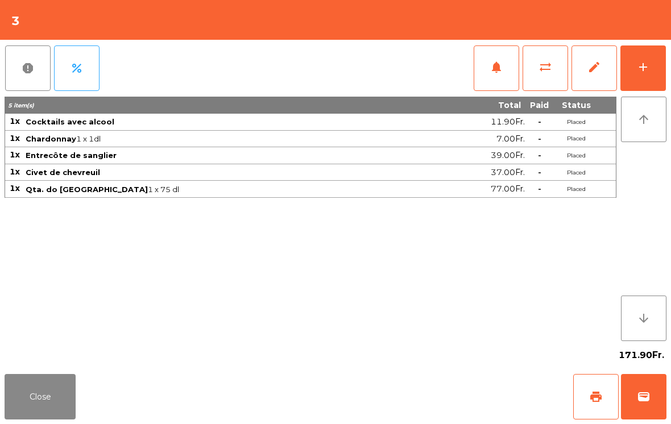
click at [651, 65] on button "add" at bounding box center [644, 69] width 46 height 46
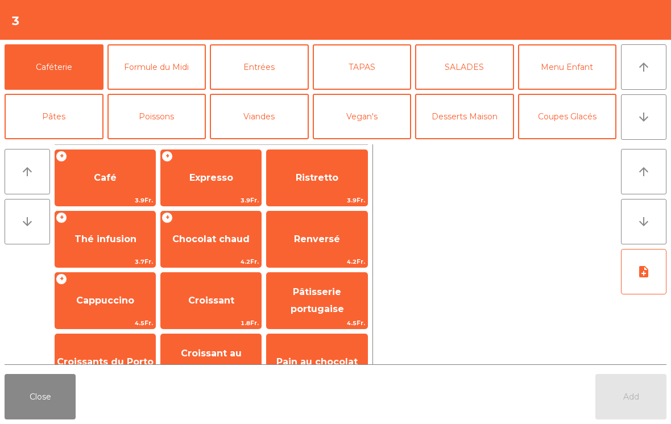
click at [464, 114] on button "Desserts Maison" at bounding box center [464, 117] width 99 height 46
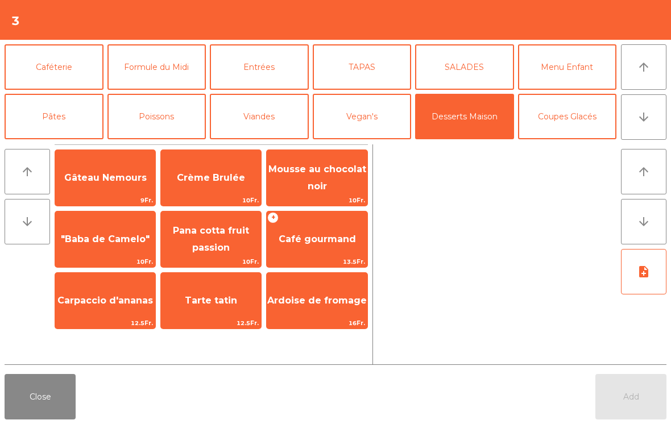
click at [332, 246] on span "Café gourmand" at bounding box center [317, 239] width 100 height 31
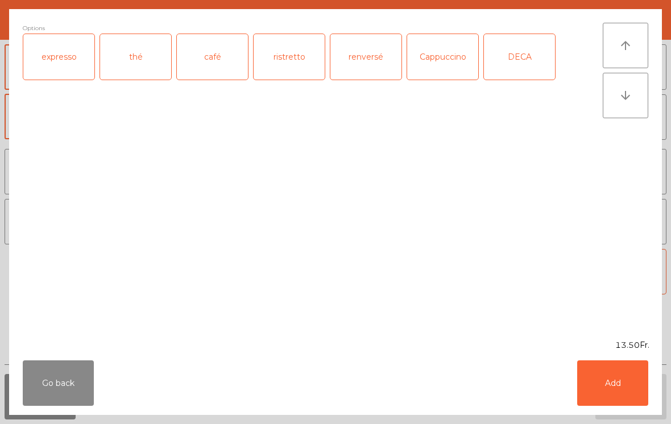
click at [225, 78] on div "café" at bounding box center [212, 57] width 71 height 46
click at [529, 56] on div "DECA" at bounding box center [519, 57] width 71 height 46
click at [613, 387] on button "Add" at bounding box center [612, 384] width 71 height 46
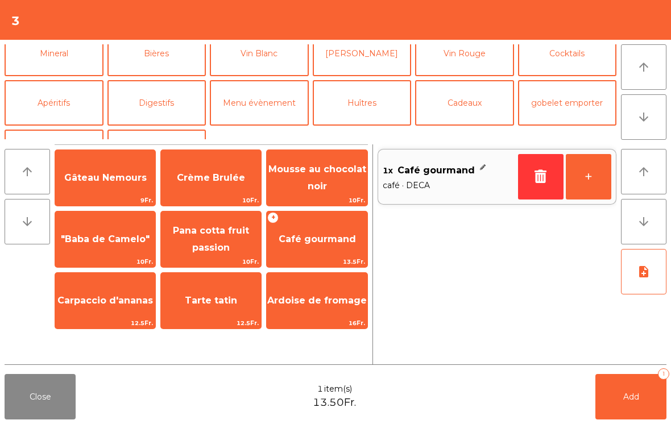
scroll to position [121, 0]
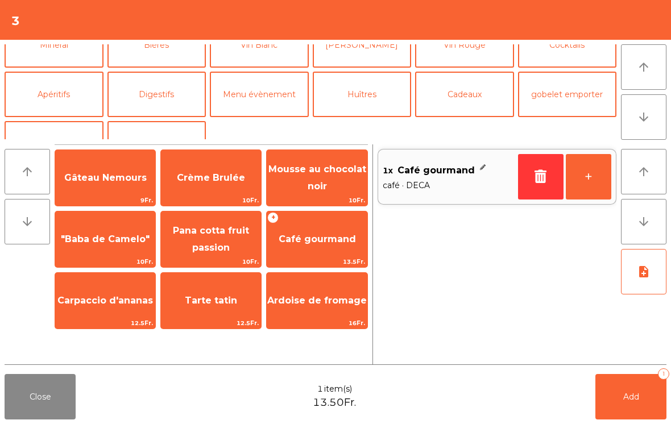
click at [119, 101] on button "Digestifs" at bounding box center [157, 95] width 99 height 46
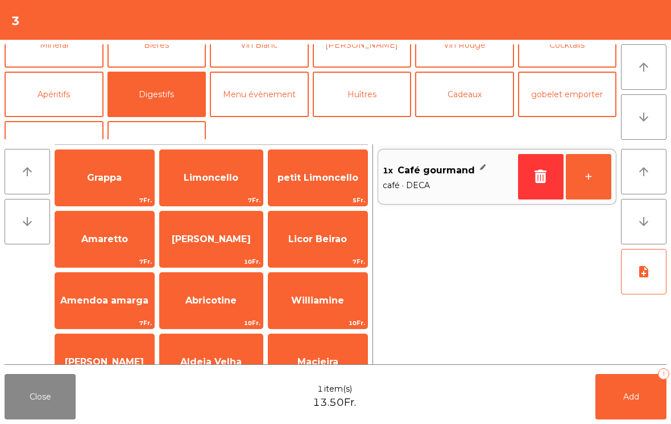
click at [327, 232] on span "Licor Beirao" at bounding box center [318, 239] width 99 height 31
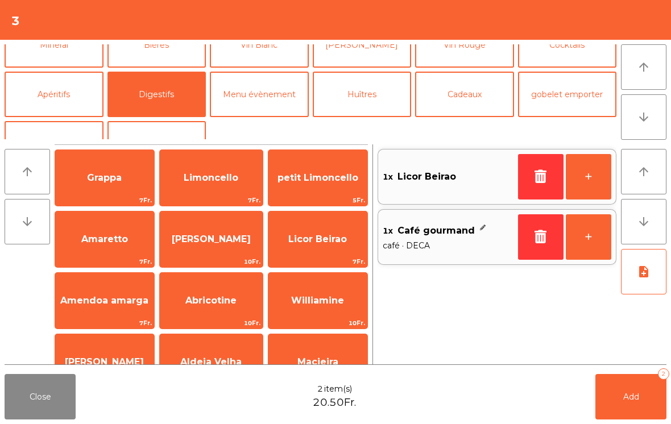
click at [654, 275] on button "note_add" at bounding box center [644, 272] width 46 height 46
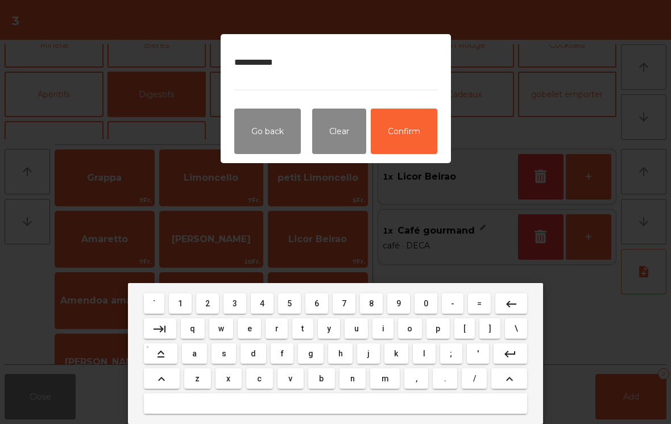
type textarea "**********"
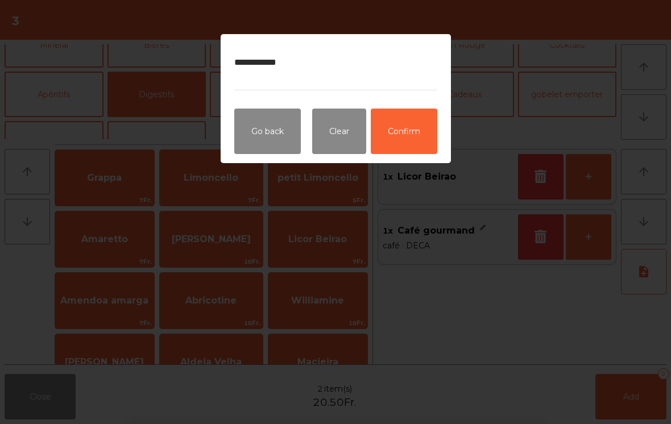
click at [432, 138] on button "Confirm" at bounding box center [404, 132] width 67 height 46
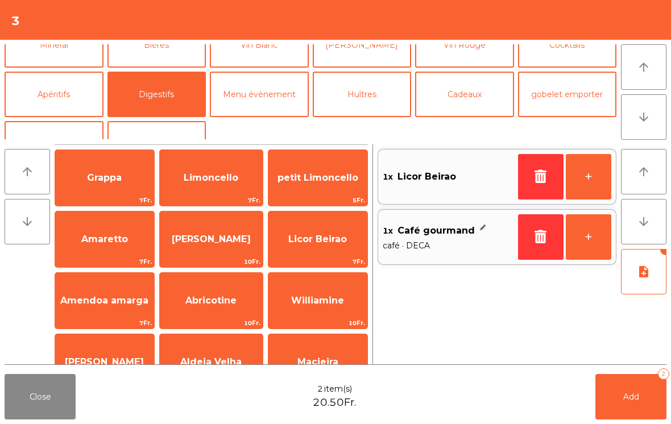
click at [641, 406] on button "Add 2" at bounding box center [631, 397] width 71 height 46
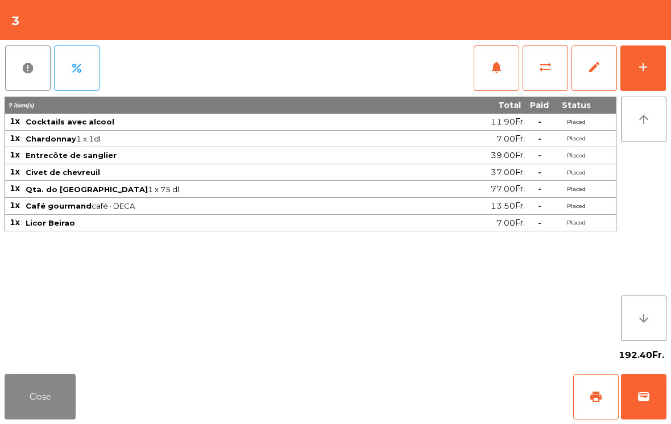
click at [35, 402] on button "Close" at bounding box center [40, 397] width 71 height 46
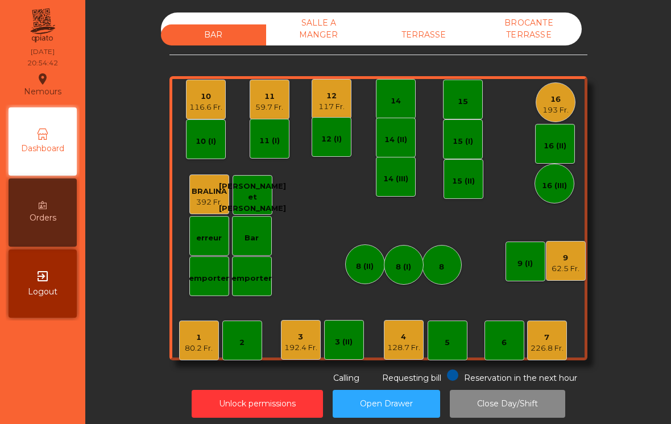
click at [212, 100] on div "10" at bounding box center [205, 96] width 33 height 11
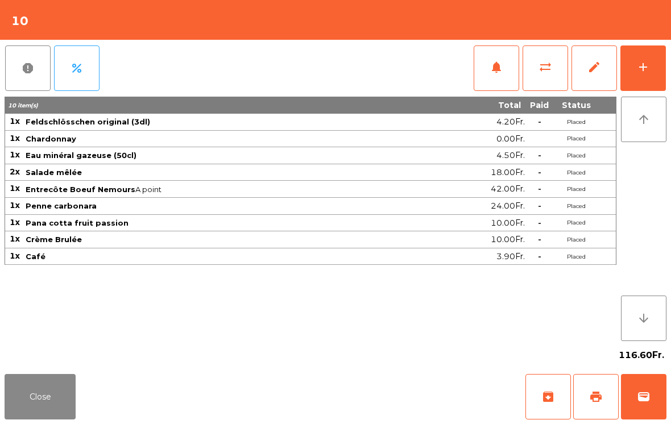
click at [600, 398] on span "print" at bounding box center [596, 397] width 14 height 14
click at [38, 362] on div "116.60Fr." at bounding box center [336, 355] width 662 height 28
click at [22, 415] on button "Close" at bounding box center [40, 397] width 71 height 46
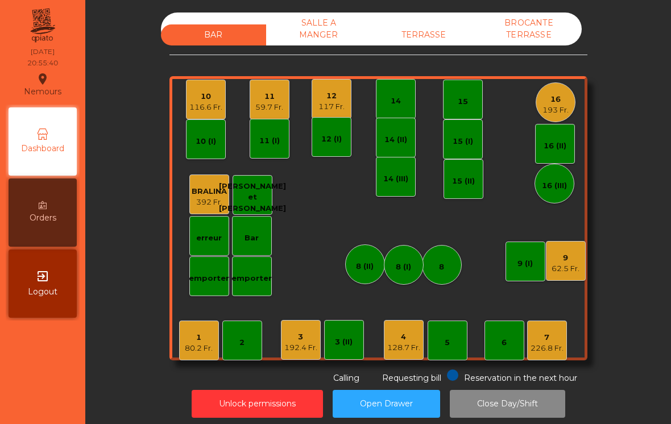
click at [307, 340] on div "3" at bounding box center [300, 337] width 33 height 11
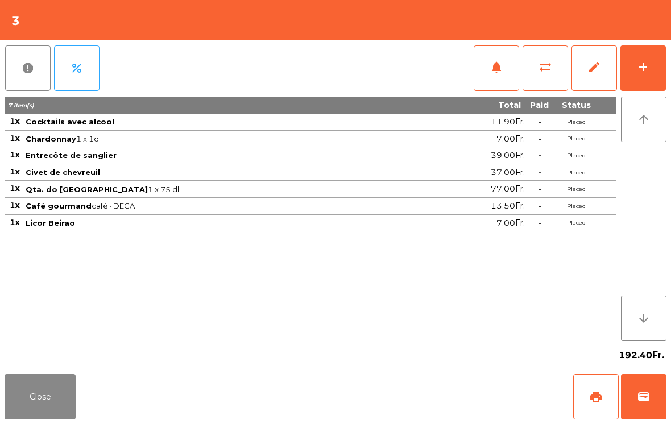
click at [60, 415] on button "Close" at bounding box center [40, 397] width 71 height 46
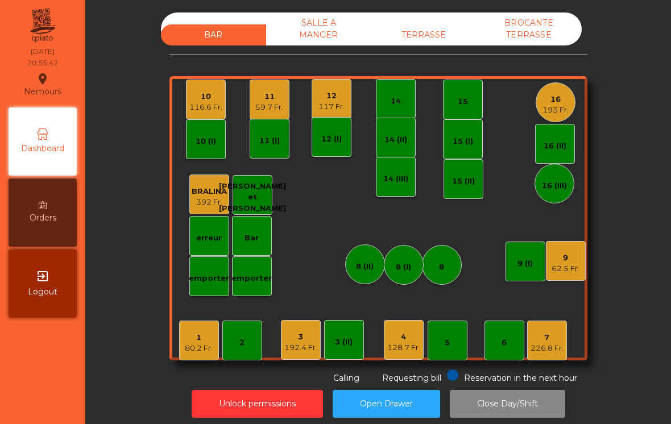
click at [213, 348] on div "80.2 Fr." at bounding box center [199, 348] width 28 height 11
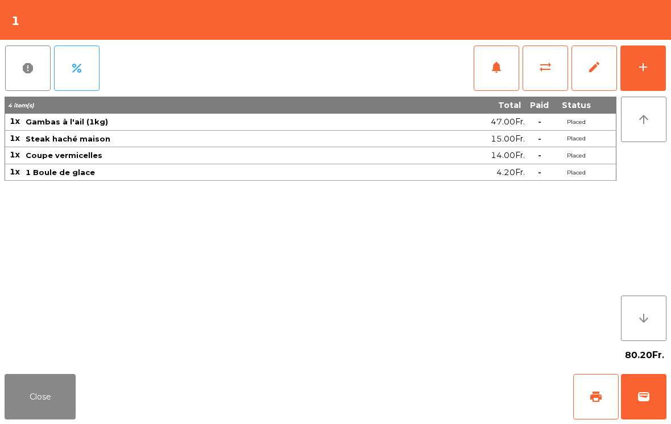
click at [60, 390] on button "Close" at bounding box center [40, 397] width 71 height 46
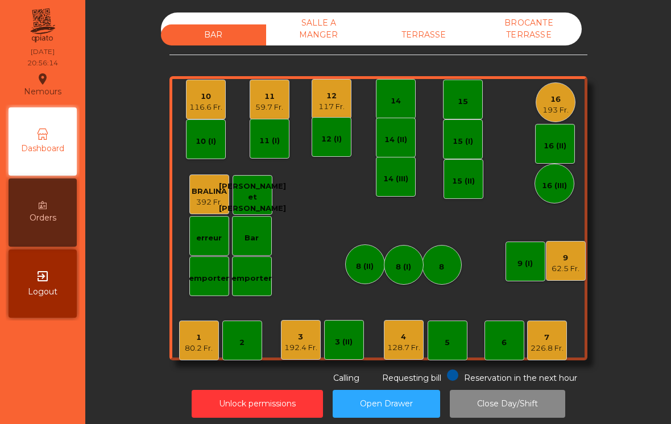
click at [350, 100] on div "12 117 Fr." at bounding box center [332, 99] width 40 height 40
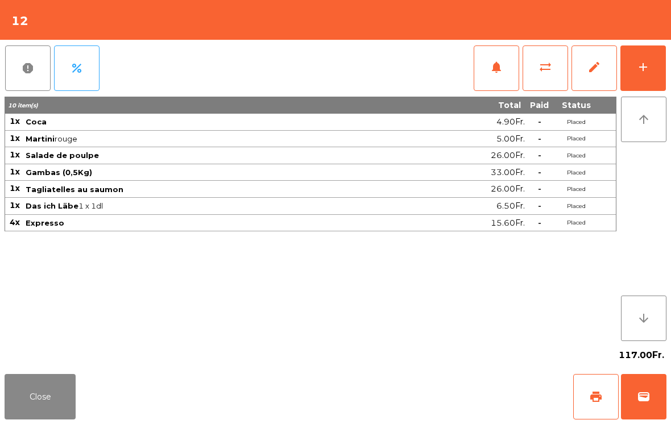
click at [631, 401] on button "wallet" at bounding box center [644, 397] width 46 height 46
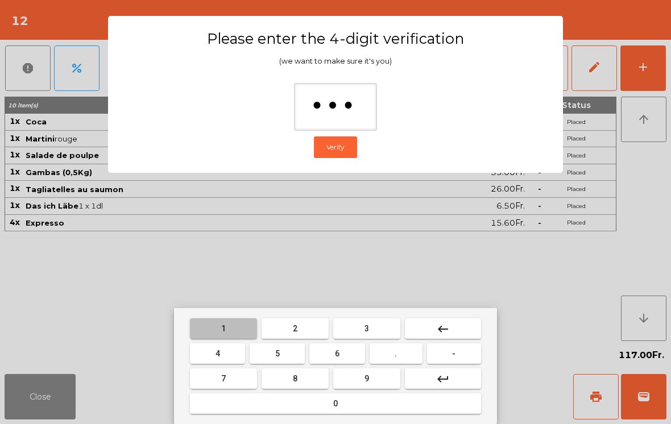
type input "****"
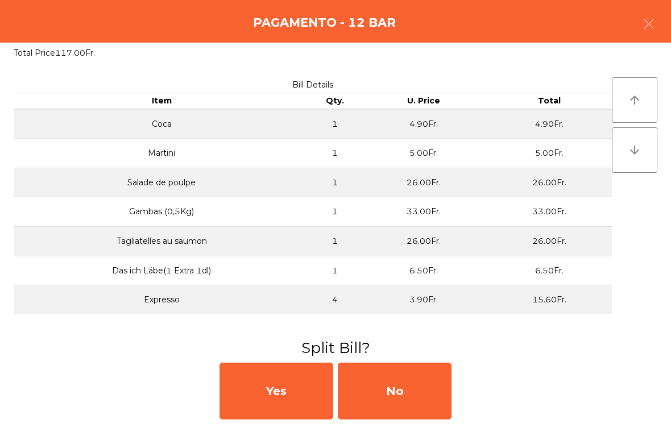
click at [380, 391] on div "No" at bounding box center [395, 391] width 114 height 57
click at [414, 386] on div "MB" at bounding box center [395, 391] width 114 height 57
click at [403, 384] on div "No" at bounding box center [395, 391] width 114 height 57
click at [420, 375] on div "No" at bounding box center [395, 391] width 114 height 57
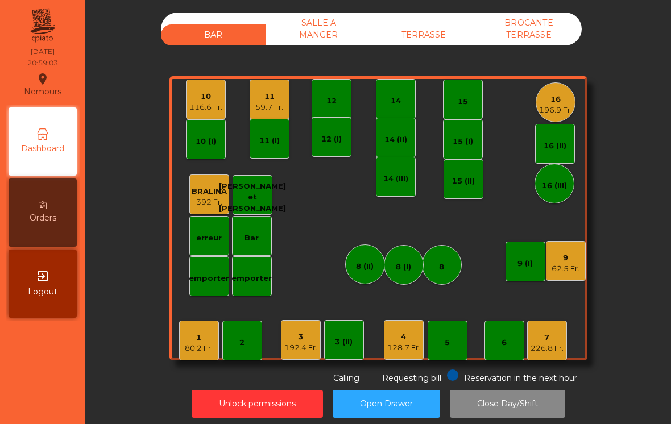
click at [192, 346] on div "80.2 Fr." at bounding box center [199, 348] width 28 height 11
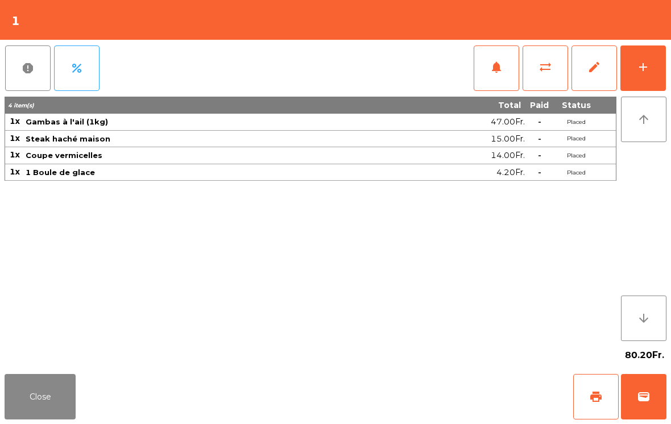
click at [549, 69] on span "sync_alt" at bounding box center [546, 67] width 14 height 14
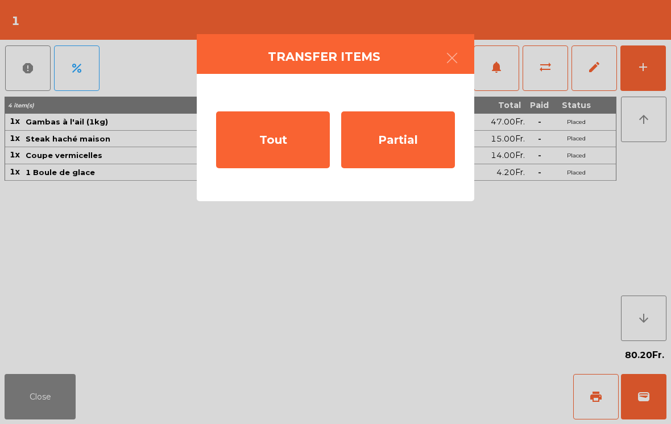
click at [403, 159] on div "Partial" at bounding box center [398, 140] width 114 height 57
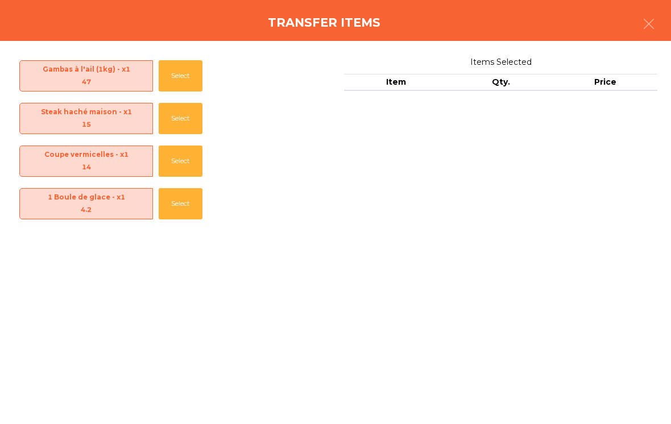
click at [197, 214] on button "Select" at bounding box center [181, 203] width 44 height 31
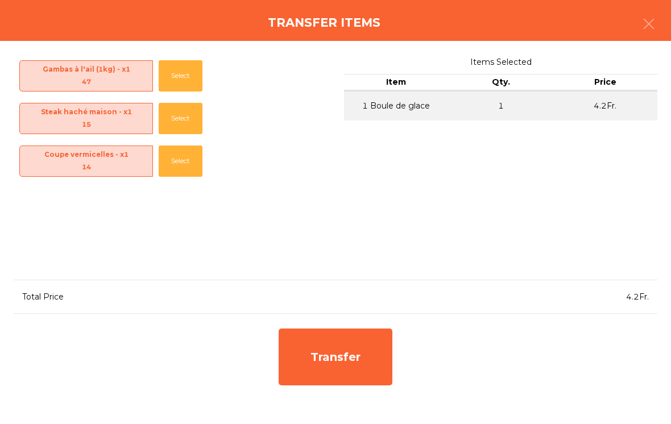
click at [185, 172] on button "Select" at bounding box center [181, 161] width 44 height 31
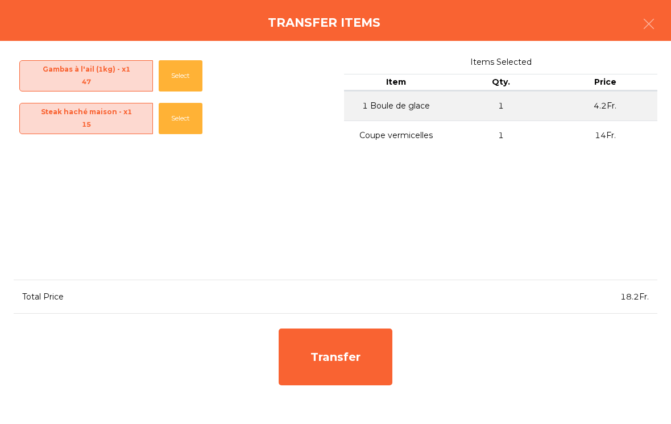
click at [348, 365] on div "Transfer" at bounding box center [336, 357] width 114 height 57
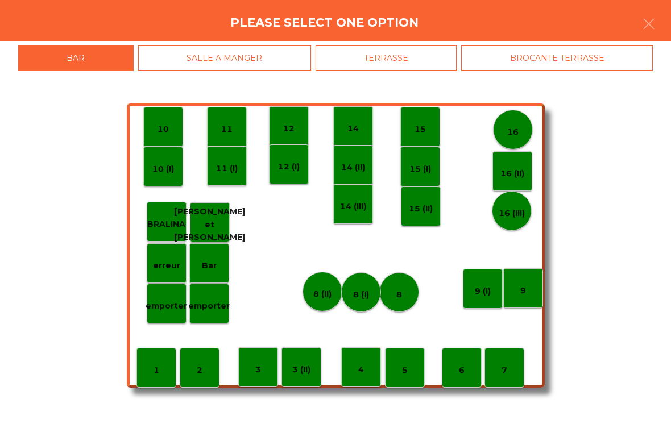
click at [214, 275] on div "Bar" at bounding box center [209, 264] width 40 height 40
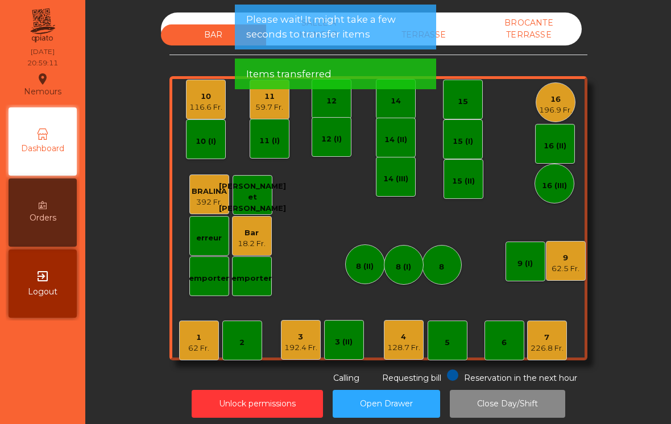
click at [262, 245] on div "18.2 Fr." at bounding box center [252, 243] width 28 height 11
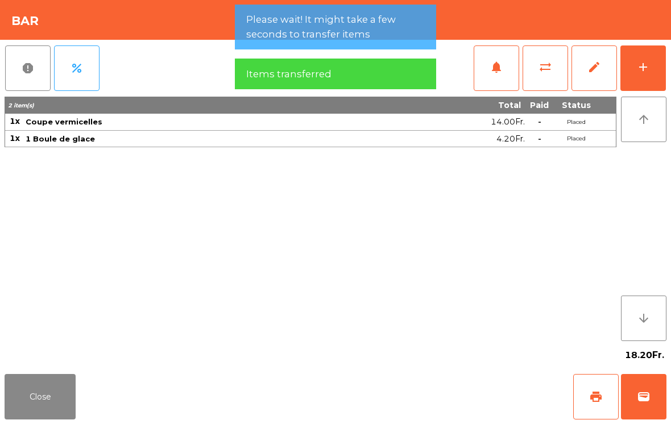
click at [550, 65] on span "sync_alt" at bounding box center [546, 67] width 14 height 14
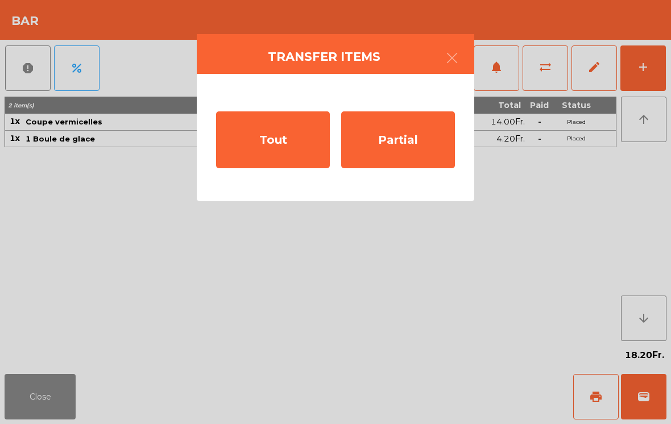
click at [298, 146] on div "Tout" at bounding box center [273, 140] width 114 height 57
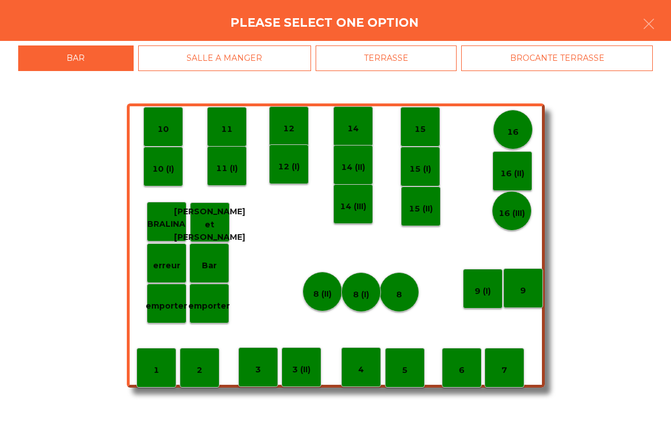
click at [182, 267] on div "erreur" at bounding box center [167, 264] width 40 height 40
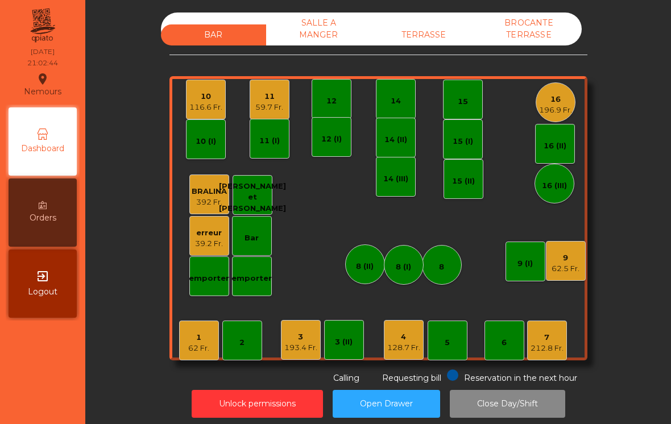
click at [297, 337] on div "3" at bounding box center [300, 337] width 33 height 11
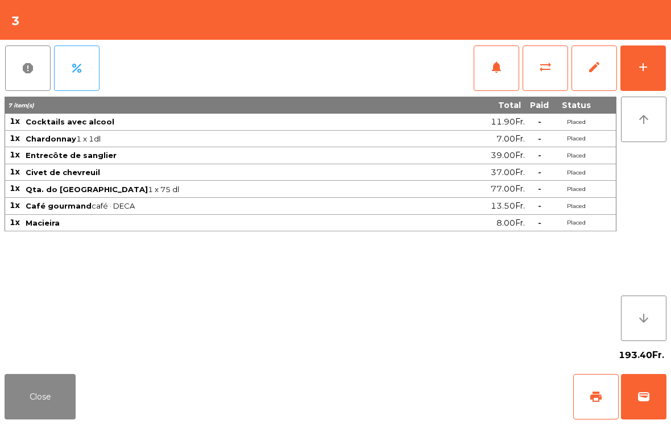
click at [653, 55] on button "add" at bounding box center [644, 69] width 46 height 46
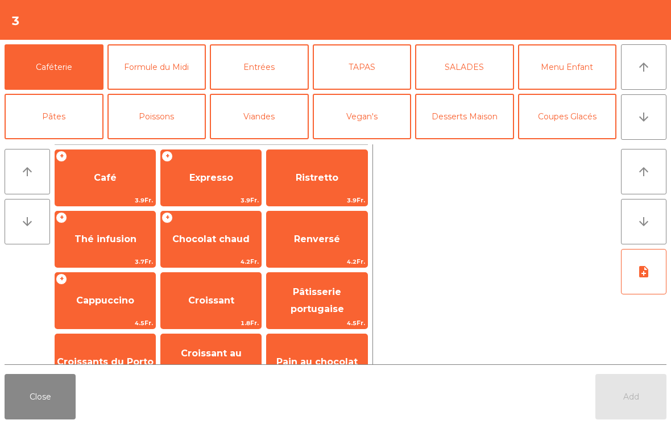
click at [115, 187] on span "Café" at bounding box center [105, 178] width 100 height 31
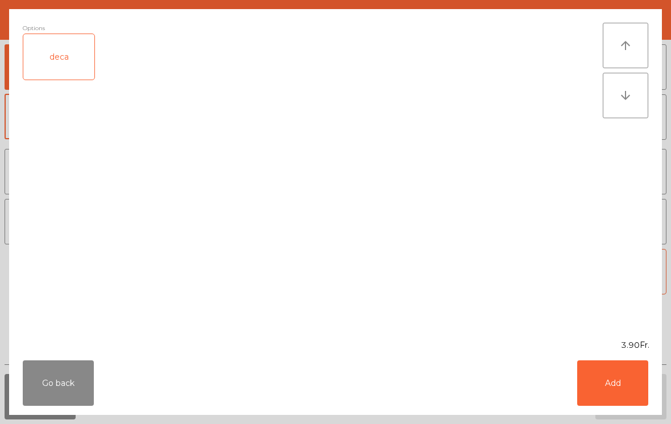
click at [615, 386] on button "Add" at bounding box center [612, 384] width 71 height 46
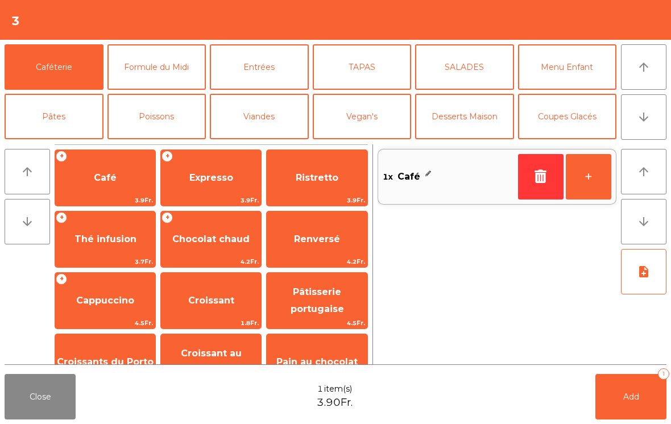
click at [643, 398] on button "Add 1" at bounding box center [631, 397] width 71 height 46
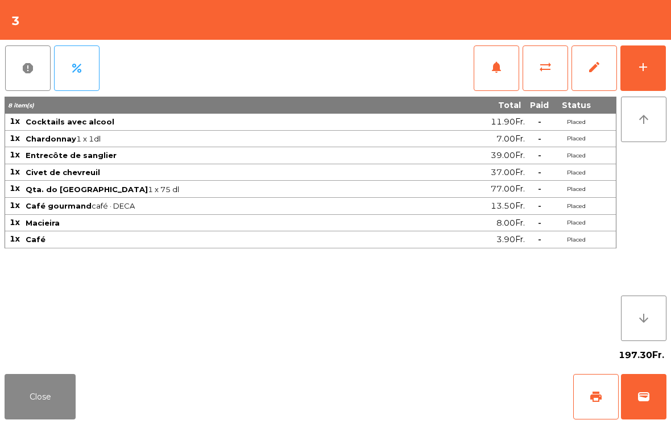
click at [35, 406] on button "Close" at bounding box center [40, 397] width 71 height 46
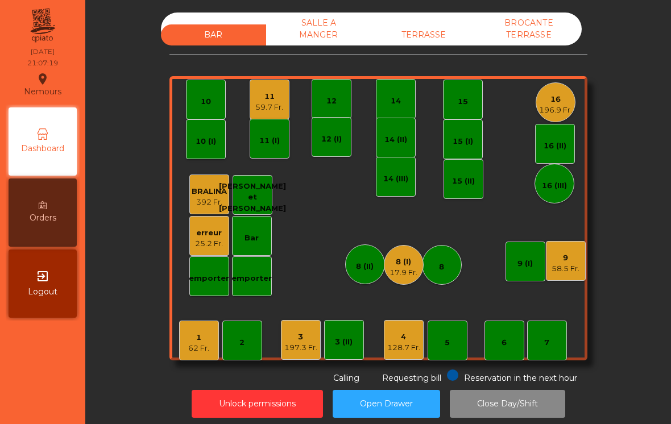
click at [559, 266] on div "58.5 Fr." at bounding box center [566, 268] width 28 height 11
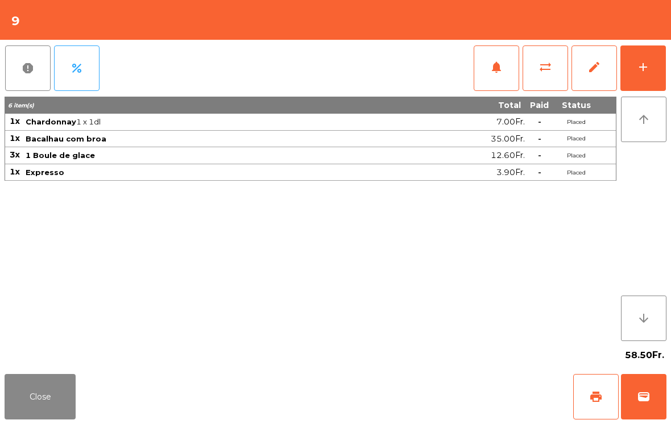
click at [25, 394] on button "Close" at bounding box center [40, 397] width 71 height 46
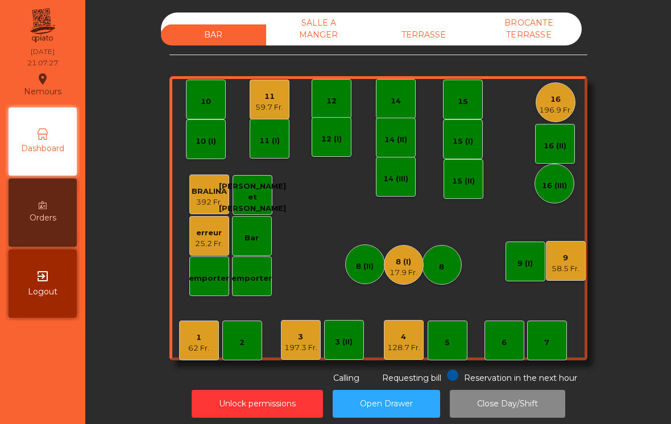
click at [405, 267] on div "8 (I)" at bounding box center [404, 262] width 28 height 11
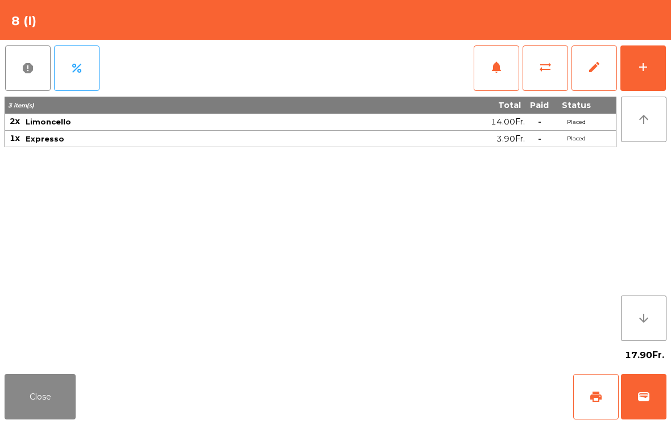
click at [75, 394] on button "Close" at bounding box center [40, 397] width 71 height 46
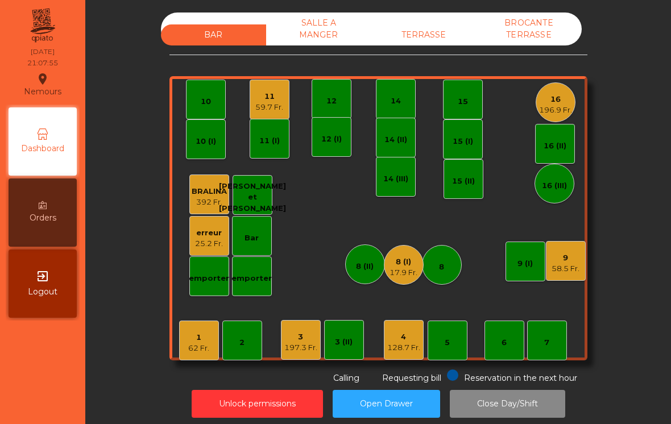
click at [195, 351] on div "62 Fr." at bounding box center [198, 348] width 21 height 11
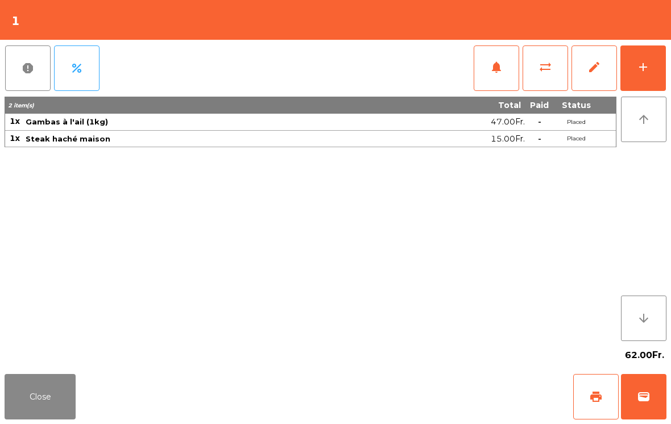
click at [598, 405] on button "print" at bounding box center [597, 397] width 46 height 46
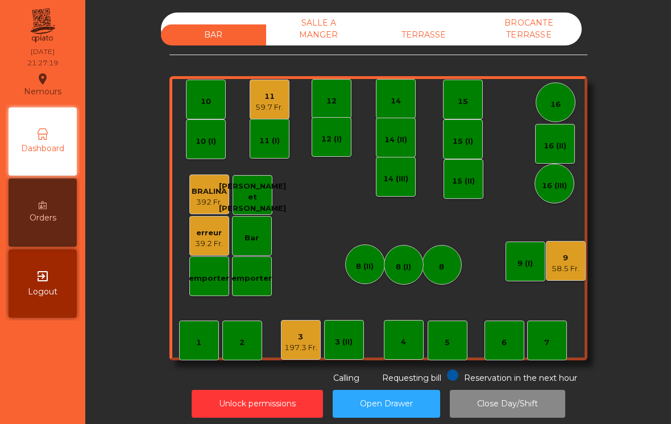
click at [567, 262] on div "9" at bounding box center [566, 258] width 28 height 11
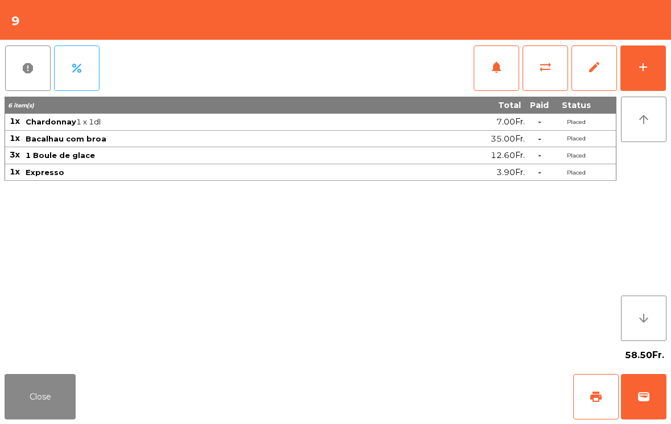
click at [653, 85] on button "add" at bounding box center [644, 69] width 46 height 46
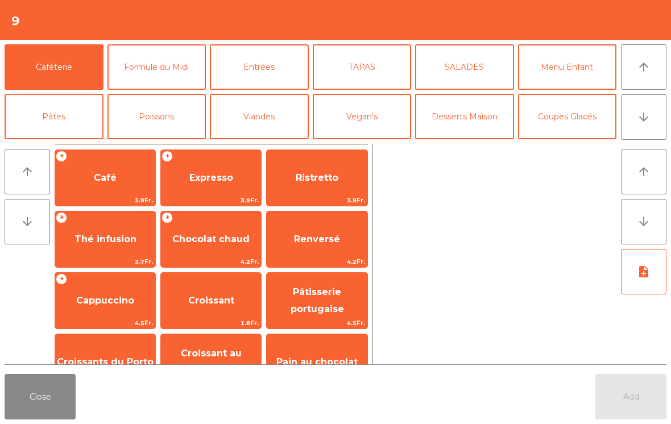
click at [204, 191] on span "Expresso" at bounding box center [211, 178] width 100 height 31
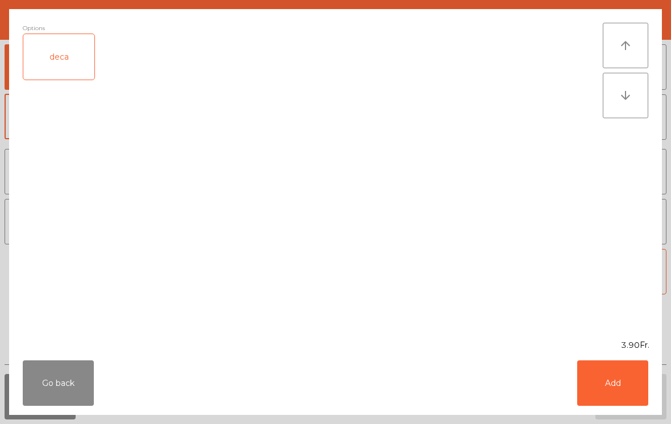
click at [612, 396] on button "Add" at bounding box center [612, 384] width 71 height 46
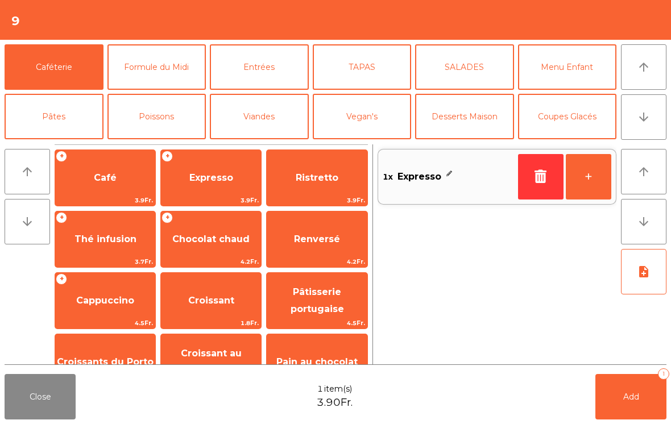
click at [630, 405] on button "Add 1" at bounding box center [631, 397] width 71 height 46
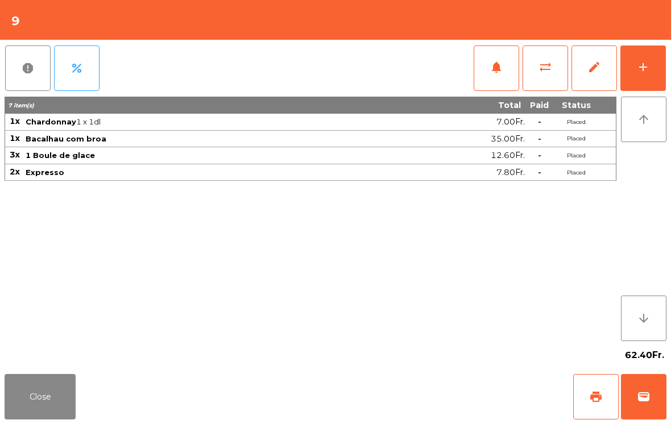
click at [67, 414] on button "Close" at bounding box center [40, 397] width 71 height 46
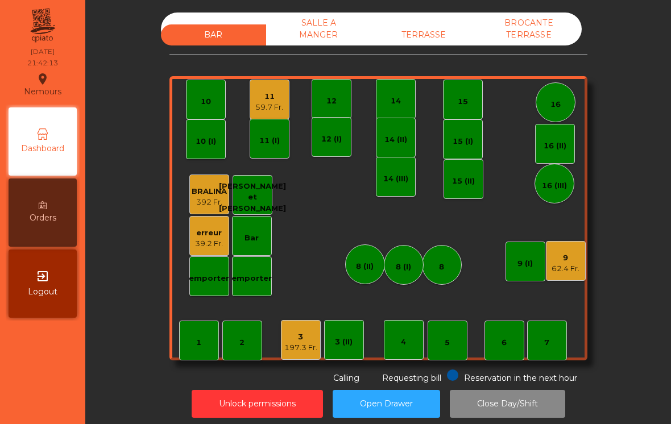
click at [279, 100] on div "11" at bounding box center [269, 96] width 28 height 11
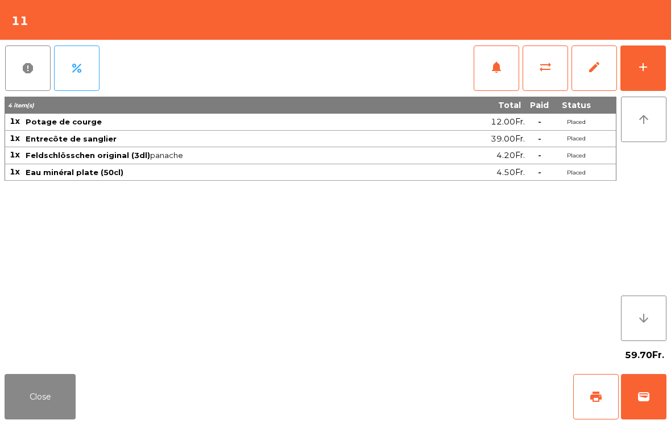
click at [582, 408] on button "print" at bounding box center [597, 397] width 46 height 46
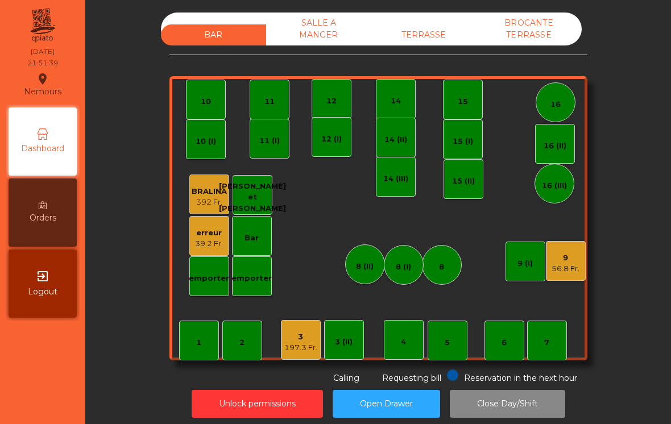
click at [292, 343] on div "197.3 Fr." at bounding box center [300, 348] width 33 height 11
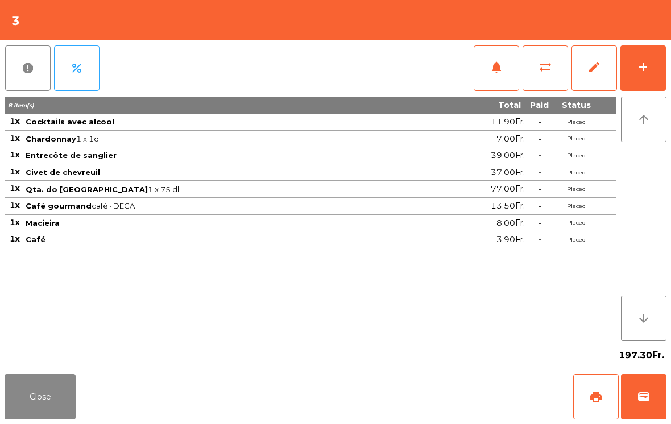
click at [655, 405] on button "wallet" at bounding box center [644, 397] width 46 height 46
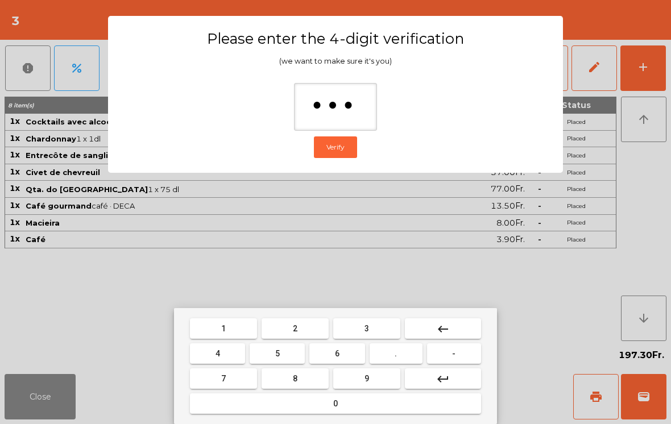
type input "****"
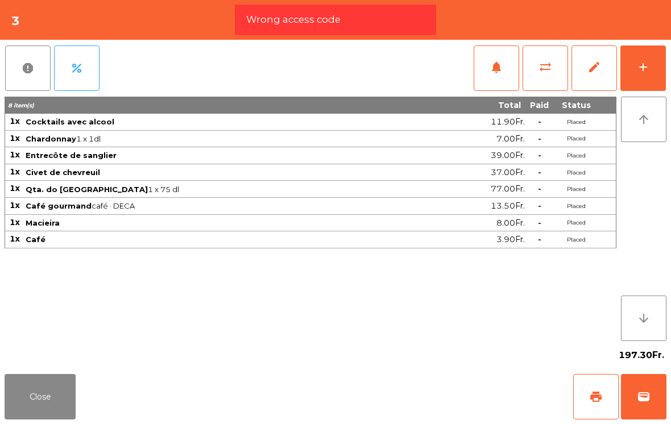
click at [650, 398] on span "wallet" at bounding box center [644, 397] width 14 height 14
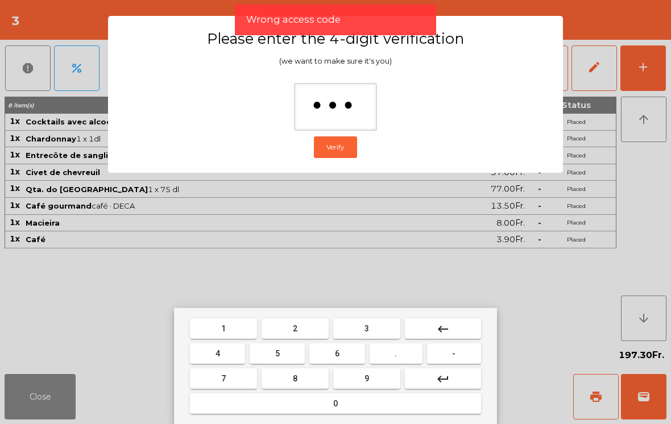
type input "****"
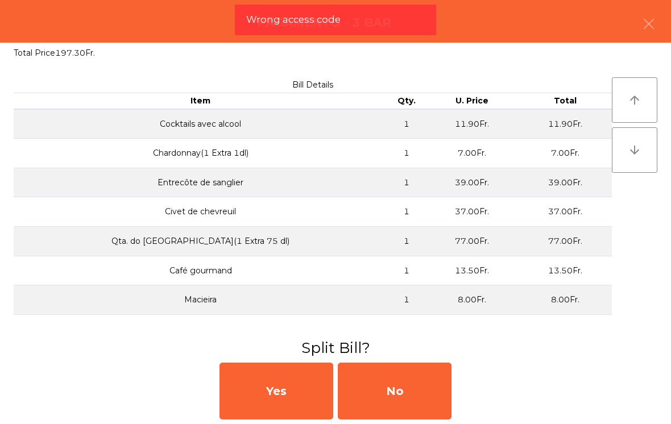
click at [402, 386] on div "No" at bounding box center [395, 391] width 114 height 57
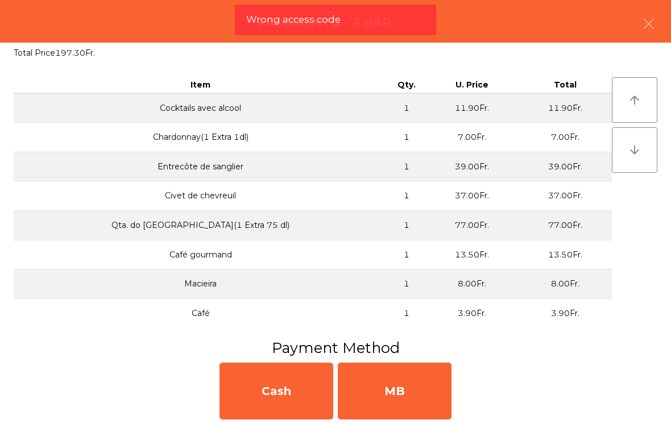
scroll to position [15, 0]
click at [418, 387] on div "MB" at bounding box center [395, 391] width 114 height 57
click at [421, 394] on div "No" at bounding box center [395, 391] width 114 height 57
click at [423, 390] on div "No" at bounding box center [395, 391] width 114 height 57
click at [438, 387] on div "No" at bounding box center [395, 391] width 114 height 57
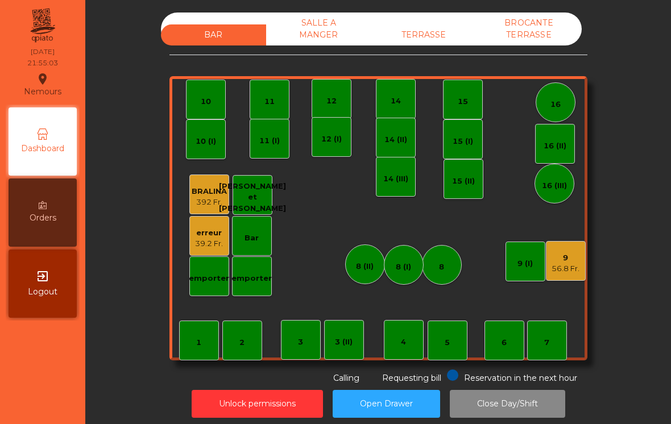
click at [218, 236] on div "erreur" at bounding box center [209, 233] width 28 height 11
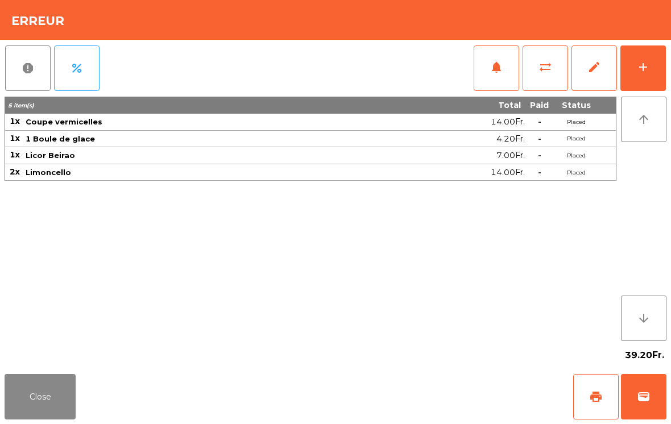
click at [30, 404] on button "Close" at bounding box center [40, 397] width 71 height 46
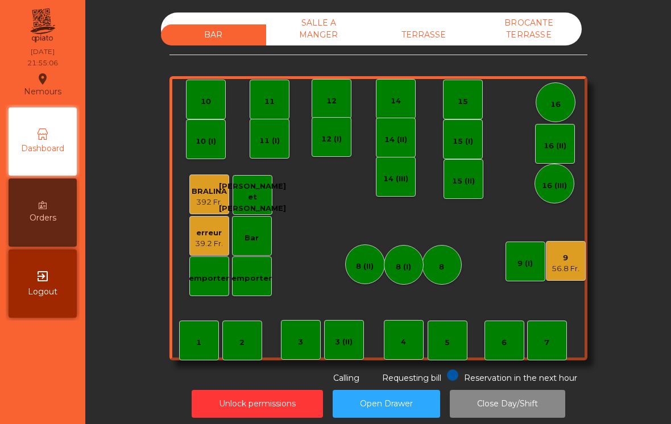
click at [280, 407] on button "Unlock permissions" at bounding box center [257, 404] width 131 height 28
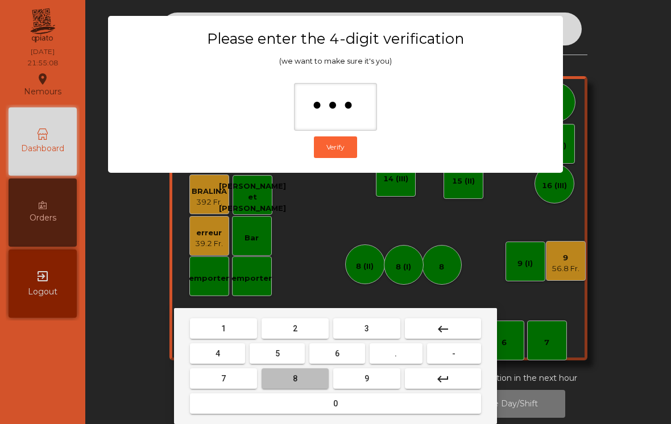
type input "****"
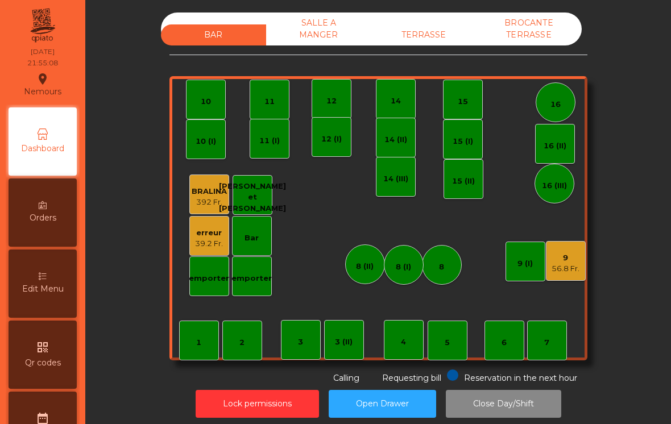
click at [222, 247] on div "39.2 Fr." at bounding box center [209, 243] width 28 height 11
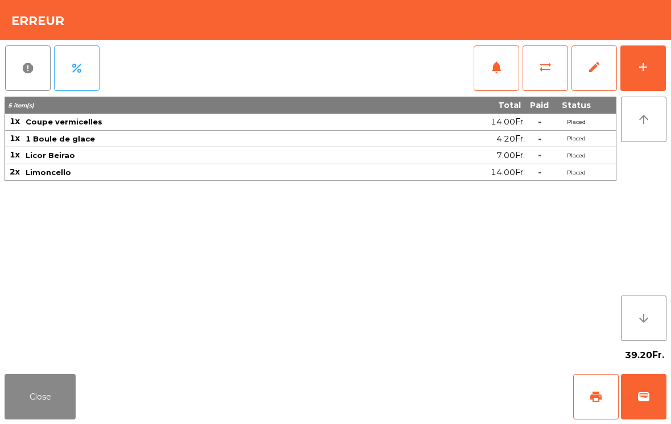
click at [600, 72] on span "edit" at bounding box center [595, 67] width 14 height 14
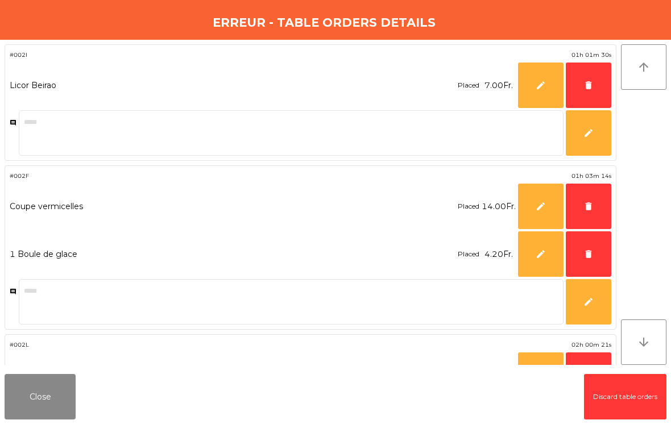
click at [592, 95] on button "delete" at bounding box center [589, 86] width 46 height 46
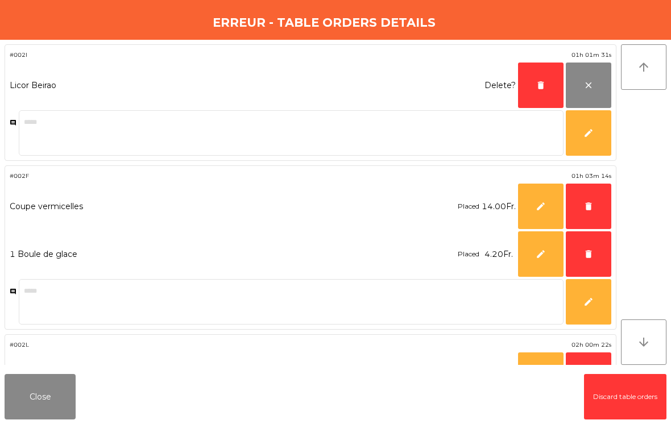
click at [538, 96] on button "delete" at bounding box center [541, 86] width 46 height 46
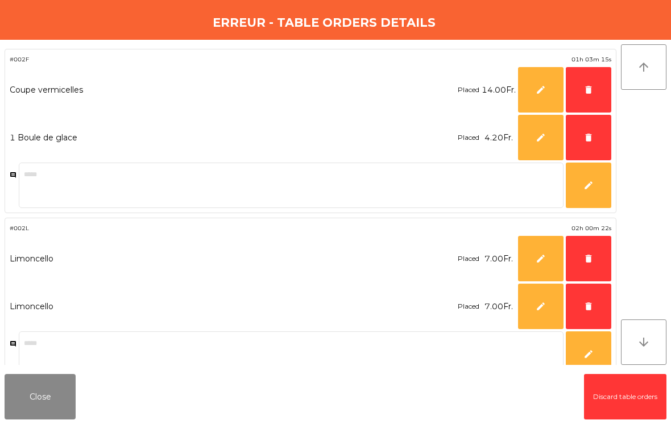
click at [605, 87] on button "delete" at bounding box center [589, 90] width 46 height 46
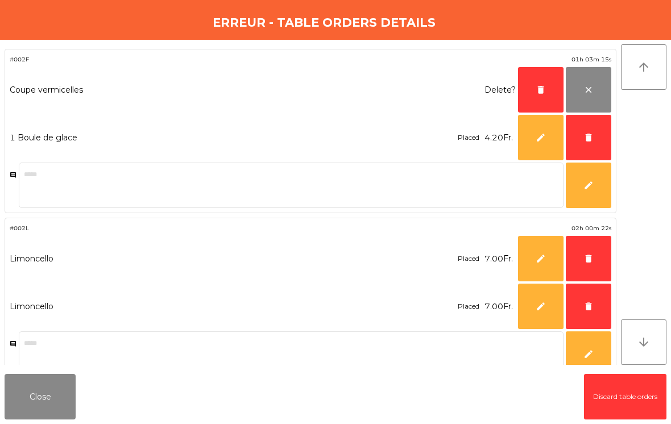
click at [544, 97] on button "delete" at bounding box center [541, 90] width 46 height 46
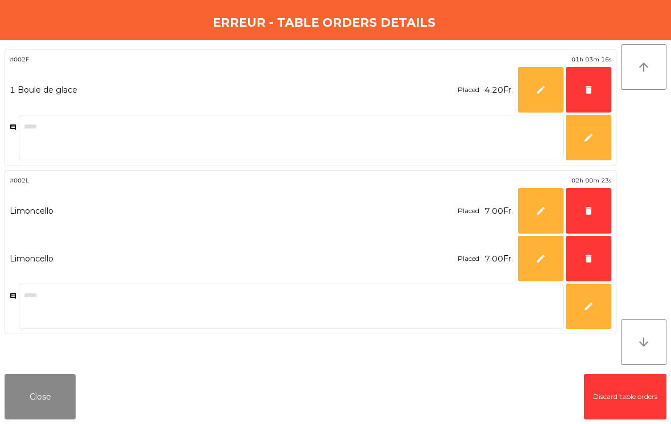
click at [588, 94] on span "delete" at bounding box center [589, 90] width 10 height 10
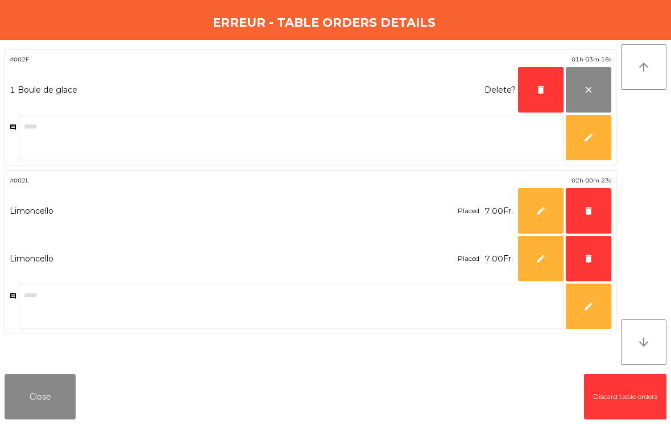
click at [552, 96] on button "delete" at bounding box center [541, 90] width 46 height 46
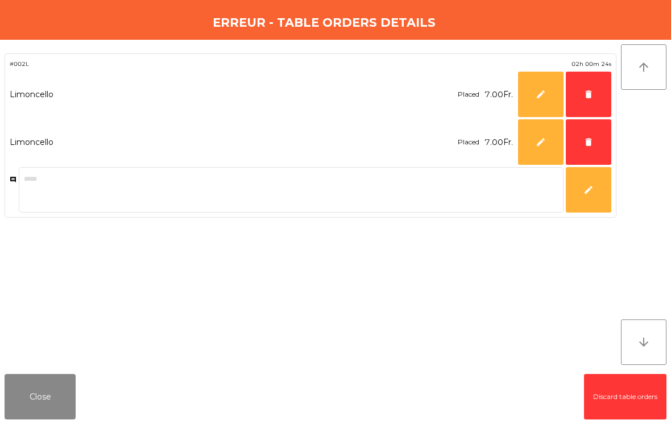
click at [596, 96] on button "delete" at bounding box center [589, 95] width 46 height 46
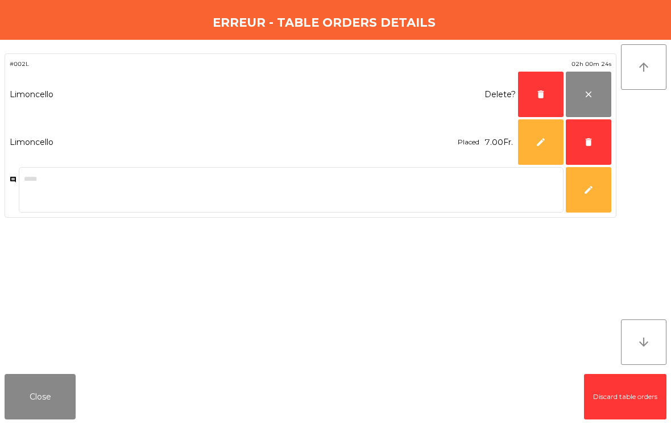
click at [543, 106] on button "delete" at bounding box center [541, 95] width 46 height 46
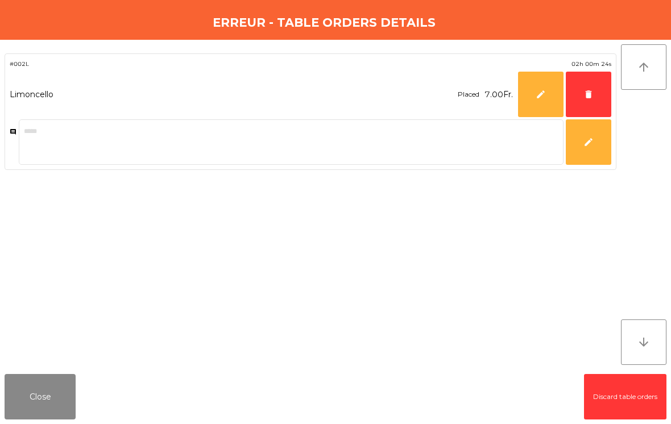
click at [604, 99] on button "delete" at bounding box center [589, 95] width 46 height 46
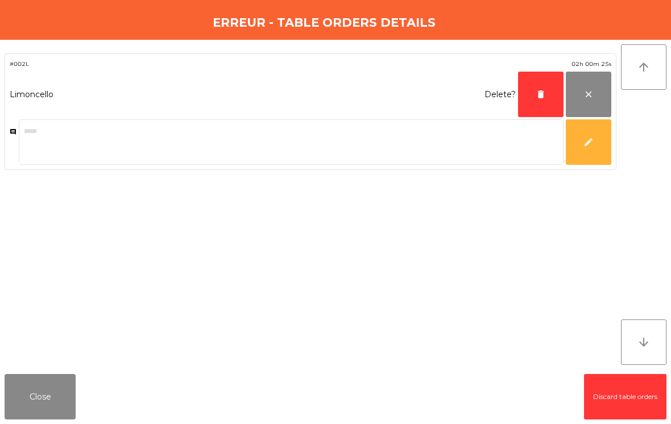
click at [550, 104] on button "delete" at bounding box center [541, 95] width 46 height 46
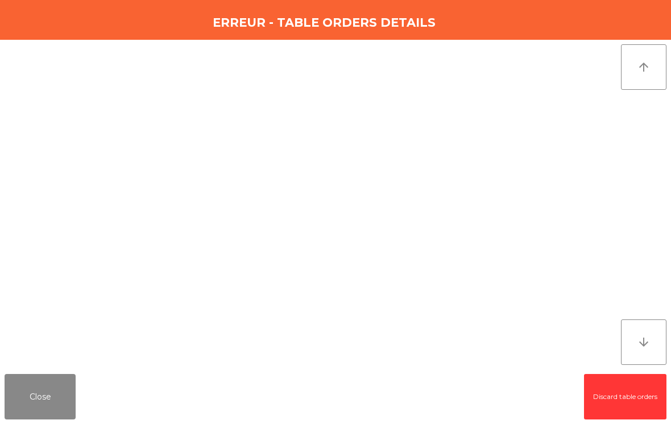
click at [42, 393] on button "Close" at bounding box center [40, 397] width 71 height 46
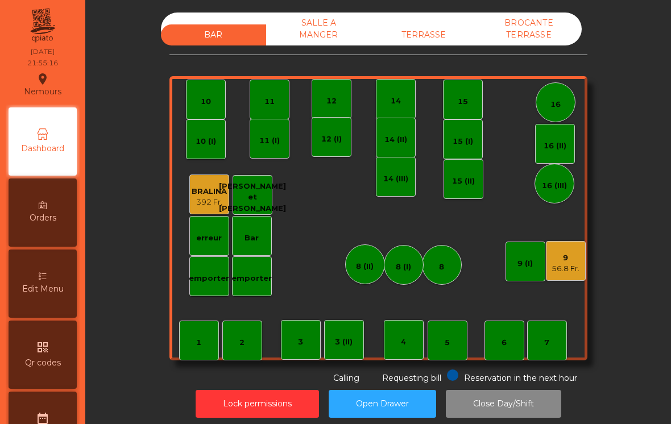
click at [558, 273] on div "56.8 Fr." at bounding box center [566, 268] width 28 height 11
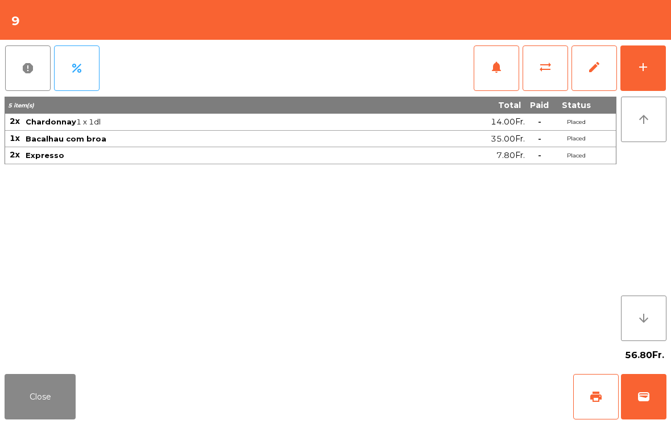
click at [39, 410] on button "Close" at bounding box center [40, 397] width 71 height 46
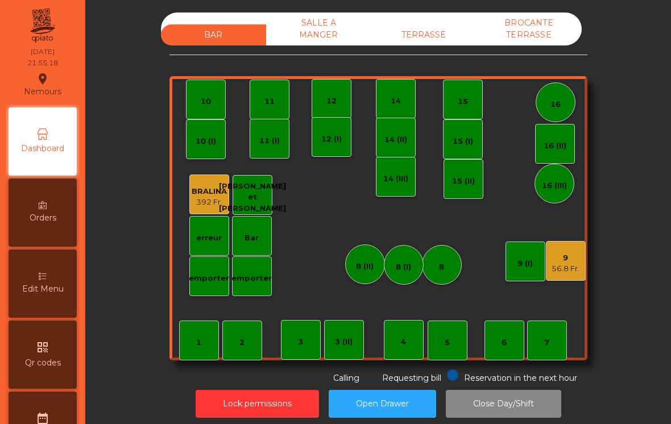
click at [280, 405] on button "Lock permissions" at bounding box center [257, 404] width 123 height 28
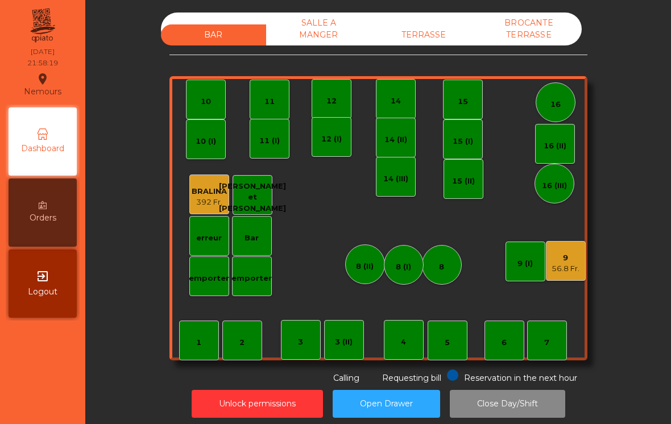
click at [571, 275] on div "9 56.8 Fr." at bounding box center [566, 261] width 40 height 40
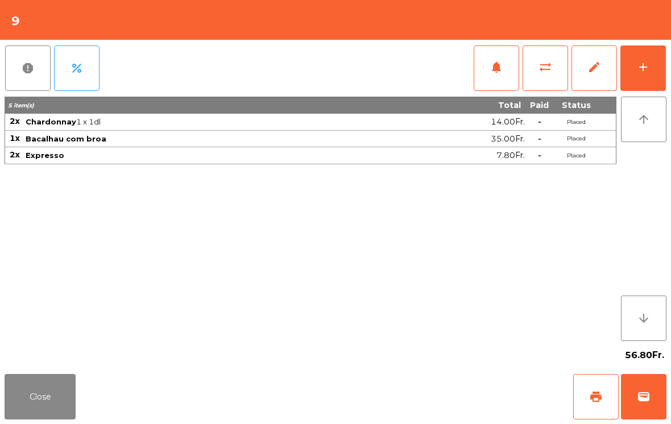
click at [588, 399] on button "print" at bounding box center [597, 397] width 46 height 46
click at [657, 399] on button "wallet" at bounding box center [644, 397] width 46 height 46
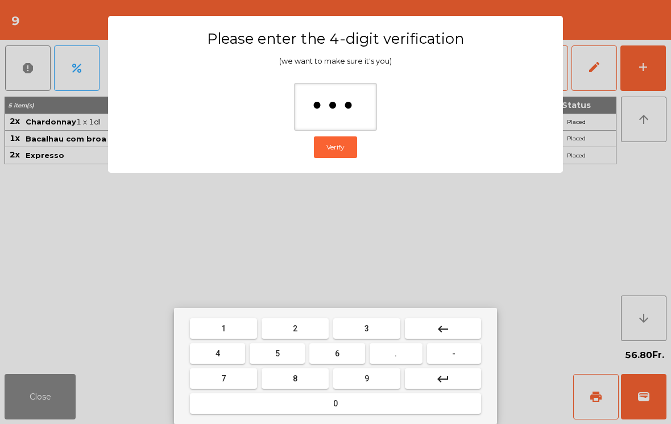
type input "****"
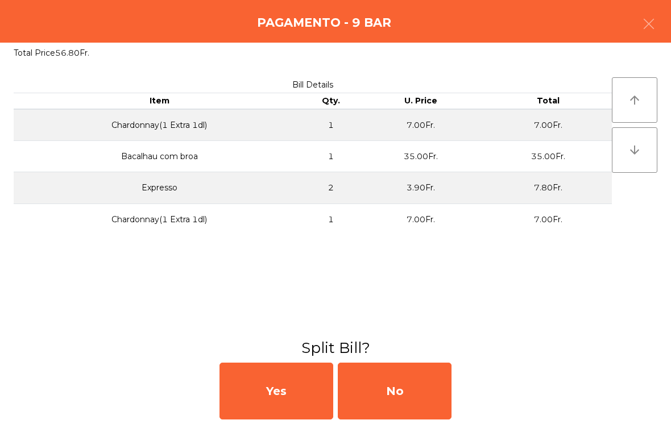
click at [417, 389] on div "No" at bounding box center [395, 391] width 114 height 57
click at [434, 404] on div "No" at bounding box center [395, 391] width 114 height 57
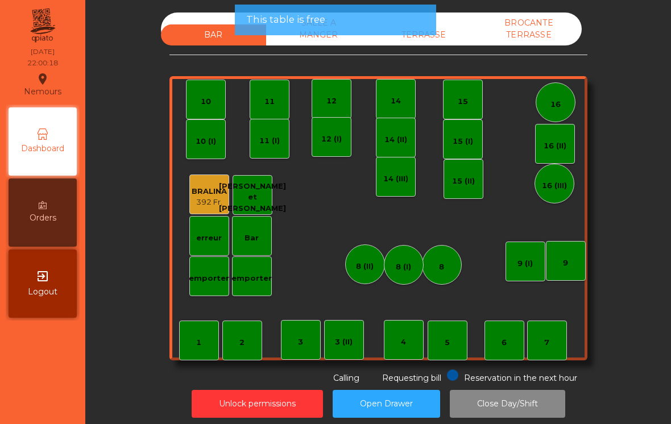
click at [509, 405] on button "Close Day/Shift" at bounding box center [507, 404] width 115 height 28
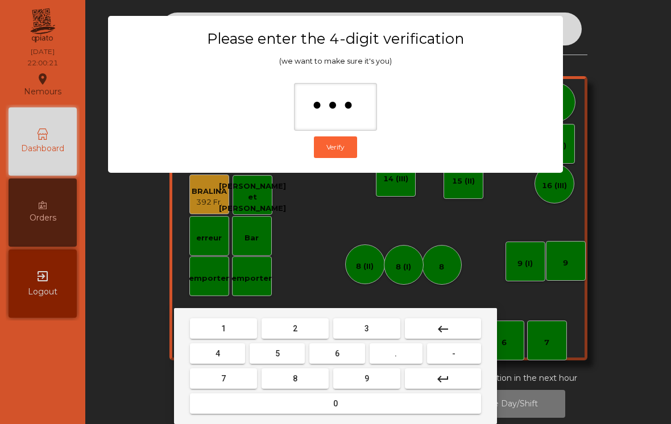
type input "****"
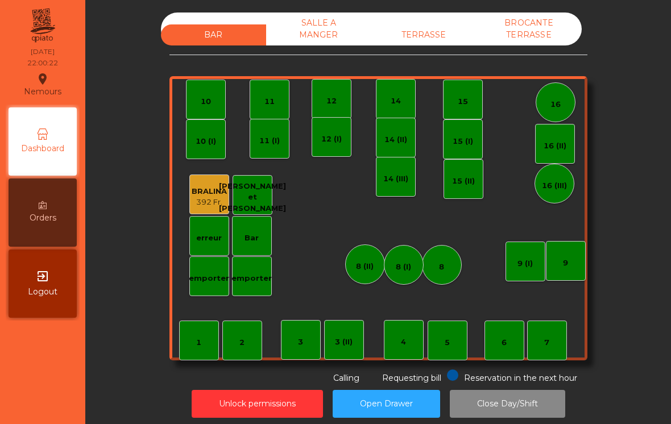
click at [439, 30] on div "TERRASSE" at bounding box center [424, 34] width 105 height 21
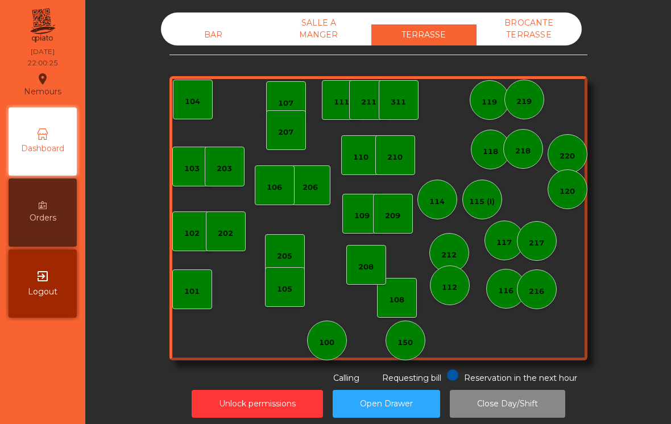
click at [520, 37] on div "BROCANTE TERRASSE" at bounding box center [529, 29] width 105 height 33
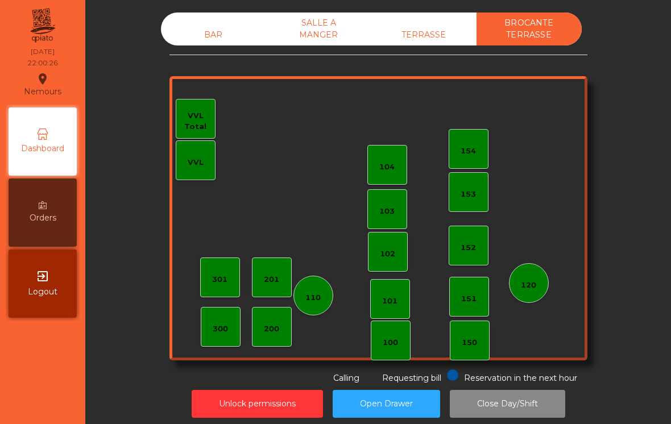
click at [312, 38] on div "SALLE A MANGER" at bounding box center [318, 29] width 105 height 33
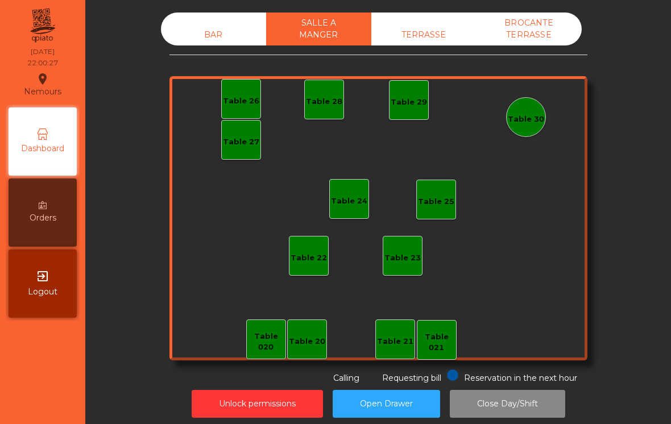
click at [195, 33] on div "BAR" at bounding box center [213, 34] width 105 height 21
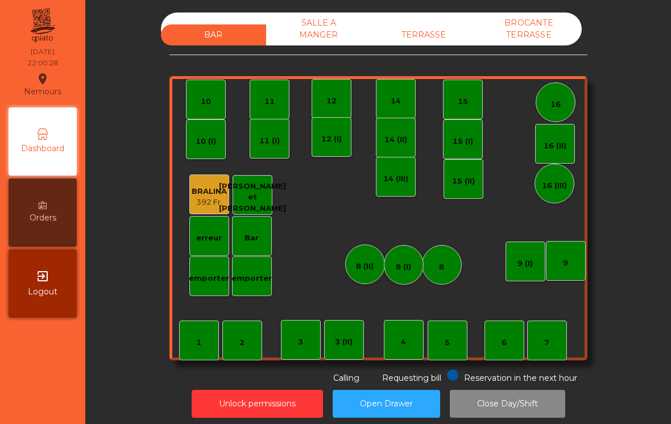
click at [514, 409] on button "Close Day/Shift" at bounding box center [507, 404] width 115 height 28
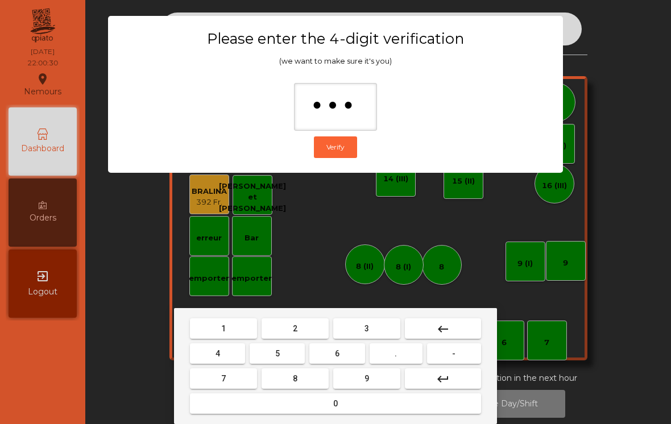
type input "****"
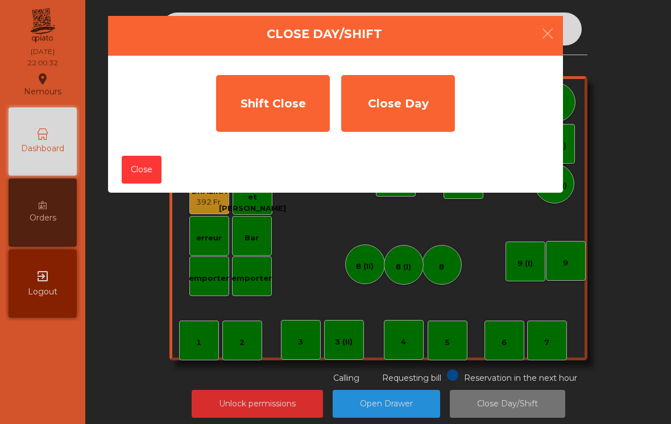
click at [284, 108] on div "Shift Close" at bounding box center [273, 103] width 114 height 57
